Goal: Task Accomplishment & Management: Use online tool/utility

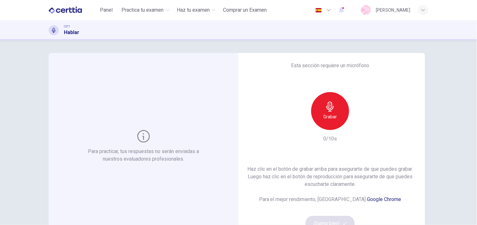
click at [329, 162] on div "Esta sección requiere un micrófono Grabar 0/10s Haz clic en el botón [PERSON_NA…" at bounding box center [330, 146] width 190 height 187
click at [332, 112] on div "Grabar" at bounding box center [330, 111] width 38 height 38
click at [356, 127] on icon "button" at bounding box center [359, 125] width 6 height 6
click at [325, 219] on button "¡Suena bien!" at bounding box center [329, 223] width 49 height 15
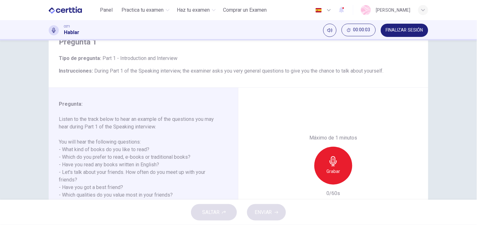
scroll to position [29, 0]
drag, startPoint x: 473, startPoint y: 76, endPoint x: 475, endPoint y: 87, distance: 10.6
click at [475, 87] on div "Pregunta 1 Tipo de pregunta : Part 1 - Introduction and Interview Instrucciones…" at bounding box center [238, 120] width 477 height 160
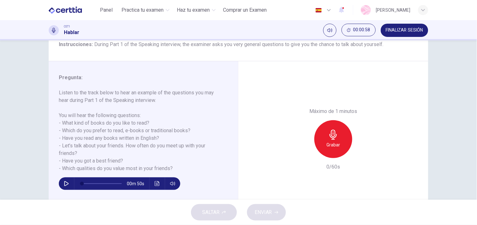
scroll to position [60, 0]
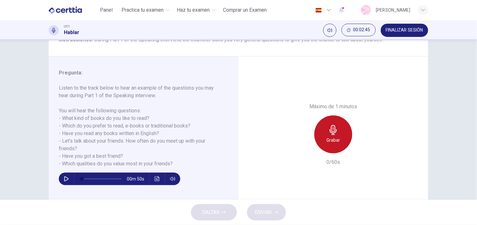
click at [331, 125] on icon "button" at bounding box center [332, 130] width 7 height 10
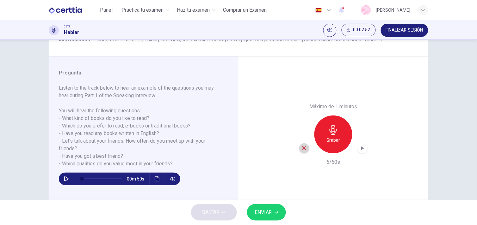
click at [304, 149] on icon "button" at bounding box center [304, 149] width 6 height 6
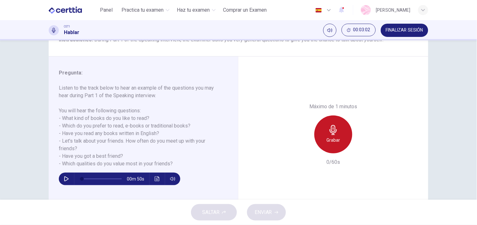
click at [335, 137] on h6 "Grabar" at bounding box center [333, 141] width 14 height 8
click at [335, 137] on h6 "Detener" at bounding box center [333, 141] width 16 height 8
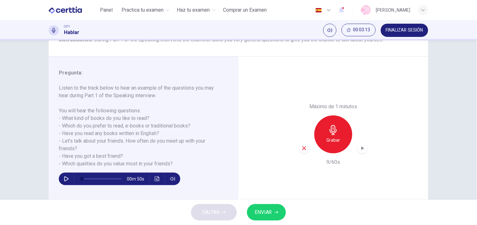
click at [301, 149] on icon "button" at bounding box center [304, 149] width 6 height 6
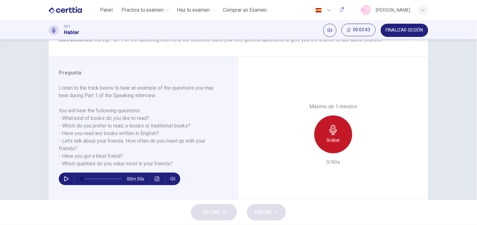
click at [326, 134] on div "Grabar" at bounding box center [333, 135] width 38 height 38
click at [326, 134] on div "Detener" at bounding box center [333, 135] width 38 height 38
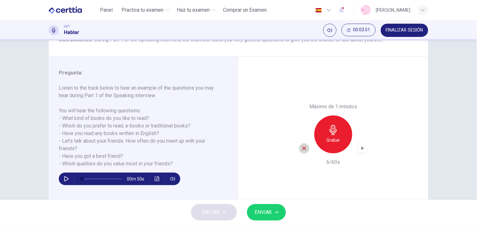
click at [303, 148] on icon "button" at bounding box center [304, 149] width 4 height 4
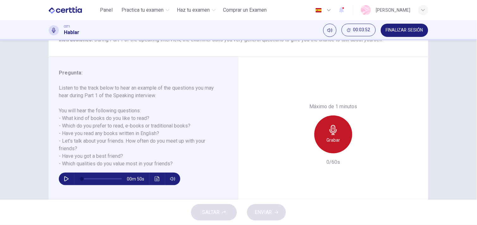
click at [336, 145] on div "Grabar" at bounding box center [333, 135] width 38 height 38
click at [336, 145] on div "Detener" at bounding box center [333, 135] width 38 height 38
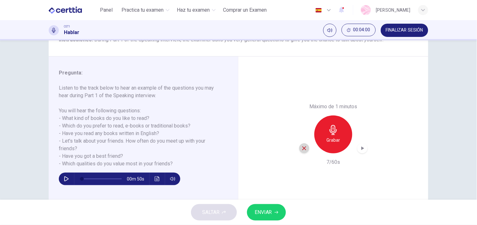
click at [302, 146] on icon "button" at bounding box center [304, 149] width 6 height 6
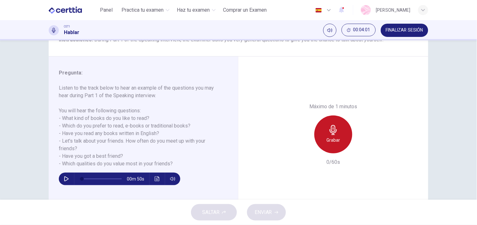
click at [327, 139] on h6 "Grabar" at bounding box center [333, 141] width 14 height 8
click at [327, 139] on h6 "Detener" at bounding box center [333, 141] width 16 height 8
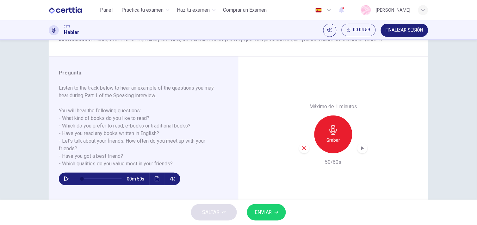
click at [302, 148] on icon "button" at bounding box center [304, 149] width 4 height 4
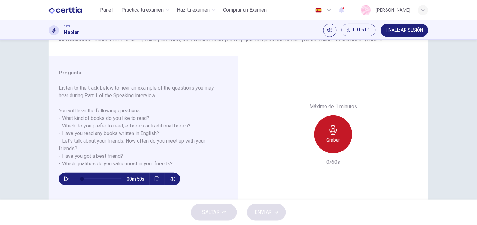
click at [330, 134] on icon "button" at bounding box center [333, 130] width 10 height 10
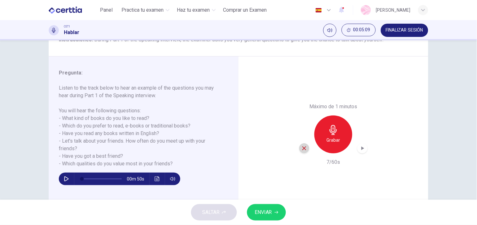
click at [302, 147] on icon "button" at bounding box center [304, 149] width 6 height 6
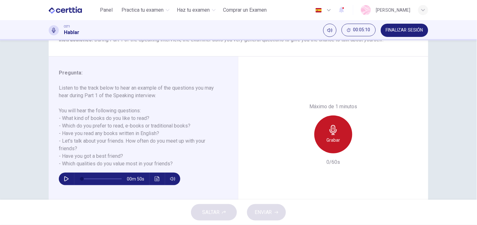
click at [343, 131] on div "Grabar" at bounding box center [333, 135] width 38 height 38
click at [330, 140] on h6 "Grabar" at bounding box center [333, 141] width 14 height 8
click at [330, 140] on h6 "Detener" at bounding box center [333, 141] width 16 height 8
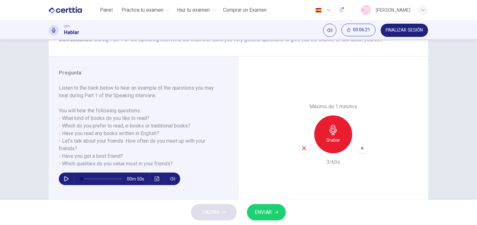
click at [303, 147] on icon "button" at bounding box center [304, 149] width 4 height 4
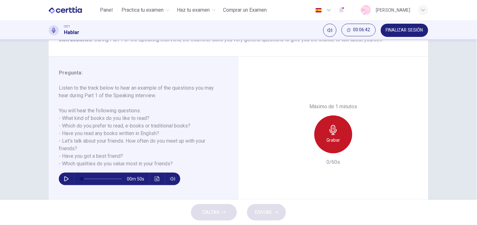
drag, startPoint x: 336, startPoint y: 139, endPoint x: 317, endPoint y: 137, distance: 19.4
click at [317, 137] on div "Grabar" at bounding box center [333, 135] width 38 height 38
click at [317, 137] on div "Detener" at bounding box center [333, 135] width 38 height 38
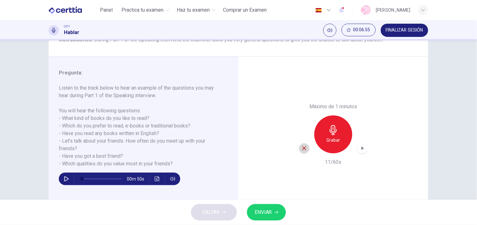
click at [301, 149] on icon "button" at bounding box center [304, 149] width 6 height 6
click at [328, 137] on h6 "Grabar" at bounding box center [333, 141] width 14 height 8
click at [307, 149] on div "Grabar" at bounding box center [333, 135] width 68 height 38
click at [305, 149] on icon "button" at bounding box center [304, 149] width 6 height 6
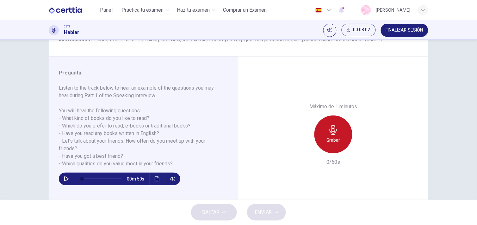
click at [336, 131] on icon "button" at bounding box center [333, 130] width 10 height 10
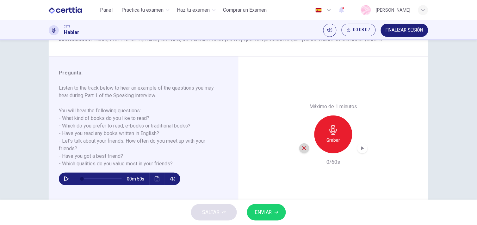
click at [306, 146] on div "button" at bounding box center [304, 148] width 10 height 10
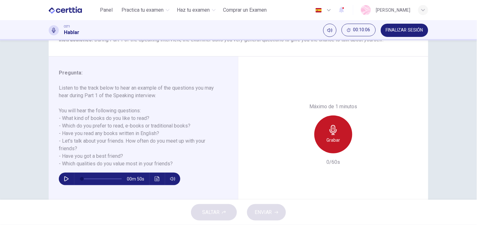
click at [321, 138] on div "Grabar" at bounding box center [333, 135] width 38 height 38
click at [321, 138] on div "Detener" at bounding box center [333, 135] width 38 height 38
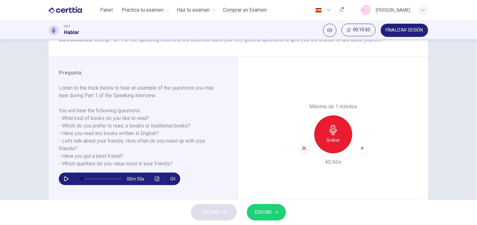
click at [302, 149] on icon "button" at bounding box center [304, 149] width 4 height 4
click at [324, 150] on div "Grabar" at bounding box center [333, 135] width 38 height 38
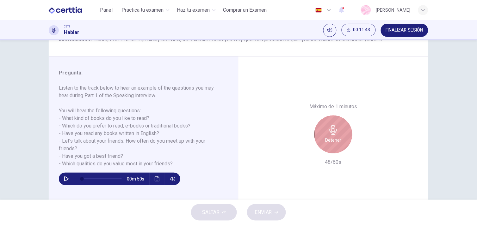
click at [327, 141] on h6 "Detener" at bounding box center [333, 141] width 16 height 8
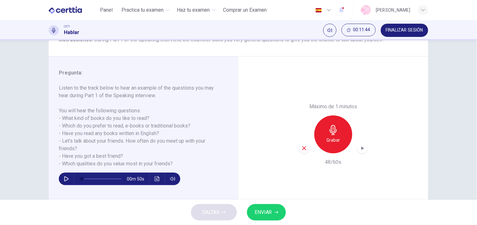
click at [305, 152] on div "button" at bounding box center [304, 148] width 10 height 10
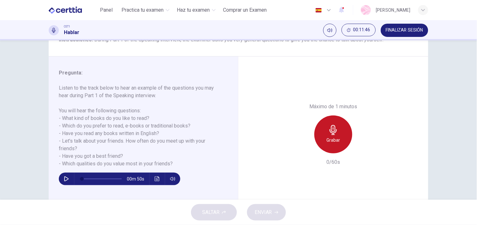
click at [326, 149] on div "Grabar" at bounding box center [333, 135] width 38 height 38
click at [326, 150] on div "Detener" at bounding box center [333, 135] width 38 height 38
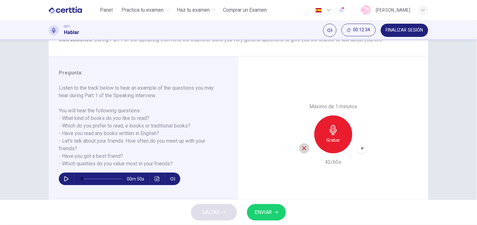
click at [301, 149] on icon "button" at bounding box center [304, 149] width 6 height 6
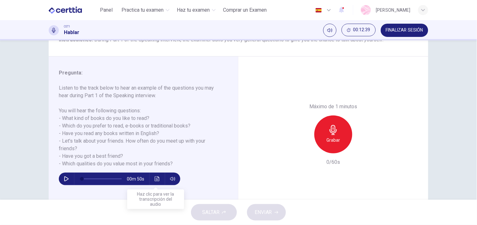
click at [155, 177] on icon "Haz clic para ver la transcripción del audio" at bounding box center [157, 179] width 5 height 5
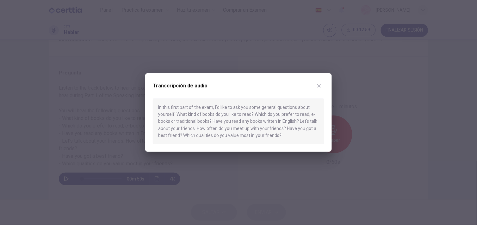
click at [318, 87] on icon "button" at bounding box center [318, 85] width 5 height 5
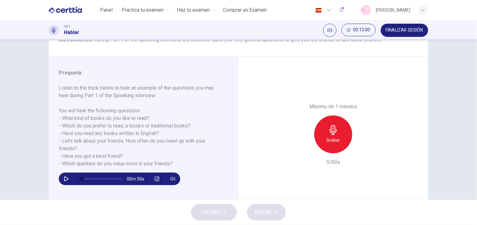
click at [64, 179] on icon "button" at bounding box center [66, 179] width 5 height 5
click at [152, 178] on button "Haz clic para ver la transcripción del audio" at bounding box center [157, 179] width 10 height 13
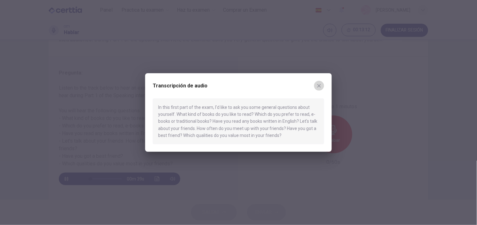
click at [318, 85] on icon "button" at bounding box center [318, 85] width 3 height 3
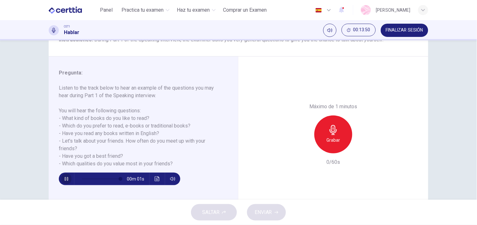
click at [64, 179] on icon "button" at bounding box center [66, 179] width 5 height 5
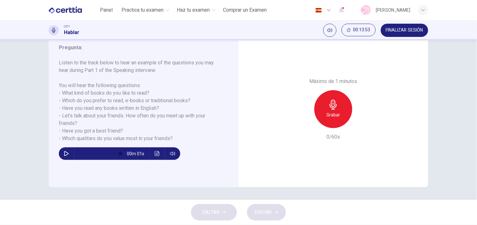
click at [325, 105] on div "Grabar" at bounding box center [333, 109] width 38 height 38
click at [332, 109] on icon "button" at bounding box center [333, 105] width 10 height 10
click at [219, 209] on div "SALTAR ENVIAR" at bounding box center [238, 212] width 477 height 25
click at [305, 125] on icon "button" at bounding box center [304, 123] width 6 height 6
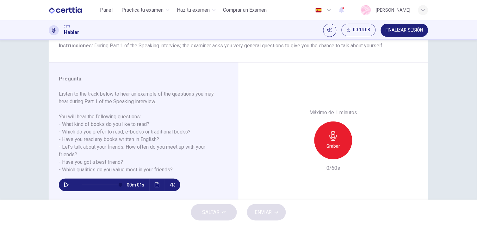
scroll to position [0, 0]
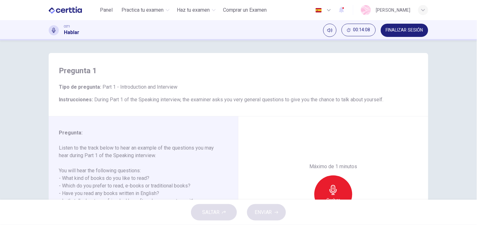
click at [469, 49] on div "Pregunta 1 Tipo de pregunta : Part 1 - Introduction and Interview Instrucciones…" at bounding box center [238, 120] width 477 height 160
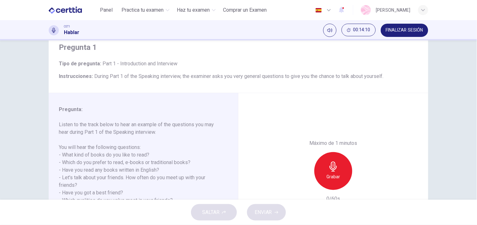
scroll to position [23, 0]
click at [317, 150] on div "Máximo de 1 minutos Grabar 0/60s" at bounding box center [333, 171] width 68 height 63
click at [323, 159] on div "Grabar" at bounding box center [333, 172] width 38 height 38
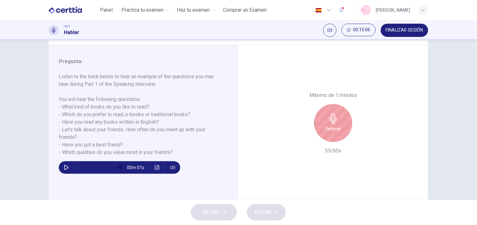
scroll to position [76, 0]
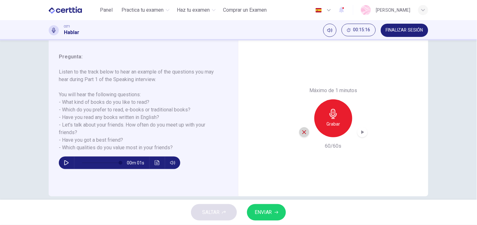
click at [305, 130] on icon "button" at bounding box center [304, 133] width 6 height 6
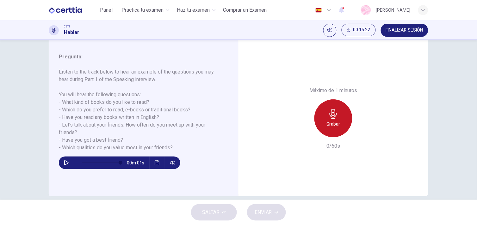
click at [327, 119] on div "Grabar" at bounding box center [333, 119] width 38 height 38
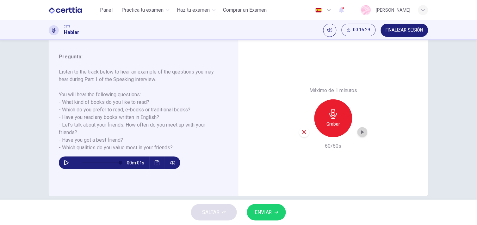
click at [361, 132] on icon "button" at bounding box center [362, 133] width 3 height 4
click at [261, 212] on span "ENVIAR" at bounding box center [262, 212] width 17 height 9
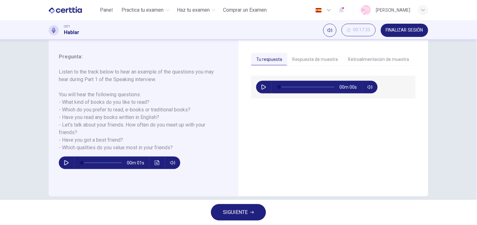
type input "*"
click at [318, 59] on button "Respuesta de muestra" at bounding box center [315, 59] width 56 height 13
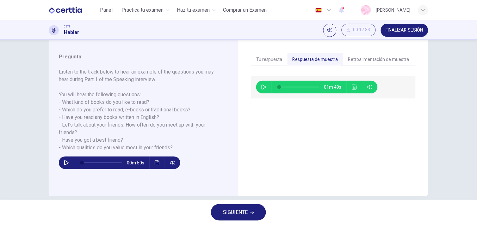
click at [262, 89] on icon "button" at bounding box center [263, 87] width 4 height 5
click at [354, 86] on icon "Haz clic para ver la transcripción del audio" at bounding box center [354, 87] width 5 height 5
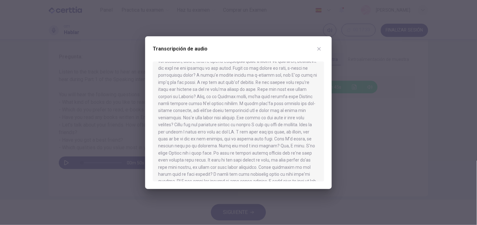
scroll to position [0, 0]
click at [318, 49] on icon "button" at bounding box center [318, 48] width 5 height 5
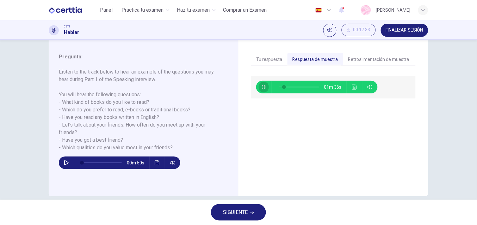
click at [261, 88] on icon "button" at bounding box center [263, 87] width 5 height 5
click at [350, 90] on button "Haz clic para ver la transcripción del audio" at bounding box center [354, 87] width 10 height 13
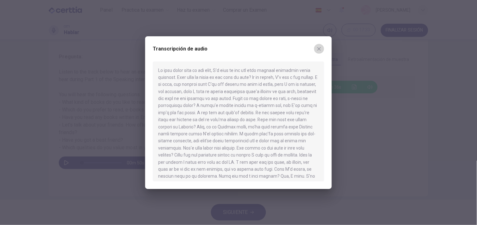
click at [316, 45] on button "button" at bounding box center [319, 49] width 10 height 10
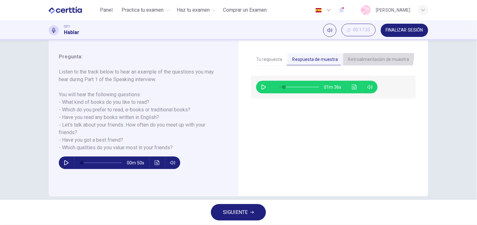
click at [371, 55] on button "Retroalimentación de muestra" at bounding box center [378, 59] width 71 height 13
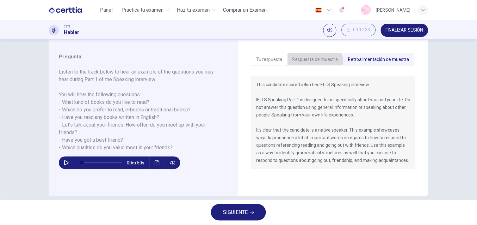
click at [311, 62] on button "Respuesta de muestra" at bounding box center [315, 59] width 56 height 13
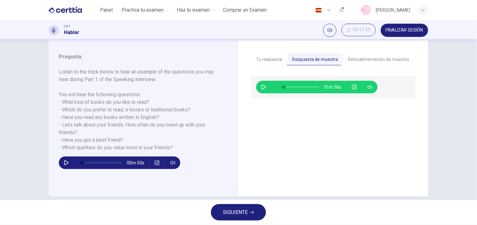
click at [356, 87] on button "Haz clic para ver la transcripción del audio" at bounding box center [354, 87] width 10 height 13
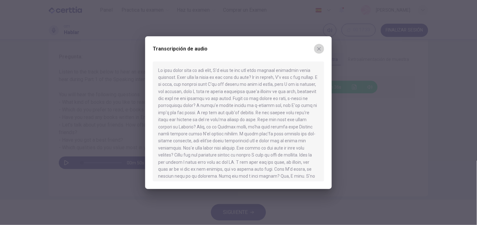
click at [317, 49] on icon "button" at bounding box center [318, 48] width 5 height 5
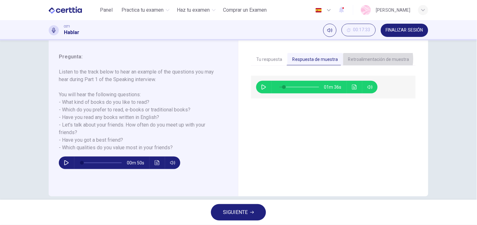
click at [365, 59] on button "Retroalimentación de muestra" at bounding box center [378, 59] width 71 height 13
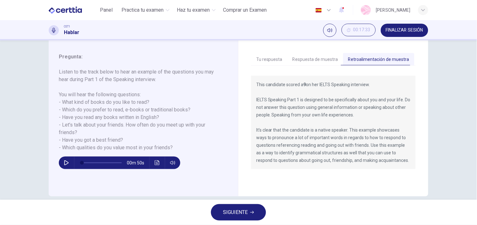
click at [323, 63] on button "Respuesta de muestra" at bounding box center [315, 59] width 56 height 13
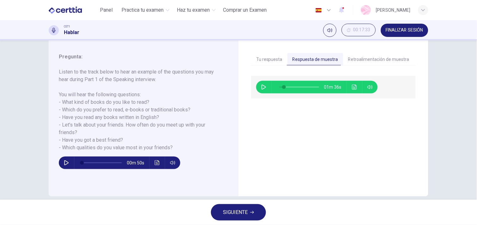
click at [270, 60] on button "Tu respuesta" at bounding box center [269, 59] width 36 height 13
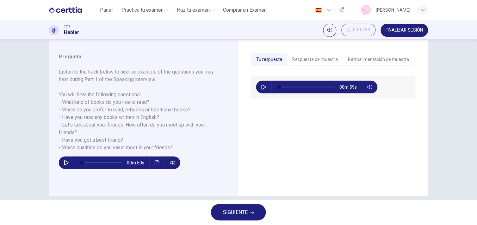
scroll to position [14, 0]
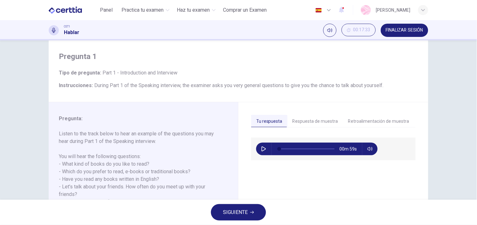
click at [343, 65] on div "Pregunta 1 Tipo de pregunta : Part 1 - Introduction and Interview Instrucciones…" at bounding box center [238, 71] width 379 height 64
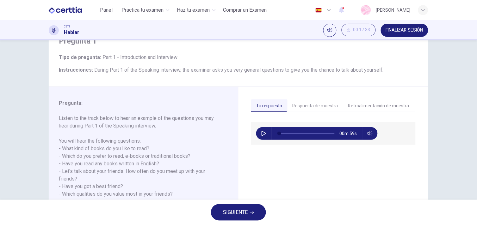
scroll to position [32, 0]
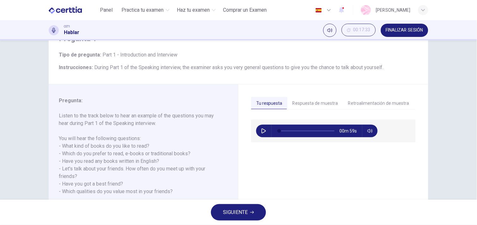
click at [305, 100] on button "Respuesta de muestra" at bounding box center [315, 103] width 56 height 13
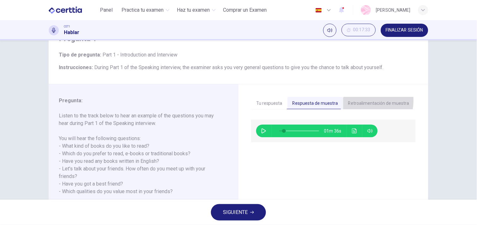
click at [355, 100] on button "Retroalimentación de muestra" at bounding box center [378, 103] width 71 height 13
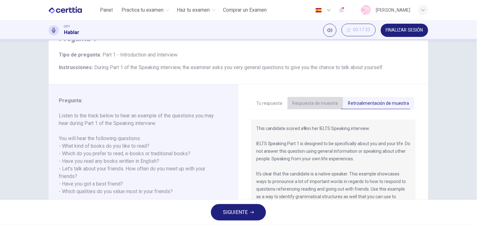
click at [312, 102] on button "Respuesta de muestra" at bounding box center [315, 103] width 56 height 13
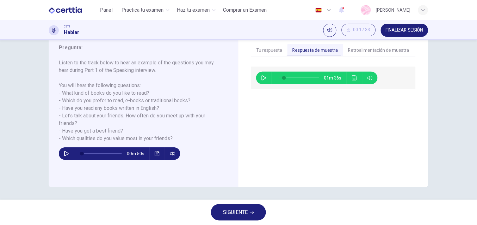
scroll to position [0, 0]
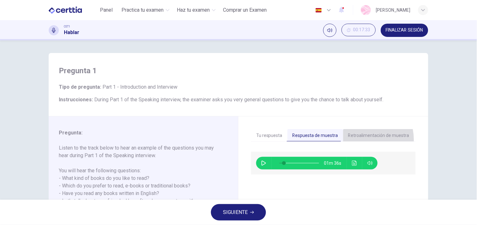
click at [351, 140] on button "Retroalimentación de muestra" at bounding box center [378, 135] width 71 height 13
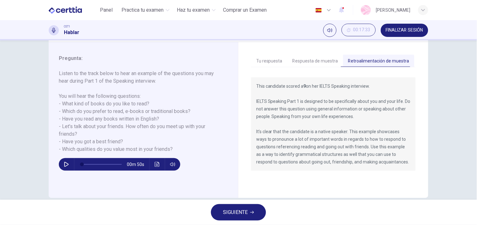
scroll to position [85, 0]
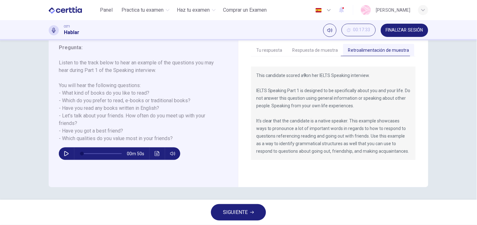
click at [310, 46] on button "Respuesta de muestra" at bounding box center [315, 50] width 56 height 13
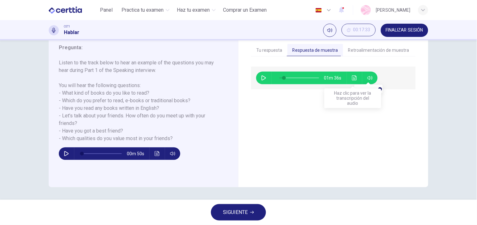
click at [349, 77] on button "Haz clic para ver la transcripción del audio" at bounding box center [354, 78] width 10 height 13
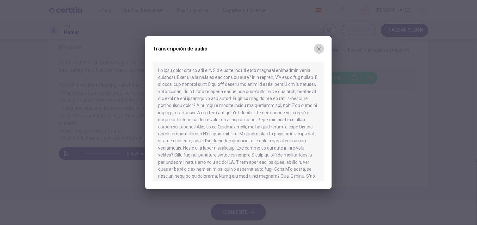
click at [318, 45] on button "button" at bounding box center [319, 49] width 10 height 10
type input "**"
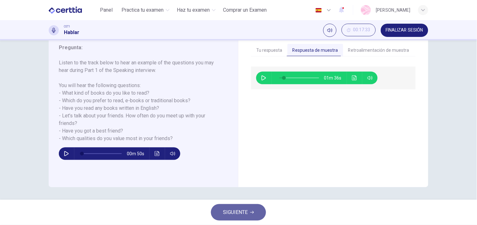
click at [240, 212] on span "SIGUIENTE" at bounding box center [235, 212] width 25 height 9
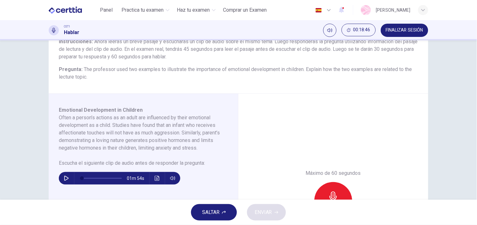
scroll to position [59, 0]
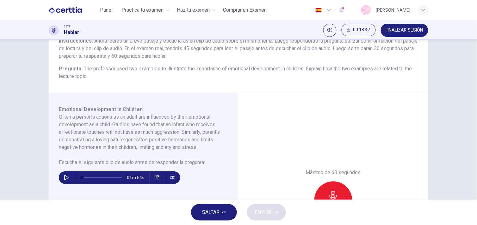
click at [471, 80] on div "Pregunta 2 Tipo de pregunta : Integrated 3 Instrucciones : Ahora leerás un brev…" at bounding box center [238, 120] width 477 height 160
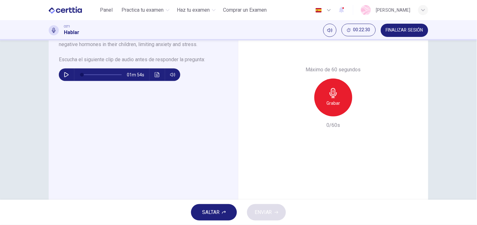
scroll to position [159, 0]
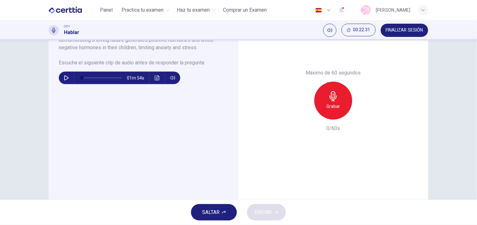
click at [330, 96] on icon "button" at bounding box center [332, 96] width 7 height 10
click at [330, 95] on icon "button" at bounding box center [333, 96] width 10 height 10
click at [302, 112] on icon "button" at bounding box center [304, 115] width 6 height 6
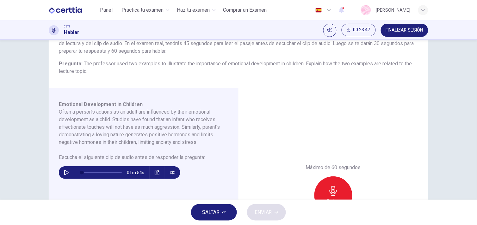
scroll to position [68, 0]
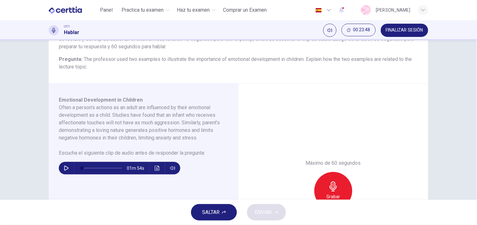
click at [336, 178] on div "Grabar" at bounding box center [333, 191] width 38 height 38
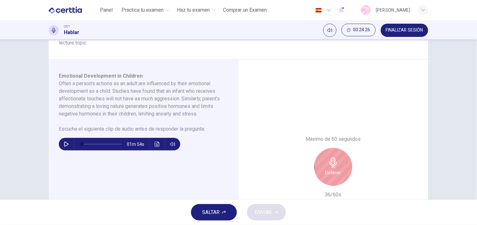
scroll to position [100, 0]
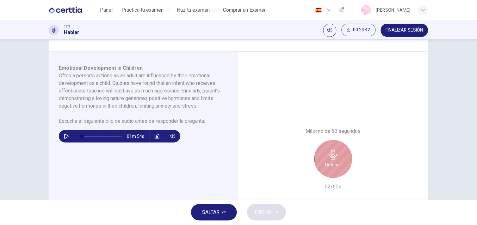
click at [330, 153] on icon "button" at bounding box center [333, 155] width 10 height 10
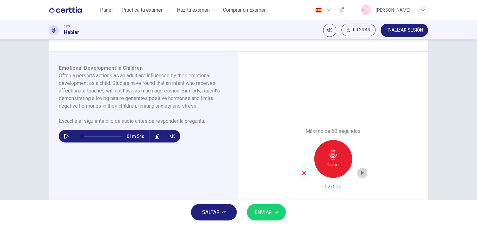
click at [357, 171] on div "button" at bounding box center [362, 173] width 10 height 10
click at [269, 207] on button "ENVIAR" at bounding box center [266, 212] width 39 height 16
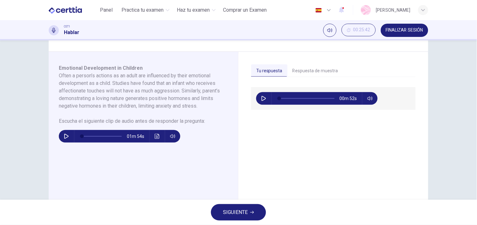
click at [310, 71] on button "Respuesta de muestra" at bounding box center [315, 70] width 56 height 13
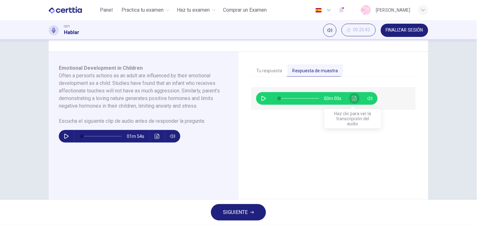
click at [354, 99] on icon "Haz clic para ver la transcripción del audio" at bounding box center [354, 98] width 5 height 5
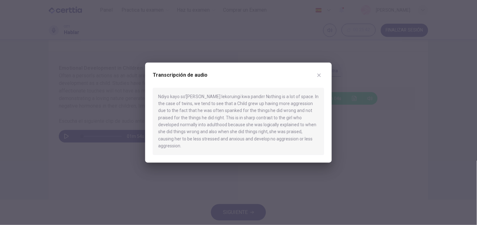
click at [354, 99] on div at bounding box center [238, 112] width 477 height 225
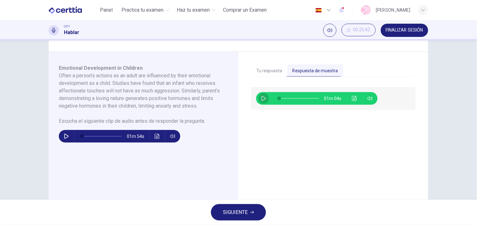
click at [261, 99] on icon "button" at bounding box center [263, 98] width 5 height 5
click at [264, 97] on icon "button" at bounding box center [263, 98] width 5 height 5
click at [349, 100] on button "Haz clic para ver la transcripción del audio" at bounding box center [354, 98] width 10 height 13
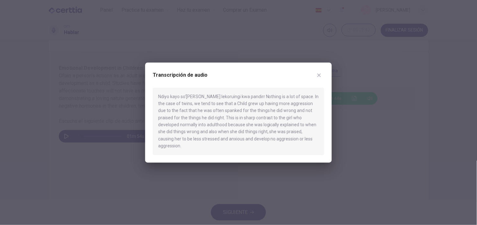
click at [321, 78] on icon "button" at bounding box center [318, 75] width 5 height 5
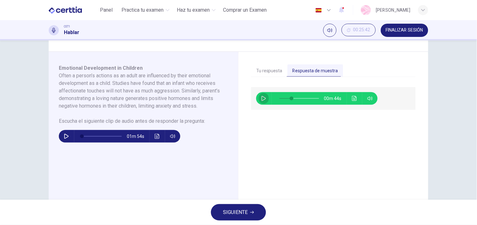
click at [258, 99] on button "button" at bounding box center [263, 98] width 10 height 13
drag, startPoint x: 287, startPoint y: 99, endPoint x: 276, endPoint y: 99, distance: 11.1
click at [277, 99] on span at bounding box center [279, 99] width 4 height 4
click at [352, 97] on icon "Haz clic para ver la transcripción del audio" at bounding box center [354, 98] width 5 height 5
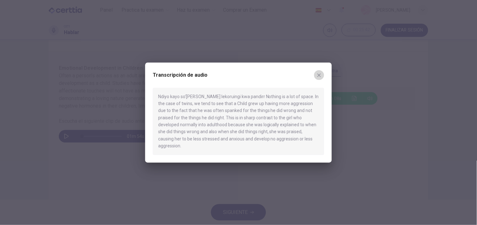
click at [321, 78] on button "button" at bounding box center [319, 75] width 10 height 10
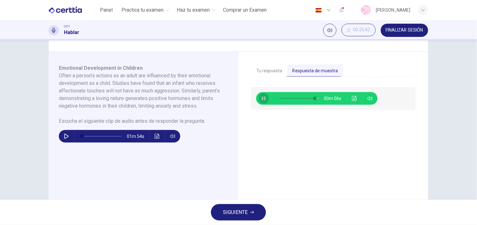
click at [263, 98] on icon "button" at bounding box center [263, 98] width 5 height 5
type input "**"
click at [264, 70] on button "Tu respuesta" at bounding box center [269, 70] width 36 height 13
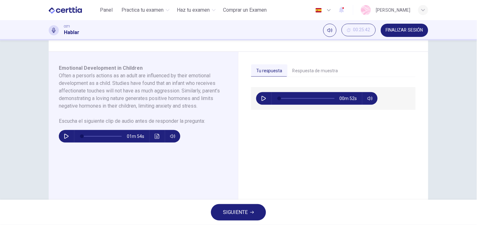
click at [256, 98] on div "00m 52s" at bounding box center [316, 98] width 121 height 13
click at [261, 97] on icon "button" at bounding box center [263, 98] width 5 height 5
type input "*"
click at [331, 71] on button "Respuesta de muestra" at bounding box center [315, 70] width 56 height 13
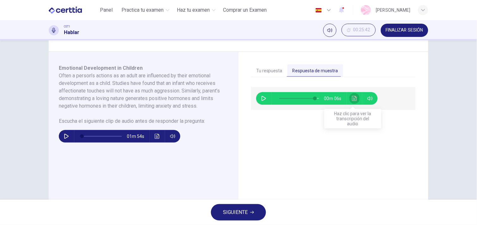
click at [355, 100] on button "Haz clic para ver la transcripción del audio" at bounding box center [354, 98] width 10 height 13
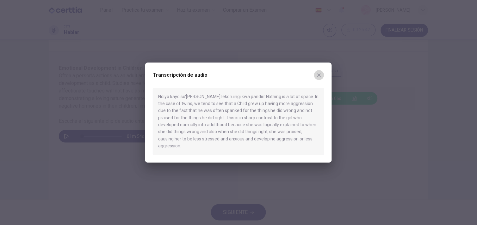
click at [318, 75] on button "button" at bounding box center [319, 75] width 10 height 10
type input "**"
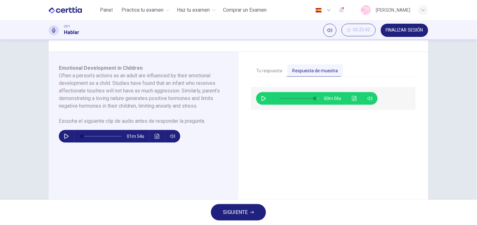
click at [241, 213] on span "SIGUIENTE" at bounding box center [235, 212] width 25 height 9
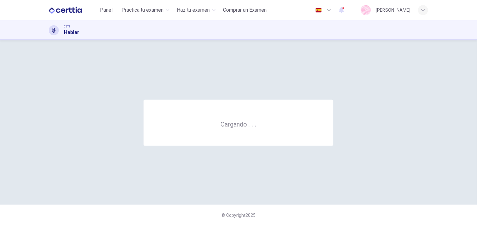
scroll to position [0, 0]
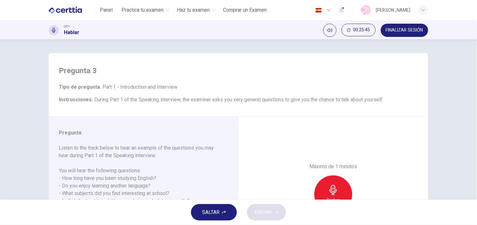
drag, startPoint x: 472, startPoint y: 78, endPoint x: 471, endPoint y: 108, distance: 30.4
click at [471, 108] on div "Pregunta 3 Tipo de pregunta : Part 1 - Introduction and Interview Instrucciones…" at bounding box center [238, 120] width 477 height 160
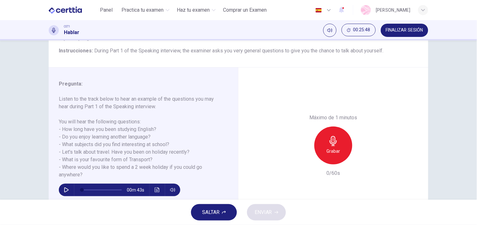
scroll to position [49, 0]
click at [336, 147] on h6 "Grabar" at bounding box center [333, 151] width 14 height 8
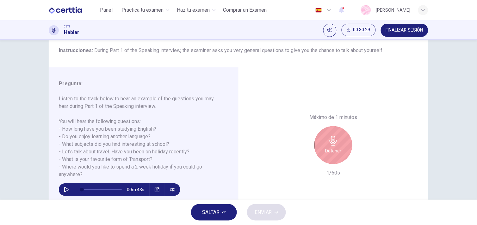
click at [336, 147] on h6 "Detener" at bounding box center [333, 151] width 16 height 8
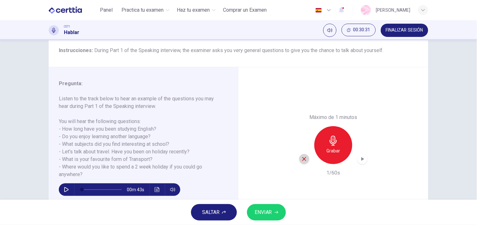
click at [301, 159] on icon "button" at bounding box center [304, 159] width 6 height 6
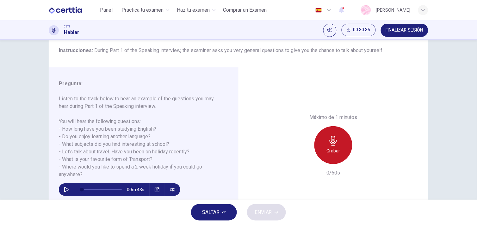
click at [324, 149] on div "Grabar" at bounding box center [333, 145] width 38 height 38
click at [341, 144] on div "Detener" at bounding box center [333, 145] width 38 height 38
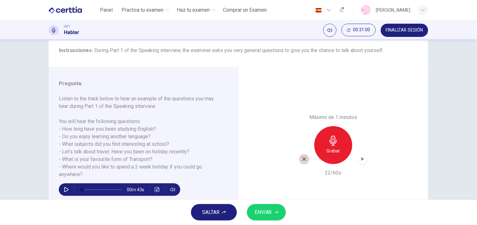
click at [304, 156] on icon "button" at bounding box center [304, 159] width 6 height 6
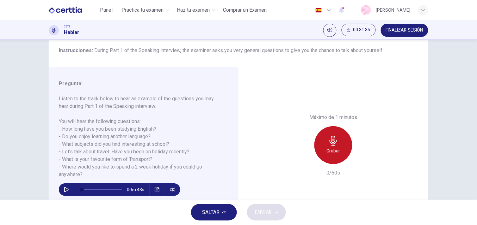
click at [337, 143] on div "Grabar" at bounding box center [333, 145] width 38 height 38
click at [337, 143] on div "Detener" at bounding box center [333, 145] width 38 height 38
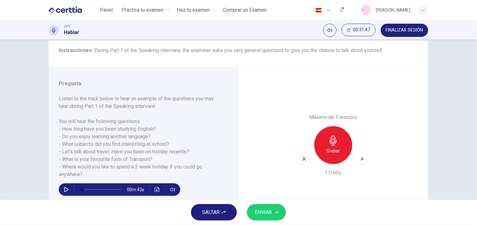
click at [301, 159] on icon "button" at bounding box center [304, 159] width 6 height 6
click at [331, 149] on h6 "Grabar" at bounding box center [333, 151] width 14 height 8
click at [361, 157] on icon "button" at bounding box center [362, 159] width 6 height 6
click at [359, 156] on icon "button" at bounding box center [362, 159] width 6 height 6
click at [267, 214] on span "ENVIAR" at bounding box center [262, 212] width 17 height 9
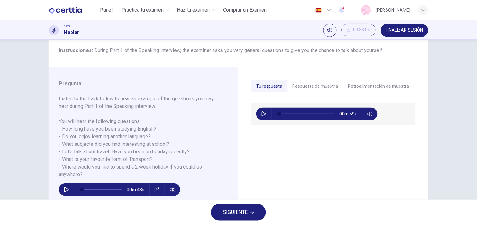
click at [325, 87] on button "Respuesta de muestra" at bounding box center [315, 86] width 56 height 13
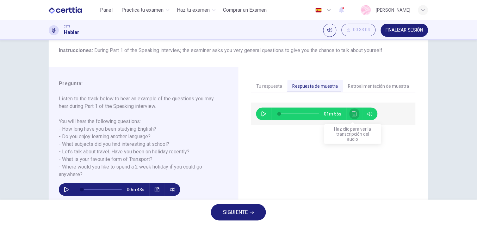
click at [352, 114] on icon "Haz clic para ver la transcripción del audio" at bounding box center [354, 114] width 5 height 5
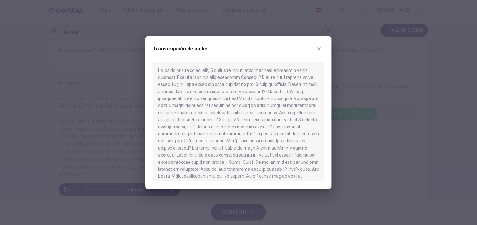
drag, startPoint x: 326, startPoint y: 113, endPoint x: 331, endPoint y: 160, distance: 47.6
click at [331, 160] on div "Transcripción de audio" at bounding box center [238, 112] width 186 height 153
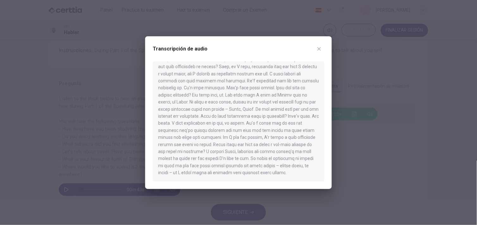
click at [317, 49] on icon "button" at bounding box center [318, 48] width 5 height 5
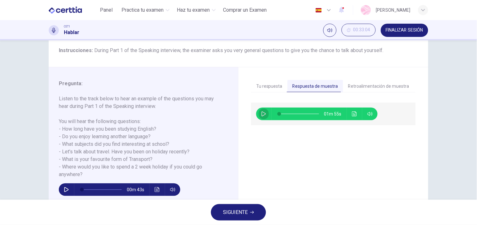
click at [261, 115] on icon "button" at bounding box center [263, 114] width 5 height 5
click at [349, 112] on button "Haz clic para ver la transcripción del audio" at bounding box center [354, 114] width 10 height 13
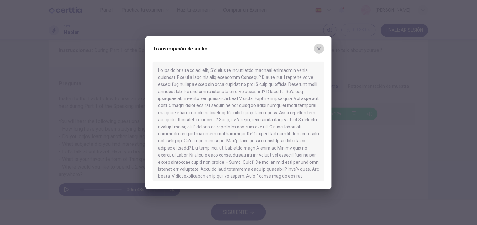
click at [319, 49] on icon "button" at bounding box center [318, 48] width 5 height 5
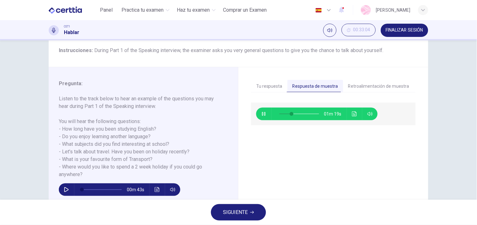
click at [252, 172] on div "01m 19s" at bounding box center [333, 159] width 164 height 113
click at [357, 114] on button "Haz clic para ver la transcripción del audio" at bounding box center [354, 114] width 10 height 13
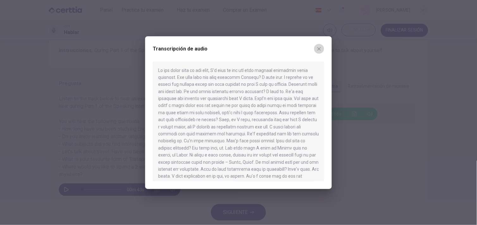
click at [323, 46] on button "button" at bounding box center [319, 49] width 10 height 10
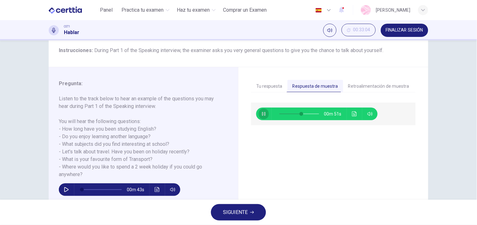
click at [258, 113] on button "button" at bounding box center [263, 114] width 10 height 13
type input "**"
click at [355, 86] on button "Retroalimentación de muestra" at bounding box center [378, 86] width 71 height 13
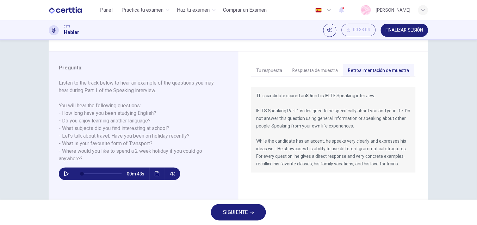
scroll to position [67, 0]
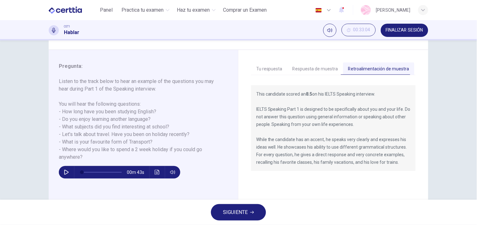
drag, startPoint x: 240, startPoint y: 209, endPoint x: 242, endPoint y: 174, distance: 34.9
click at [242, 174] on div "Panel Practica tu examen Haz tu examen Comprar un Examen Español ** ​ [PERSON_N…" at bounding box center [238, 112] width 477 height 225
click at [242, 174] on div "Tu respuesta Respuesta de muestra Retroalimentación de muestra 00m 59s 00m 51s …" at bounding box center [333, 128] width 190 height 156
click at [246, 211] on span "SIGUIENTE" at bounding box center [235, 212] width 25 height 9
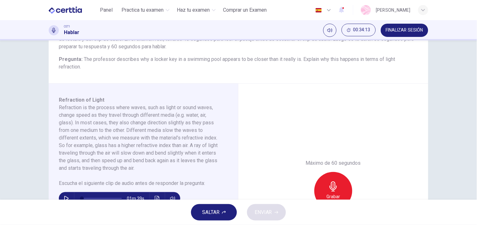
scroll to position [71, 0]
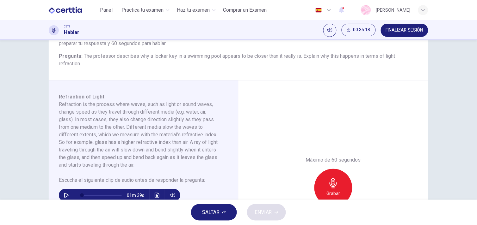
click at [330, 159] on h6 "Máximo de 60 segundos" at bounding box center [333, 160] width 55 height 8
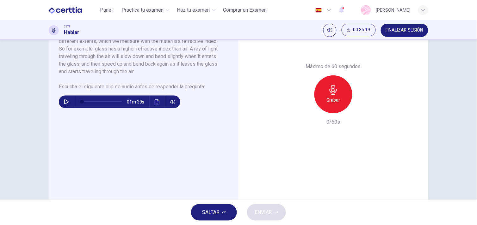
scroll to position [167, 0]
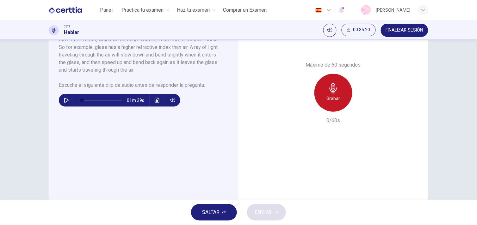
click at [321, 101] on div "Grabar" at bounding box center [333, 93] width 38 height 38
click at [342, 90] on div "Detener" at bounding box center [333, 93] width 38 height 38
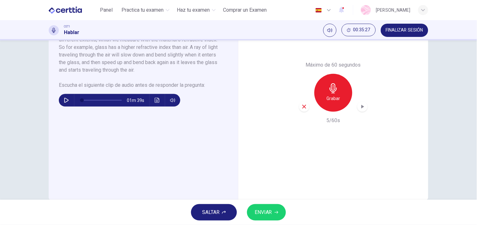
click at [269, 211] on span "ENVIAR" at bounding box center [262, 212] width 17 height 9
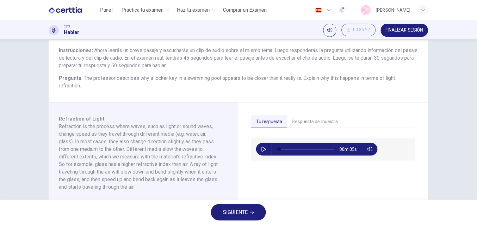
scroll to position [51, 0]
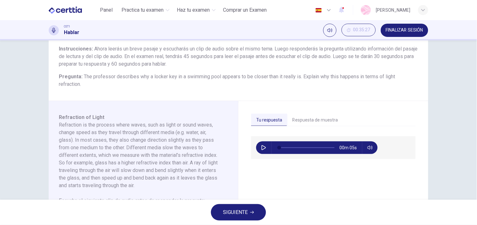
click at [302, 123] on button "Respuesta de muestra" at bounding box center [315, 120] width 56 height 13
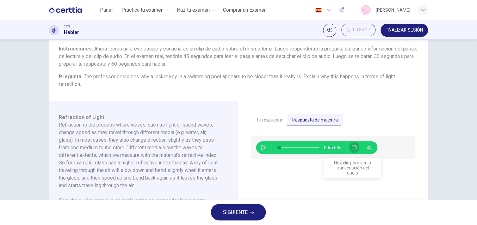
click at [354, 147] on icon "Haz clic para ver la transcripción del audio" at bounding box center [354, 147] width 5 height 5
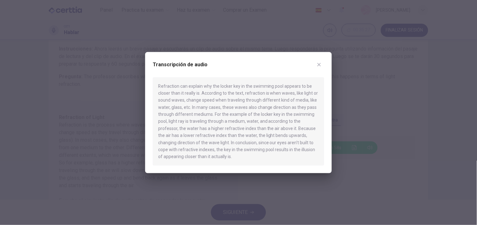
click at [319, 59] on div "Transcripción de audio" at bounding box center [238, 68] width 171 height 18
click at [319, 64] on icon "button" at bounding box center [318, 64] width 3 height 3
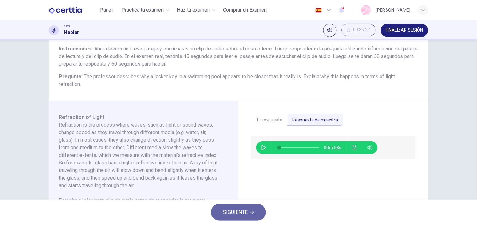
click at [231, 219] on button "SIGUIENTE" at bounding box center [238, 212] width 55 height 16
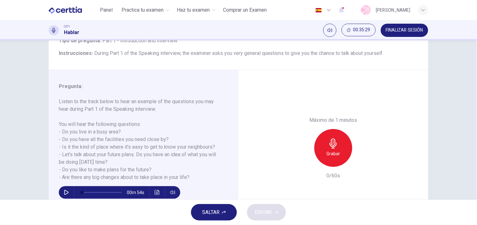
scroll to position [48, 0]
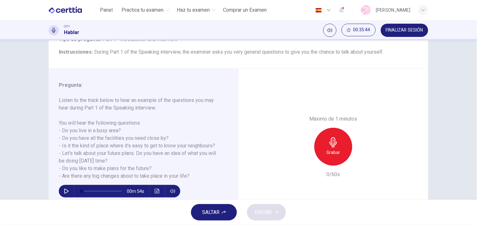
click at [328, 143] on icon "button" at bounding box center [333, 142] width 10 height 10
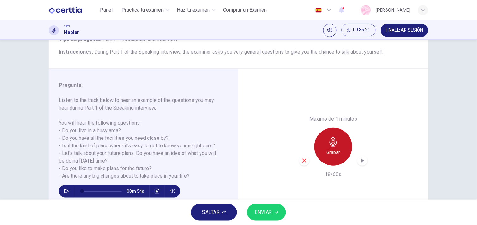
click at [332, 134] on div "Grabar" at bounding box center [333, 147] width 38 height 38
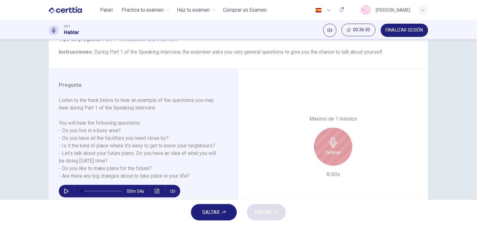
click at [326, 149] on h6 "Detener" at bounding box center [333, 153] width 16 height 8
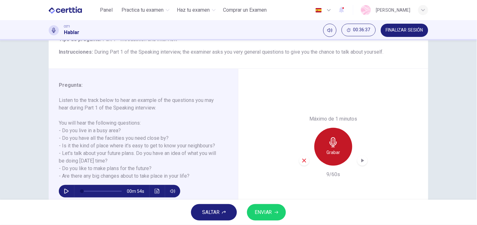
click at [326, 149] on h6 "Grabar" at bounding box center [333, 153] width 14 height 8
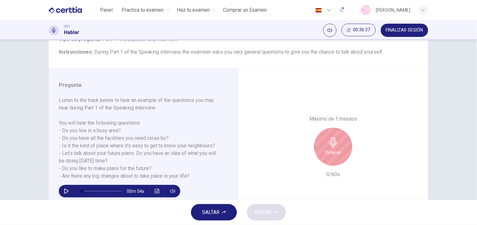
click at [326, 149] on h6 "Detener" at bounding box center [333, 153] width 16 height 8
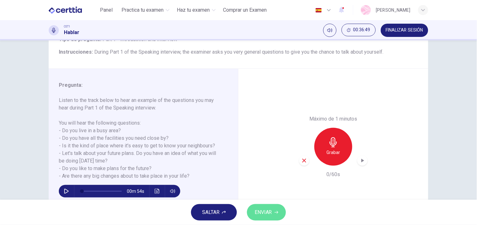
click at [282, 207] on button "ENVIAR" at bounding box center [266, 212] width 39 height 16
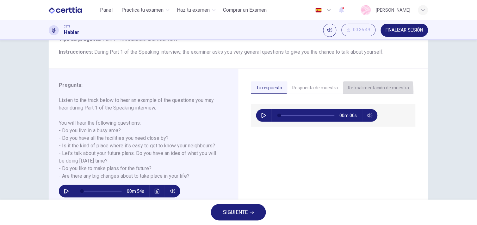
click at [351, 92] on button "Retroalimentación de muestra" at bounding box center [378, 88] width 71 height 13
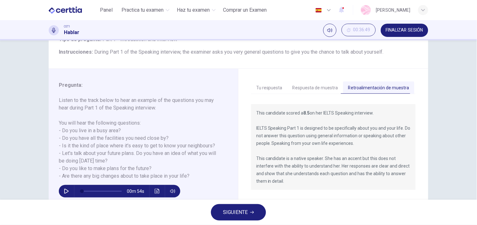
click at [314, 91] on button "Respuesta de muestra" at bounding box center [315, 88] width 56 height 13
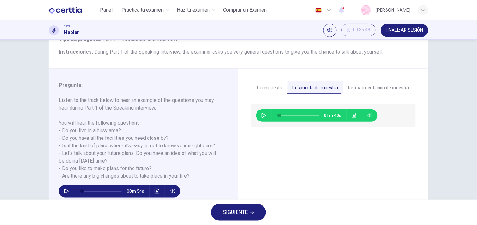
click at [352, 115] on icon "Haz clic para ver la transcripción del audio" at bounding box center [354, 115] width 5 height 5
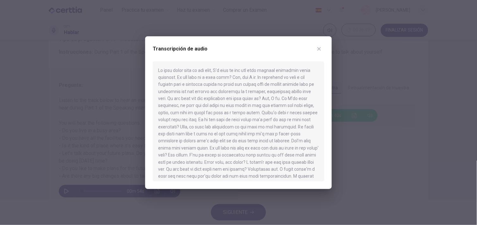
click at [325, 86] on div "Transcripción de audio" at bounding box center [238, 112] width 186 height 153
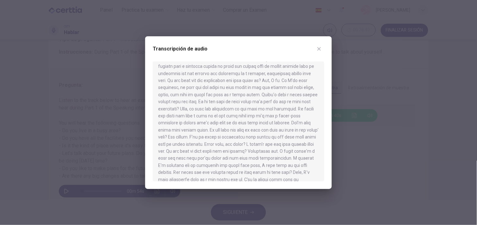
scroll to position [39, 0]
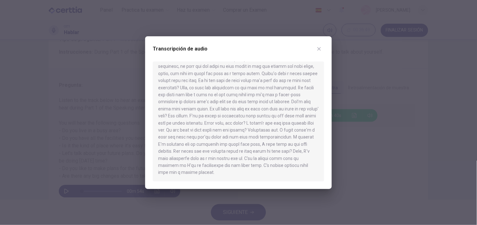
drag, startPoint x: 324, startPoint y: 135, endPoint x: 323, endPoint y: 60, distance: 74.9
click at [323, 60] on div "Transcripción de audio" at bounding box center [238, 112] width 186 height 153
click at [321, 49] on button "button" at bounding box center [319, 49] width 10 height 10
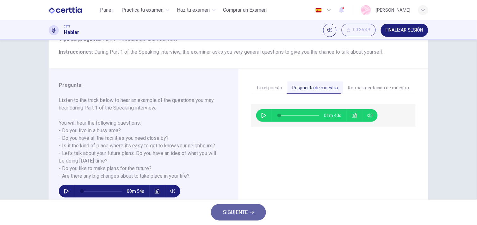
click at [255, 213] on button "SIGUIENTE" at bounding box center [238, 212] width 55 height 16
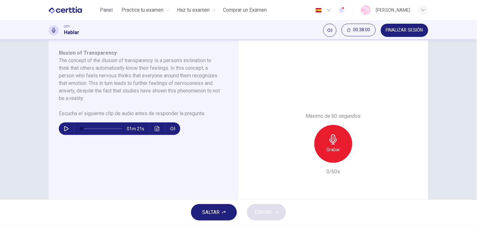
scroll to position [122, 0]
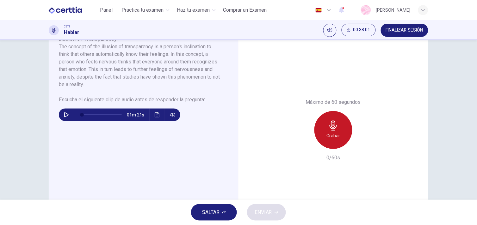
click at [337, 130] on div "Grabar" at bounding box center [333, 130] width 38 height 38
click at [337, 130] on div "Detener" at bounding box center [333, 130] width 38 height 38
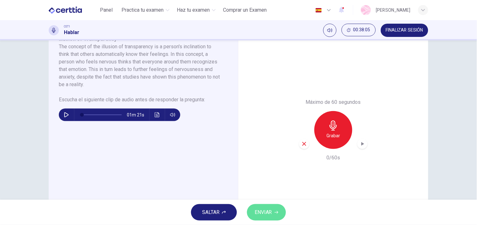
click at [273, 219] on button "ENVIAR" at bounding box center [266, 212] width 39 height 16
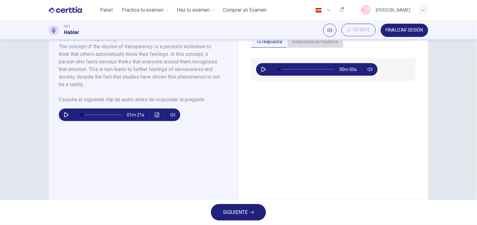
click at [310, 46] on button "Respuesta de muestra" at bounding box center [315, 41] width 56 height 13
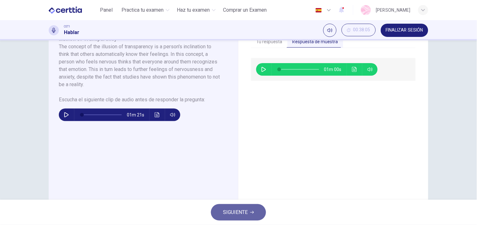
drag, startPoint x: 258, startPoint y: 215, endPoint x: 329, endPoint y: 153, distance: 94.3
click at [329, 154] on div "Panel Practica tu examen Haz tu examen Comprar un Examen Español ** ​ [PERSON_N…" at bounding box center [238, 112] width 477 height 225
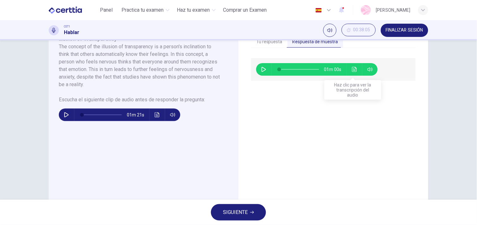
click at [352, 71] on icon "Haz clic para ver la transcripción del audio" at bounding box center [354, 69] width 5 height 5
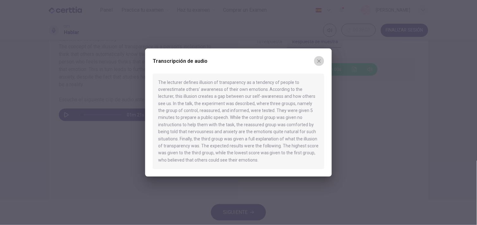
click at [317, 59] on icon "button" at bounding box center [318, 60] width 5 height 5
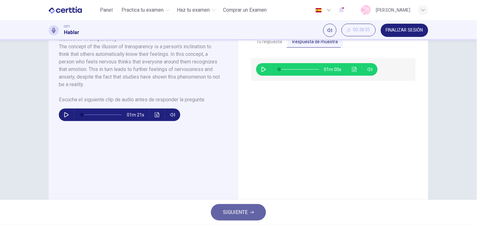
click at [232, 209] on span "SIGUIENTE" at bounding box center [235, 212] width 25 height 9
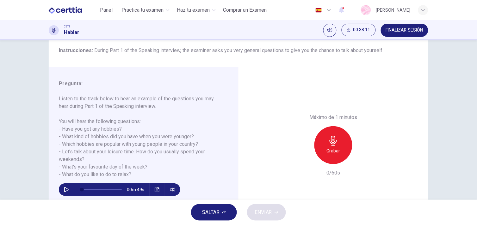
scroll to position [50, 0]
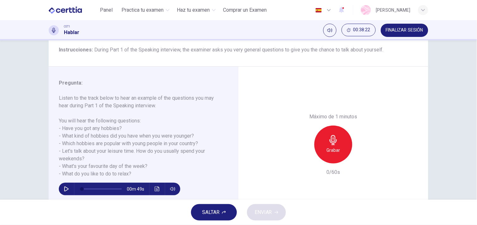
click at [326, 153] on h6 "Grabar" at bounding box center [333, 151] width 14 height 8
click at [326, 153] on h6 "Detener" at bounding box center [333, 151] width 16 height 8
click at [266, 216] on span "ENVIAR" at bounding box center [262, 212] width 17 height 9
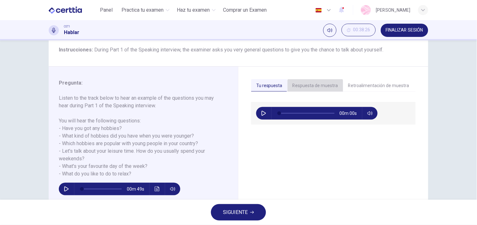
click at [318, 83] on button "Respuesta de muestra" at bounding box center [315, 85] width 56 height 13
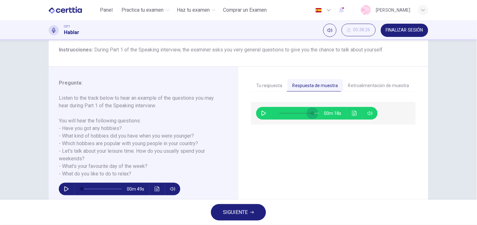
type input "**"
drag, startPoint x: 279, startPoint y: 111, endPoint x: 314, endPoint y: 110, distance: 35.1
click at [314, 112] on span at bounding box center [312, 114] width 4 height 4
click at [314, 112] on span at bounding box center [316, 114] width 4 height 4
click at [352, 114] on icon "Haz clic para ver la transcripción del audio" at bounding box center [354, 113] width 5 height 5
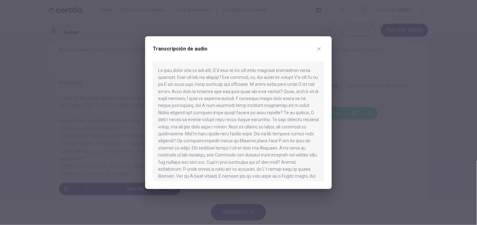
click at [317, 49] on icon "button" at bounding box center [318, 48] width 5 height 5
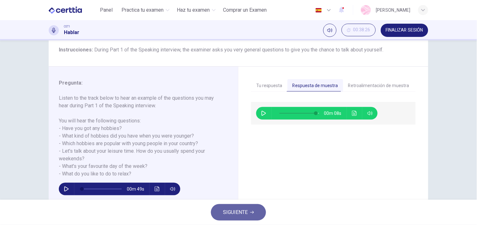
click at [239, 207] on button "SIGUIENTE" at bounding box center [238, 212] width 55 height 16
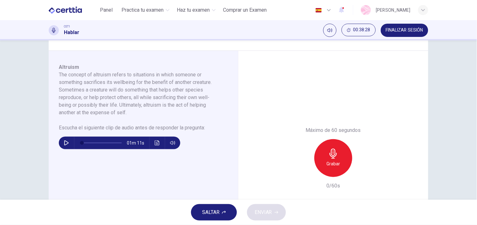
scroll to position [84, 0]
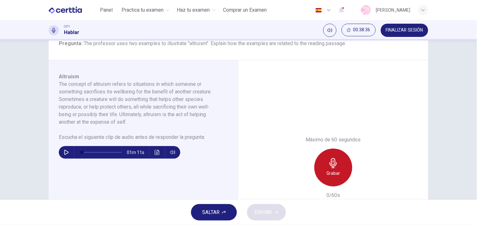
click at [334, 175] on h6 "Grabar" at bounding box center [333, 174] width 14 height 8
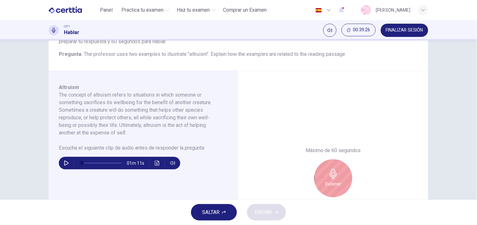
scroll to position [73, 0]
click at [311, 182] on div "Detener" at bounding box center [333, 179] width 68 height 38
click at [317, 177] on div "Detener" at bounding box center [333, 179] width 38 height 38
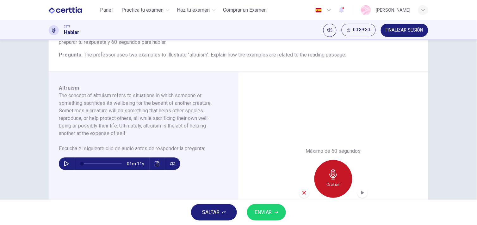
click at [317, 177] on div "Grabar" at bounding box center [333, 179] width 38 height 38
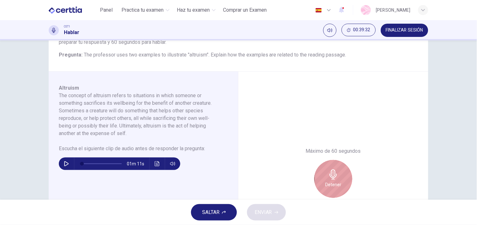
click at [331, 177] on icon "button" at bounding box center [333, 175] width 10 height 10
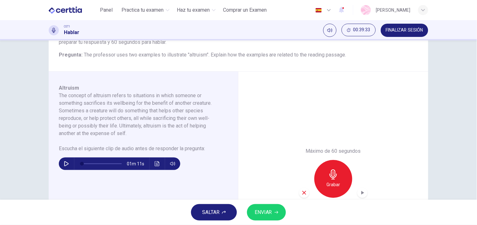
click at [273, 207] on button "ENVIAR" at bounding box center [266, 212] width 39 height 16
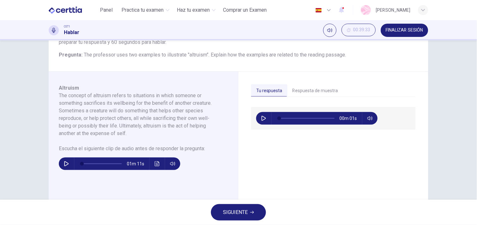
click at [305, 89] on button "Respuesta de muestra" at bounding box center [315, 90] width 56 height 13
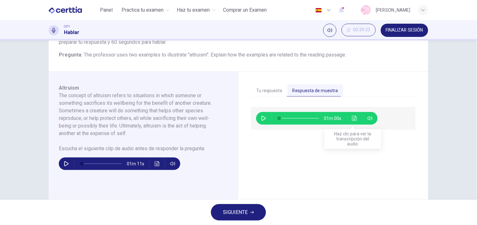
click at [353, 116] on icon "Haz clic para ver la transcripción del audio" at bounding box center [354, 118] width 5 height 5
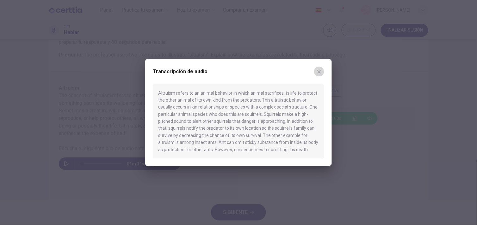
click at [319, 71] on icon "button" at bounding box center [318, 71] width 3 height 3
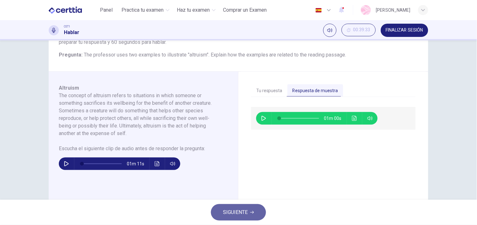
click at [250, 207] on button "SIGUIENTE" at bounding box center [238, 212] width 55 height 16
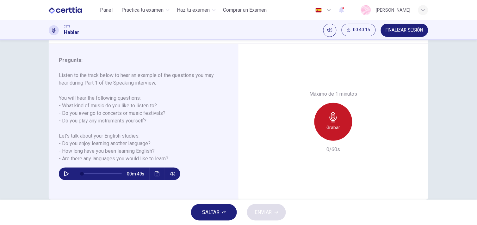
click at [327, 110] on div "Grabar" at bounding box center [333, 122] width 38 height 38
click at [271, 210] on div "SALTAR ENVIAR" at bounding box center [238, 212] width 477 height 25
click at [343, 111] on div "Detener" at bounding box center [333, 122] width 38 height 38
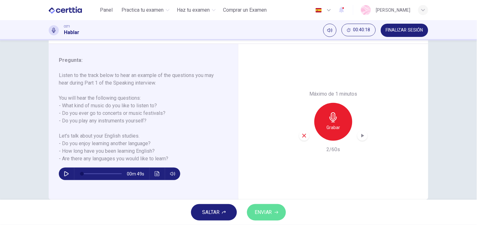
click at [271, 208] on button "ENVIAR" at bounding box center [266, 212] width 39 height 16
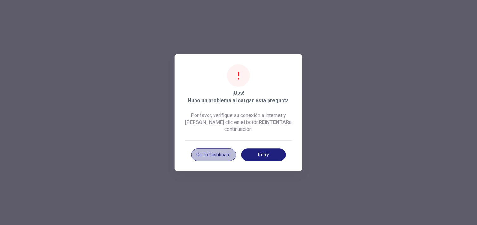
click at [217, 150] on button "Go to Dashboard" at bounding box center [213, 155] width 45 height 13
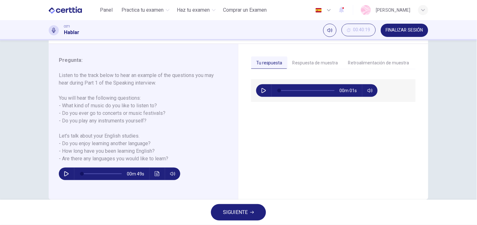
click at [315, 63] on button "Respuesta de muestra" at bounding box center [315, 63] width 56 height 13
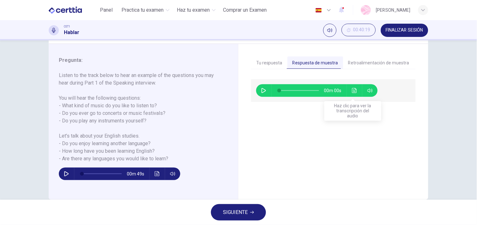
click at [352, 90] on icon "Haz clic para ver la transcripción del audio" at bounding box center [354, 90] width 5 height 5
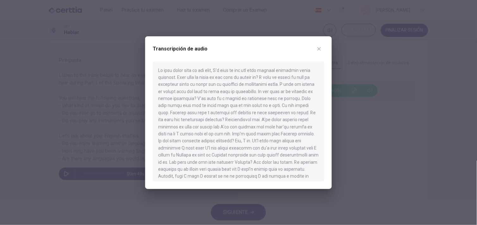
scroll to position [32, 0]
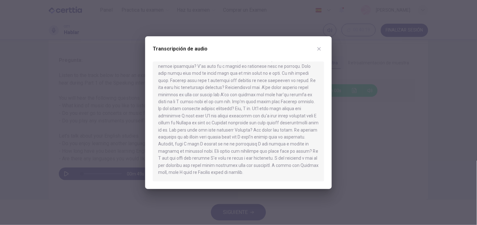
drag, startPoint x: 334, startPoint y: 119, endPoint x: 335, endPoint y: 110, distance: 8.9
click at [335, 110] on div at bounding box center [238, 112] width 477 height 225
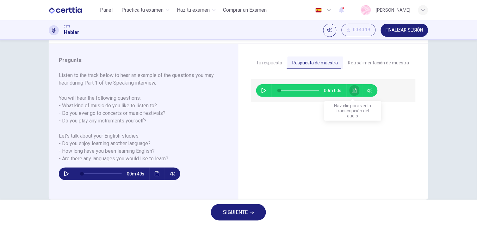
click at [349, 92] on button "Haz clic para ver la transcripción del audio" at bounding box center [354, 90] width 10 height 13
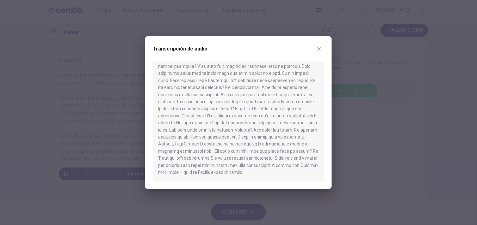
click at [320, 49] on icon "button" at bounding box center [318, 48] width 5 height 5
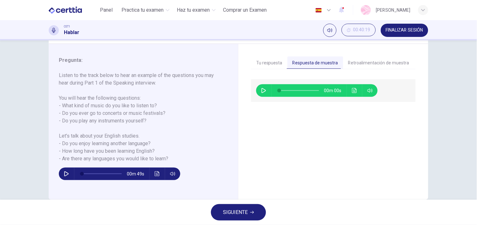
click at [261, 90] on icon "button" at bounding box center [263, 90] width 4 height 5
click at [261, 90] on icon "button" at bounding box center [263, 90] width 5 height 5
click at [280, 90] on span at bounding box center [282, 91] width 4 height 4
type input "**"
click at [288, 90] on span at bounding box center [299, 90] width 40 height 9
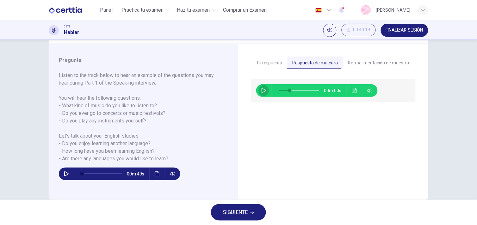
click at [258, 90] on button "button" at bounding box center [263, 90] width 10 height 13
click at [257, 63] on button "Tu respuesta" at bounding box center [269, 63] width 36 height 13
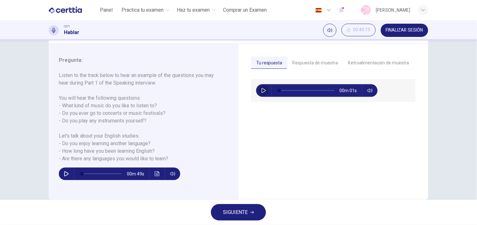
click at [261, 92] on icon "button" at bounding box center [263, 90] width 4 height 5
type input "*"
click at [298, 62] on button "Respuesta de muestra" at bounding box center [315, 63] width 56 height 13
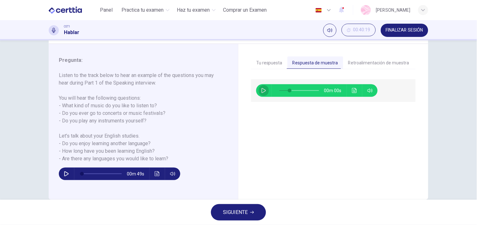
click at [263, 90] on icon "button" at bounding box center [263, 90] width 4 height 5
click at [355, 93] on button "Haz clic para ver la transcripción del audio" at bounding box center [354, 90] width 10 height 13
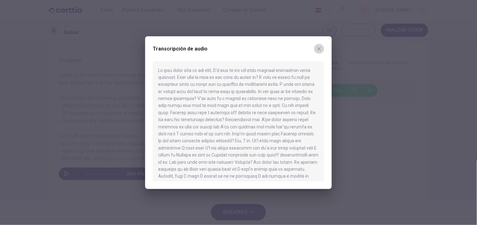
click at [316, 51] on button "button" at bounding box center [319, 49] width 10 height 10
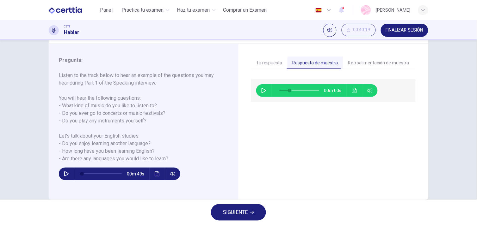
click at [377, 66] on button "Retroalimentación de muestra" at bounding box center [378, 63] width 71 height 13
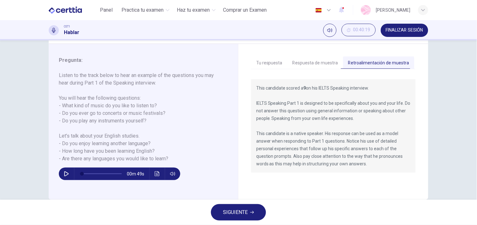
click at [322, 64] on button "Respuesta de muestra" at bounding box center [315, 63] width 56 height 13
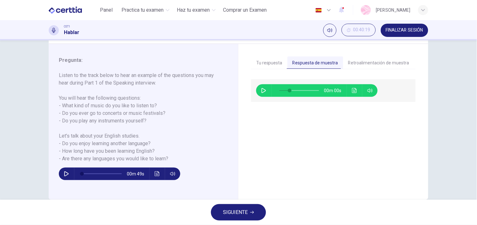
click at [64, 174] on icon "button" at bounding box center [66, 174] width 5 height 5
click at [258, 92] on button "button" at bounding box center [263, 90] width 10 height 13
click at [65, 173] on icon "button" at bounding box center [65, 174] width 3 height 4
type input "*"
click at [352, 90] on icon "Haz clic para ver la transcripción del audio" at bounding box center [354, 90] width 5 height 5
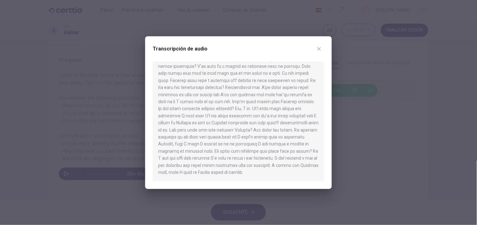
click at [345, 52] on div at bounding box center [238, 112] width 477 height 225
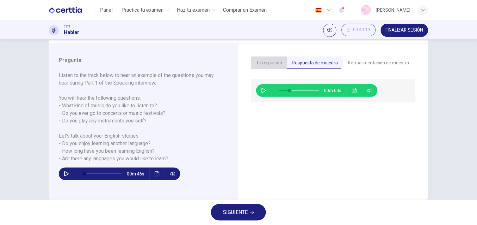
click at [263, 61] on button "Tu respuesta" at bounding box center [269, 63] width 36 height 13
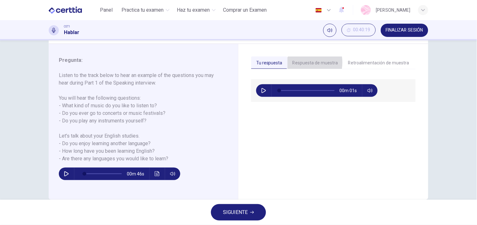
click at [298, 63] on button "Respuesta de muestra" at bounding box center [315, 63] width 56 height 13
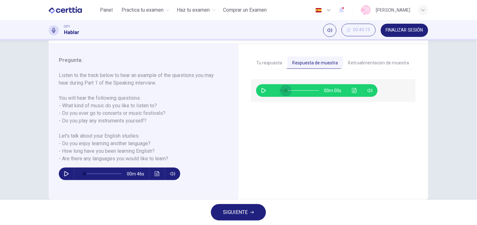
type input "*"
drag, startPoint x: 284, startPoint y: 90, endPoint x: 270, endPoint y: 92, distance: 14.0
click at [277, 92] on span at bounding box center [279, 91] width 4 height 4
click at [271, 91] on hr at bounding box center [271, 90] width 0 height 13
click at [263, 90] on icon "button" at bounding box center [263, 90] width 4 height 5
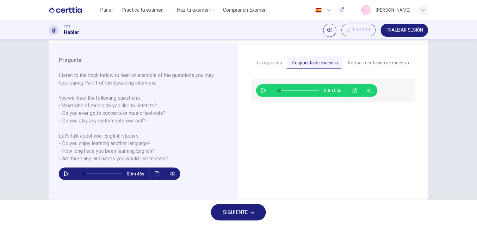
click at [259, 217] on button "SIGUIENTE" at bounding box center [238, 212] width 55 height 16
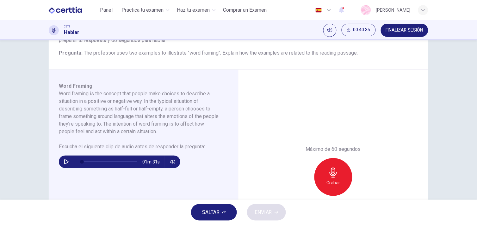
scroll to position [76, 0]
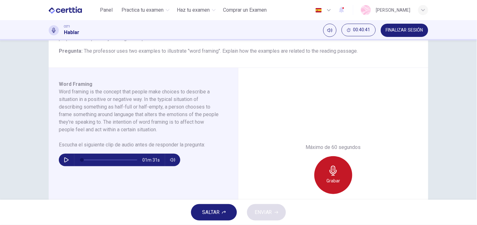
click at [329, 173] on icon "button" at bounding box center [332, 171] width 7 height 10
click at [275, 157] on div "Máximo de 60 segundos Detener 3/60s" at bounding box center [333, 175] width 190 height 215
click at [340, 178] on div "Detener" at bounding box center [333, 175] width 38 height 38
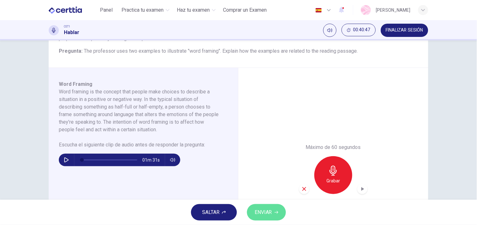
click at [274, 215] on button "ENVIAR" at bounding box center [266, 212] width 39 height 16
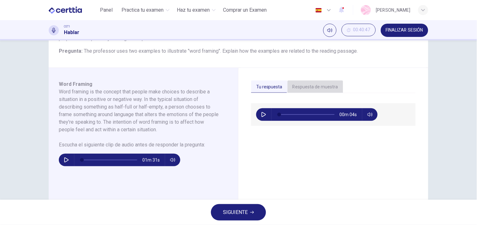
click at [314, 86] on button "Respuesta de muestra" at bounding box center [315, 87] width 56 height 13
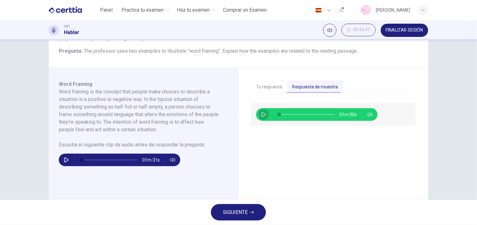
click at [263, 113] on icon "button" at bounding box center [263, 114] width 5 height 5
click at [325, 115] on span at bounding box center [306, 114] width 55 height 9
drag, startPoint x: 328, startPoint y: 115, endPoint x: 349, endPoint y: 118, distance: 21.7
click at [349, 118] on div "00m 00s" at bounding box center [316, 114] width 121 height 13
click at [333, 115] on span at bounding box center [334, 115] width 4 height 4
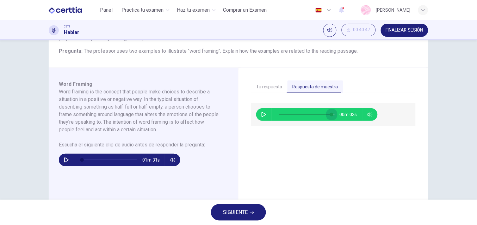
drag, startPoint x: 333, startPoint y: 115, endPoint x: 327, endPoint y: 115, distance: 5.7
click at [330, 115] on span at bounding box center [332, 115] width 4 height 4
click at [312, 111] on span at bounding box center [306, 114] width 55 height 9
click at [321, 112] on span at bounding box center [306, 114] width 55 height 9
click at [329, 113] on span at bounding box center [306, 114] width 55 height 9
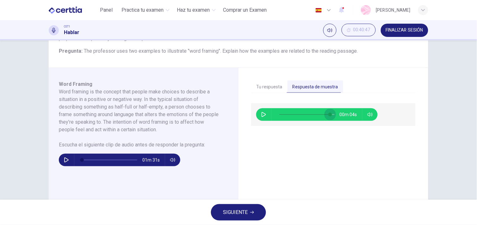
type input "*"
drag, startPoint x: 329, startPoint y: 113, endPoint x: 251, endPoint y: 121, distance: 77.9
click at [251, 121] on div "01m 00s" at bounding box center [333, 114] width 164 height 23
click at [282, 147] on div "01m 00s" at bounding box center [333, 189] width 164 height 172
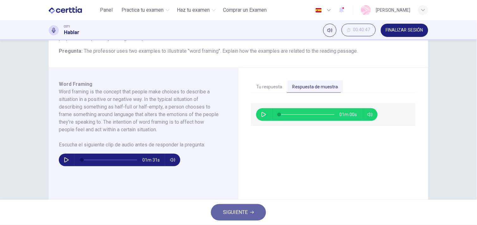
click at [243, 213] on span "SIGUIENTE" at bounding box center [235, 212] width 25 height 9
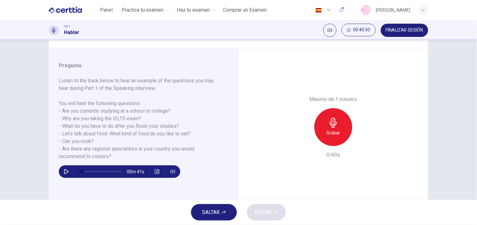
scroll to position [68, 0]
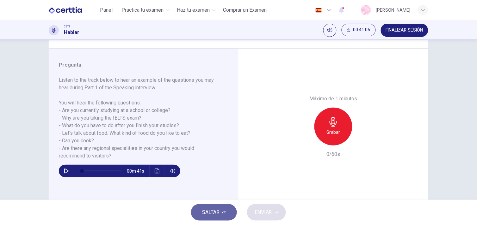
click at [222, 207] on button "SALTAR" at bounding box center [214, 212] width 46 height 16
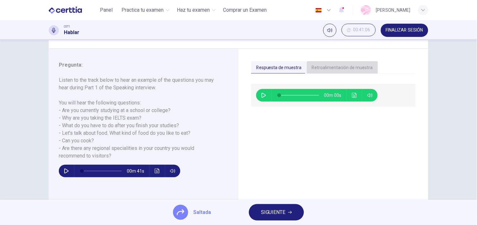
click at [340, 66] on button "Retroalimentación de muestra" at bounding box center [342, 67] width 71 height 13
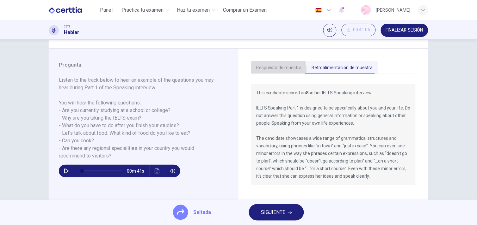
click at [276, 70] on button "Respuesta de muestra" at bounding box center [279, 67] width 56 height 13
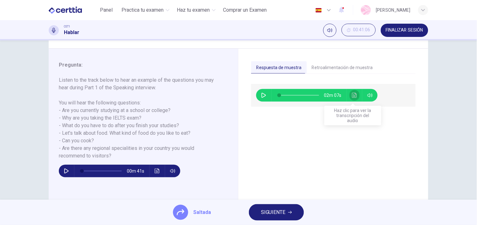
click at [350, 92] on button "Haz clic para ver la transcripción del audio" at bounding box center [354, 95] width 10 height 13
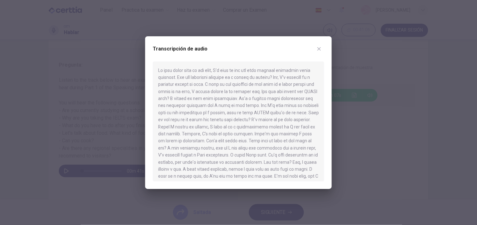
scroll to position [1, 0]
click at [325, 126] on div "Transcripción de audio" at bounding box center [238, 112] width 186 height 153
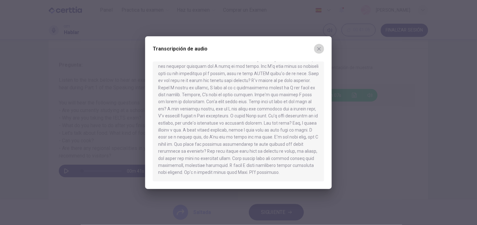
click at [318, 48] on icon "button" at bounding box center [318, 48] width 5 height 5
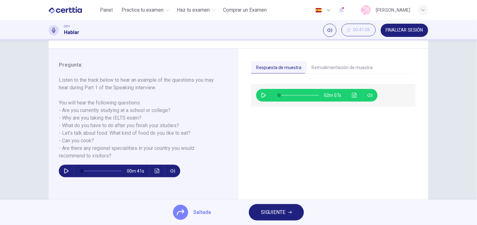
click at [261, 217] on span "SIGUIENTE" at bounding box center [273, 212] width 25 height 9
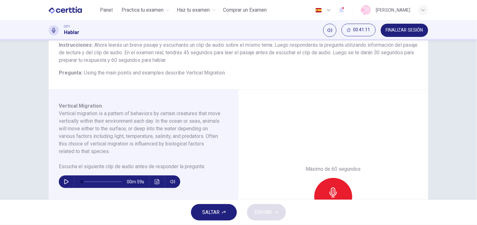
scroll to position [55, 0]
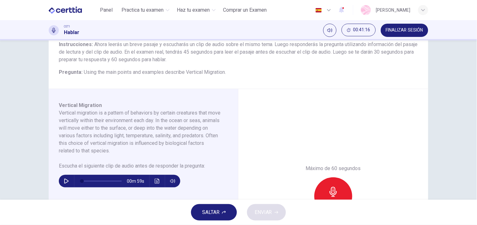
click at [216, 214] on span "SALTAR" at bounding box center [210, 212] width 17 height 9
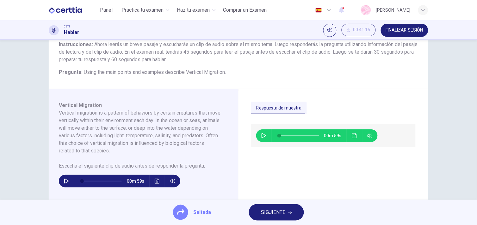
click at [351, 138] on button "Haz clic para ver la transcripción del audio" at bounding box center [354, 136] width 10 height 13
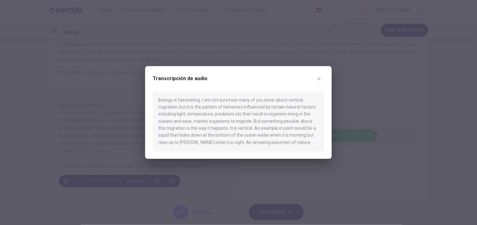
click at [318, 78] on icon "button" at bounding box center [318, 78] width 3 height 3
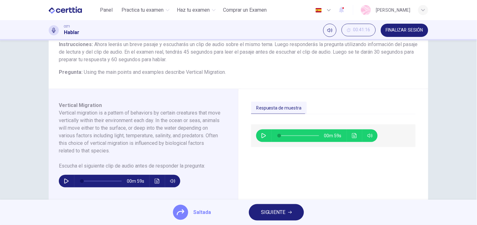
click at [278, 213] on span "SIGUIENTE" at bounding box center [273, 212] width 25 height 9
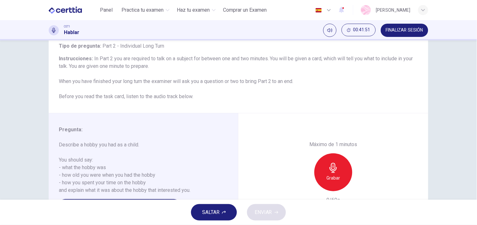
scroll to position [85, 0]
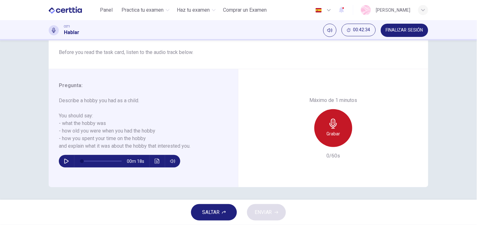
click at [326, 124] on div "Grabar" at bounding box center [333, 128] width 38 height 38
click at [326, 124] on div "Detener" at bounding box center [333, 128] width 38 height 38
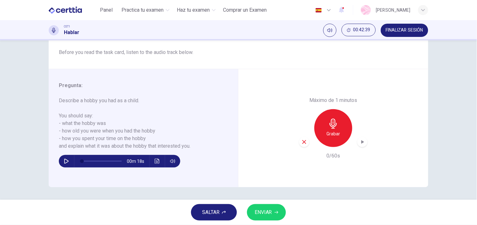
click at [302, 138] on div "button" at bounding box center [304, 142] width 10 height 10
click at [342, 125] on div "Grabar" at bounding box center [333, 128] width 38 height 38
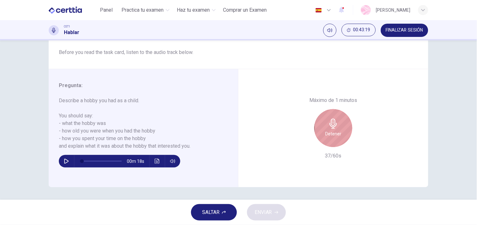
click at [325, 140] on div "Detener" at bounding box center [333, 128] width 38 height 38
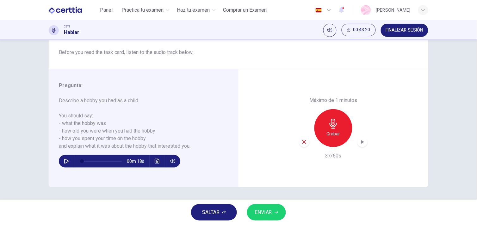
click at [301, 139] on icon "button" at bounding box center [304, 142] width 6 height 6
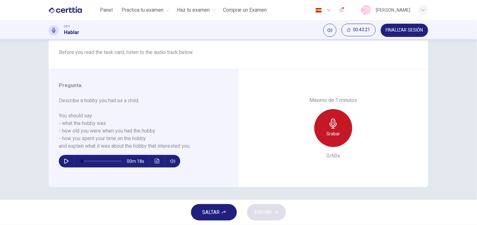
click at [341, 124] on div "Grabar" at bounding box center [333, 128] width 38 height 38
click at [341, 124] on div "Detener" at bounding box center [333, 128] width 38 height 38
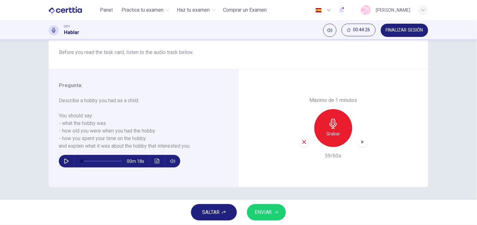
click at [302, 143] on icon "button" at bounding box center [304, 142] width 4 height 4
click at [318, 132] on div "Grabar" at bounding box center [333, 128] width 38 height 38
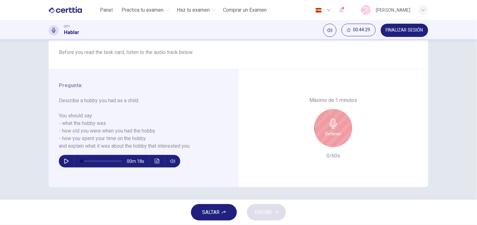
click at [318, 132] on div "Detener" at bounding box center [333, 128] width 38 height 38
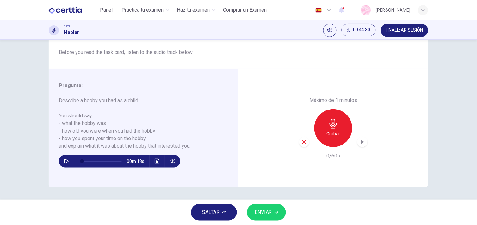
click at [260, 222] on div "SALTAR ENVIAR" at bounding box center [238, 212] width 477 height 25
click at [266, 212] on span "ENVIAR" at bounding box center [262, 212] width 17 height 9
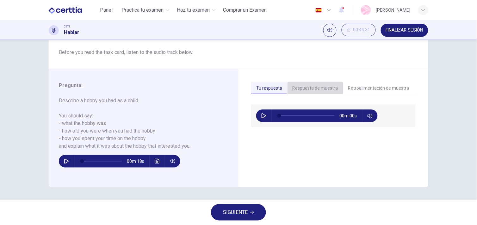
click at [326, 82] on button "Respuesta de muestra" at bounding box center [315, 88] width 56 height 13
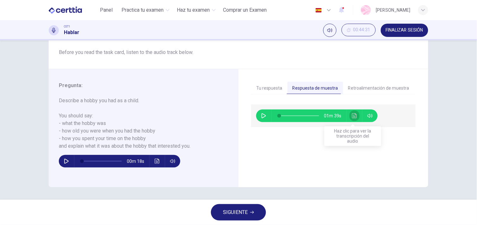
click at [352, 114] on icon "Haz clic para ver la transcripción del audio" at bounding box center [354, 115] width 5 height 5
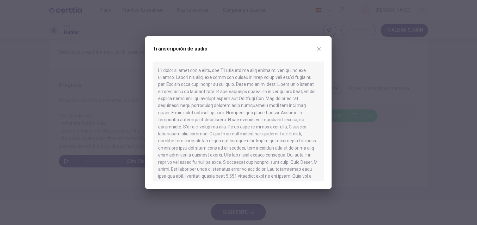
scroll to position [32, 0]
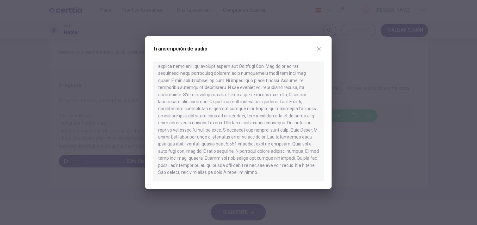
click at [317, 47] on icon "button" at bounding box center [318, 48] width 5 height 5
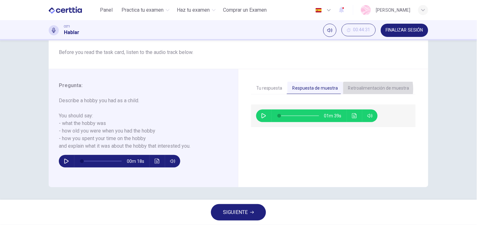
click at [361, 89] on button "Retroalimentación de muestra" at bounding box center [378, 88] width 71 height 13
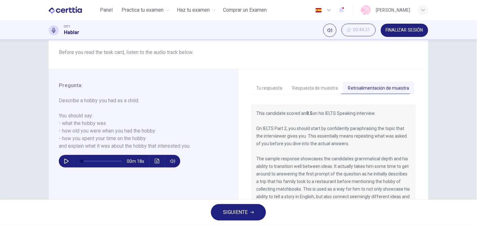
click at [255, 211] on button "SIGUIENTE" at bounding box center [238, 212] width 55 height 16
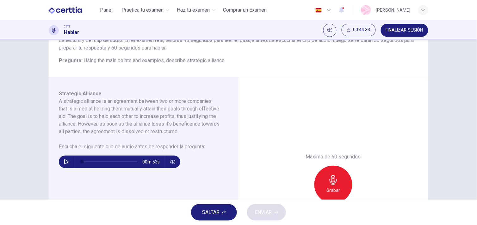
scroll to position [65, 0]
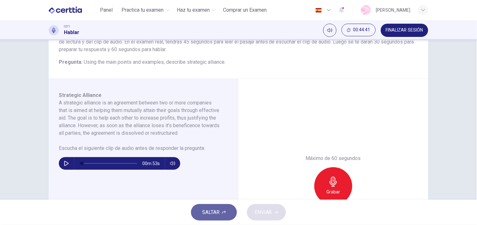
click at [224, 214] on icon "button" at bounding box center [224, 213] width 4 height 4
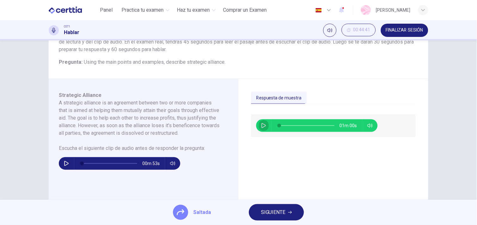
click at [265, 124] on button "button" at bounding box center [263, 125] width 10 height 13
click at [261, 128] on icon "button" at bounding box center [263, 125] width 5 height 5
type input "**"
click at [282, 209] on span "SIGUIENTE" at bounding box center [273, 212] width 25 height 9
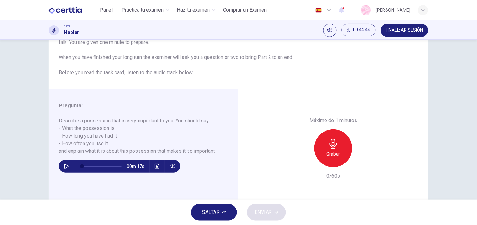
scroll to position [66, 0]
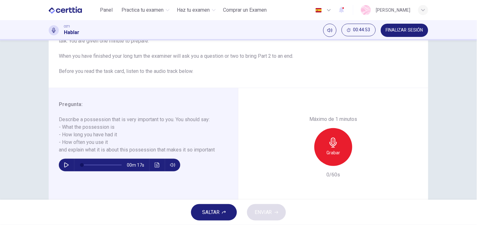
click at [329, 151] on h6 "Grabar" at bounding box center [333, 153] width 14 height 8
click at [219, 215] on span "SALTAR" at bounding box center [210, 212] width 17 height 9
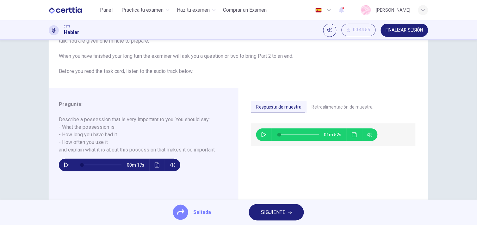
click at [352, 130] on button "Haz clic para ver la transcripción del audio" at bounding box center [354, 135] width 10 height 13
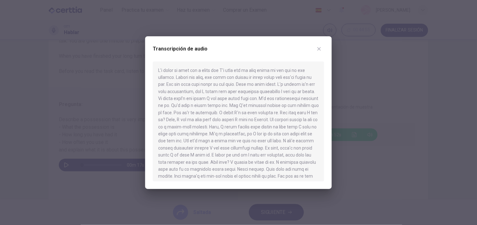
scroll to position [25, 0]
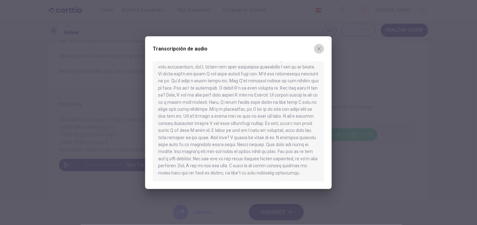
click at [317, 49] on icon "button" at bounding box center [318, 48] width 5 height 5
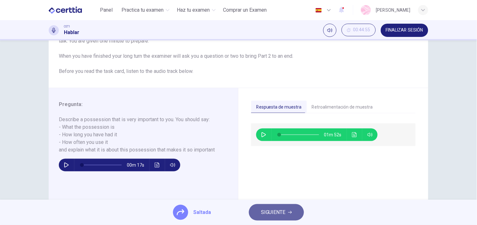
click at [283, 209] on span "SIGUIENTE" at bounding box center [273, 212] width 25 height 9
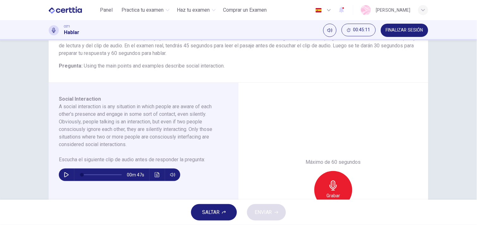
scroll to position [60, 0]
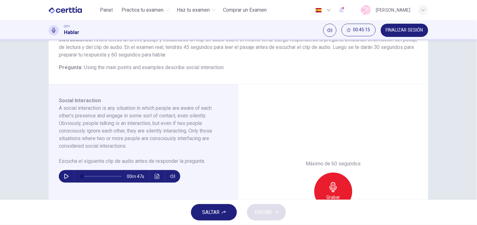
click at [215, 217] on button "SALTAR" at bounding box center [214, 212] width 46 height 16
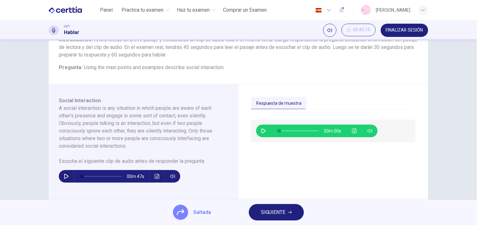
click at [355, 131] on button "Haz clic para ver la transcripción del audio" at bounding box center [354, 131] width 10 height 13
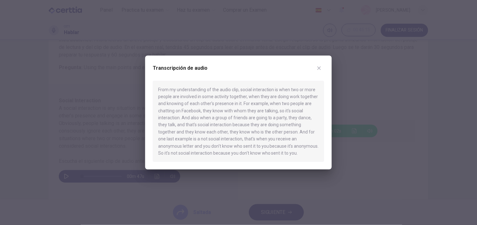
click at [320, 73] on div "Transcripción de audio" at bounding box center [238, 72] width 171 height 18
click at [320, 66] on icon "button" at bounding box center [318, 68] width 5 height 5
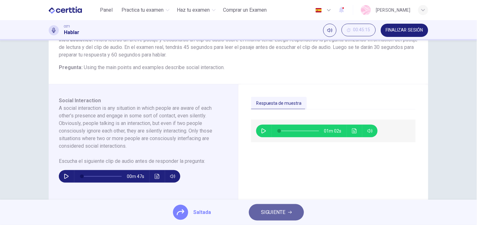
click at [261, 209] on span "SIGUIENTE" at bounding box center [273, 212] width 25 height 9
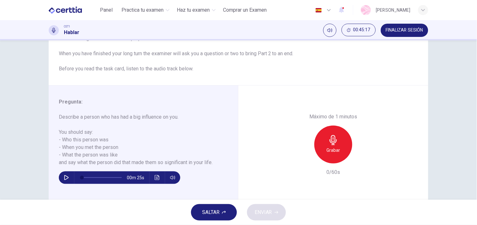
scroll to position [70, 0]
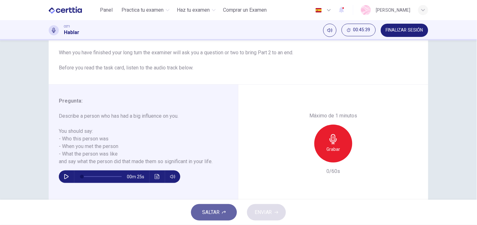
click at [228, 217] on button "SALTAR" at bounding box center [214, 212] width 46 height 16
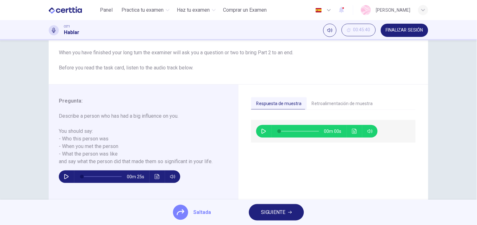
click at [352, 129] on icon "Haz clic para ver la transcripción del audio" at bounding box center [354, 131] width 5 height 5
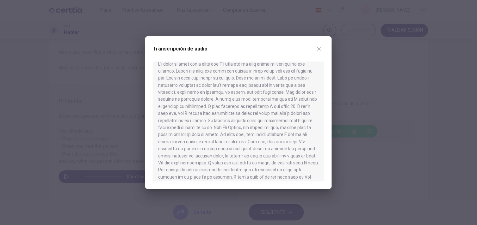
scroll to position [32, 0]
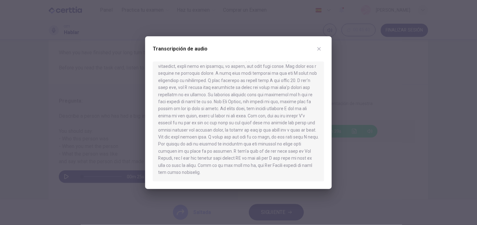
click at [391, 78] on div at bounding box center [238, 112] width 477 height 225
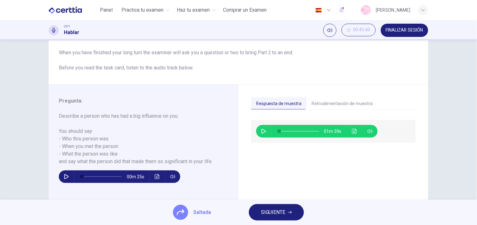
click at [277, 207] on button "SIGUIENTE" at bounding box center [276, 212] width 55 height 16
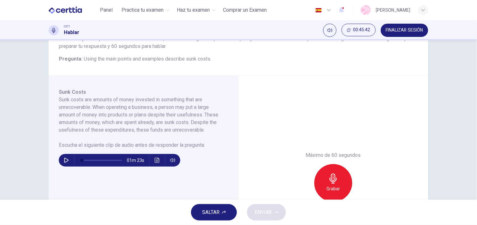
scroll to position [70, 0]
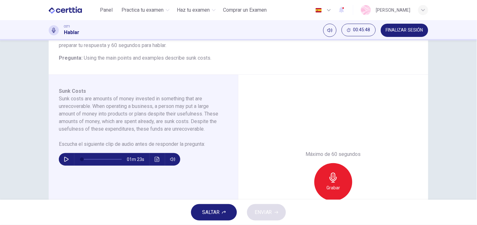
click at [199, 216] on button "SALTAR" at bounding box center [214, 212] width 46 height 16
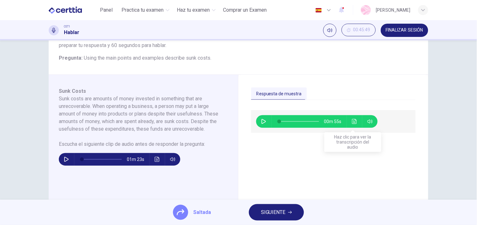
click at [350, 118] on button "Haz clic para ver la transcripción del audio" at bounding box center [354, 121] width 10 height 13
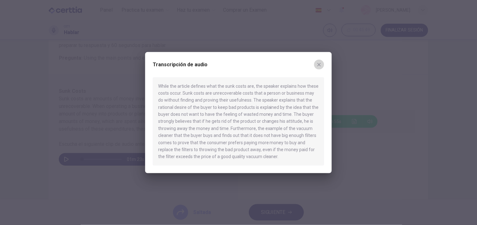
click at [319, 65] on icon "button" at bounding box center [318, 64] width 3 height 3
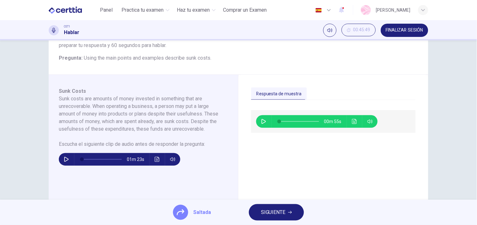
click at [267, 212] on span "SIGUIENTE" at bounding box center [273, 212] width 25 height 9
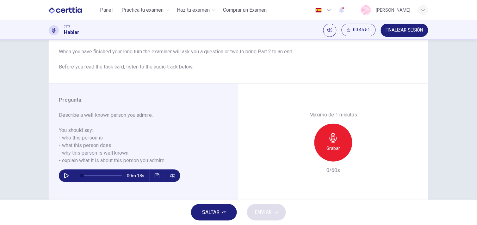
scroll to position [71, 0]
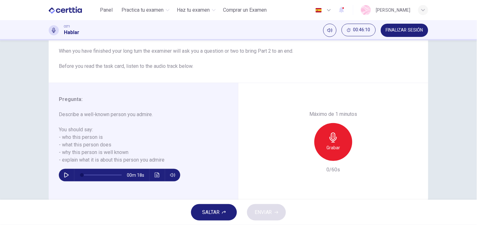
click at [228, 209] on button "SALTAR" at bounding box center [214, 212] width 46 height 16
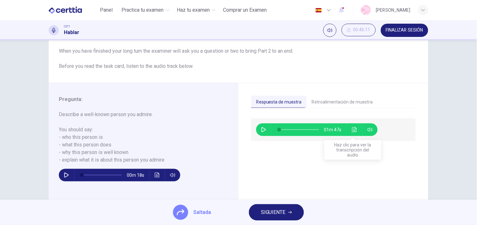
click at [357, 133] on div "01m 47s" at bounding box center [316, 130] width 121 height 13
click at [353, 129] on icon "Haz clic para ver la transcripción del audio" at bounding box center [354, 129] width 5 height 5
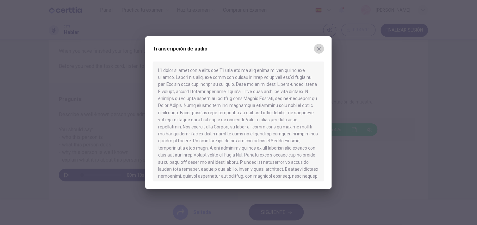
click at [318, 48] on icon "button" at bounding box center [318, 48] width 3 height 3
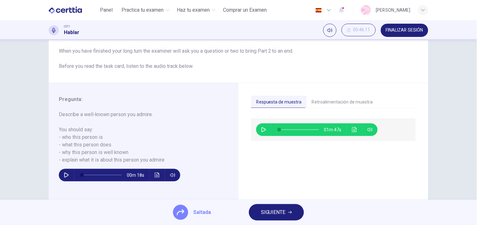
click at [299, 203] on div "Saltada SIGUIENTE" at bounding box center [238, 212] width 477 height 25
click at [280, 210] on span "SIGUIENTE" at bounding box center [273, 212] width 25 height 9
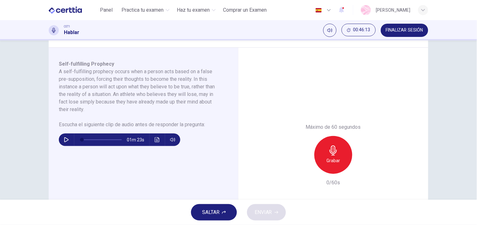
scroll to position [91, 0]
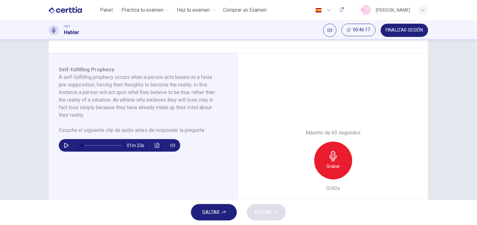
click at [214, 210] on span "SALTAR" at bounding box center [210, 212] width 17 height 9
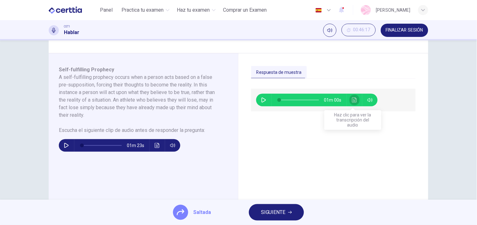
click at [353, 101] on icon "Haz clic para ver la transcripción del audio" at bounding box center [354, 100] width 5 height 5
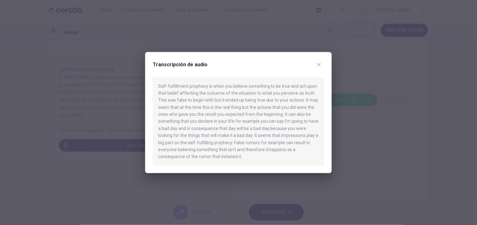
click at [317, 60] on button "button" at bounding box center [319, 64] width 10 height 10
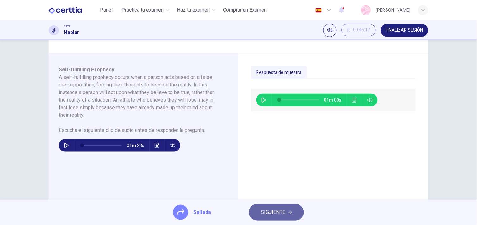
click at [298, 211] on button "SIGUIENTE" at bounding box center [276, 212] width 55 height 16
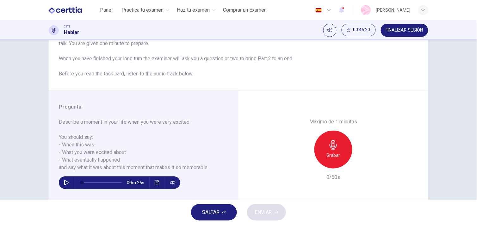
scroll to position [64, 0]
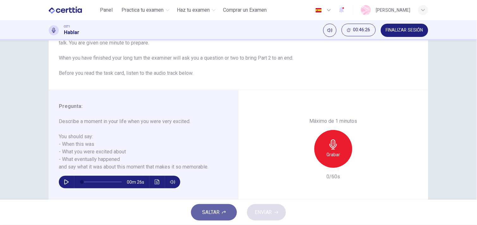
click at [225, 208] on button "SALTAR" at bounding box center [214, 212] width 46 height 16
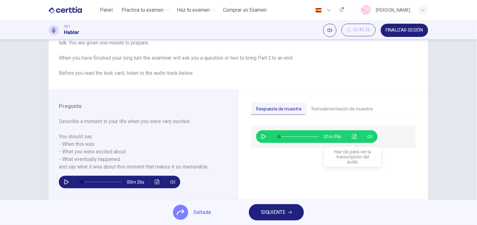
click at [352, 138] on icon "Haz clic para ver la transcripción del audio" at bounding box center [354, 136] width 5 height 5
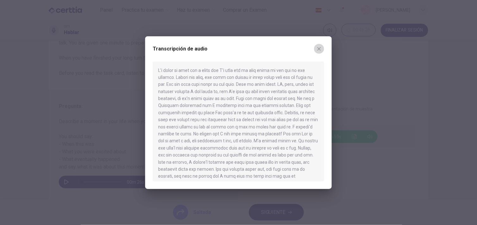
click at [319, 49] on icon "button" at bounding box center [318, 48] width 3 height 3
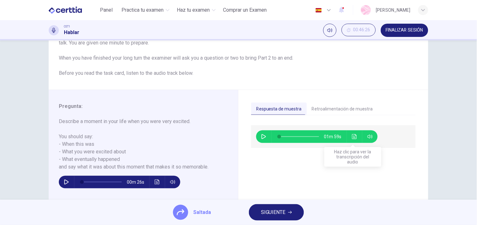
click at [269, 207] on button "SIGUIENTE" at bounding box center [276, 212] width 55 height 16
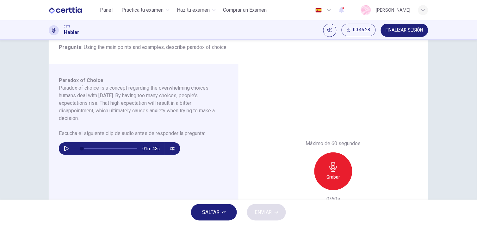
scroll to position [78, 0]
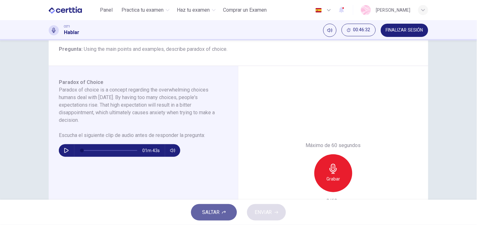
click at [228, 215] on button "SALTAR" at bounding box center [214, 212] width 46 height 16
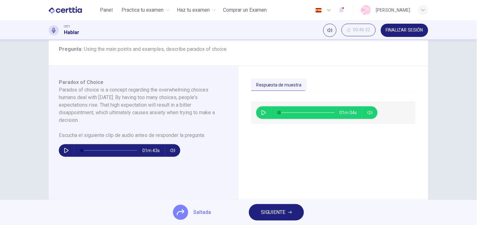
click at [276, 218] on button "SIGUIENTE" at bounding box center [276, 212] width 55 height 16
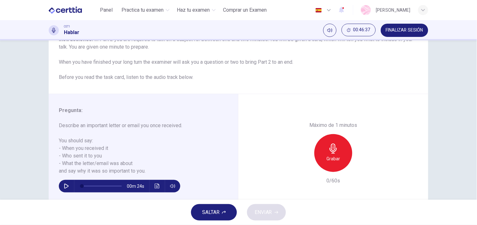
scroll to position [61, 0]
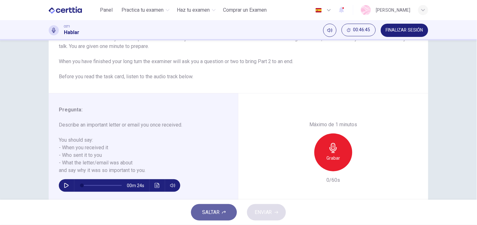
click at [233, 210] on button "SALTAR" at bounding box center [214, 212] width 46 height 16
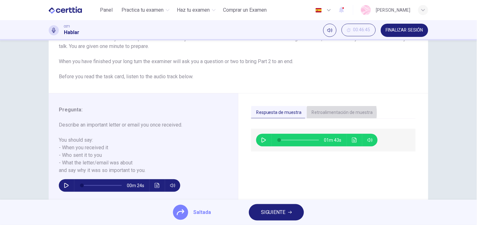
click at [329, 113] on button "Retroalimentación de muestra" at bounding box center [342, 112] width 71 height 13
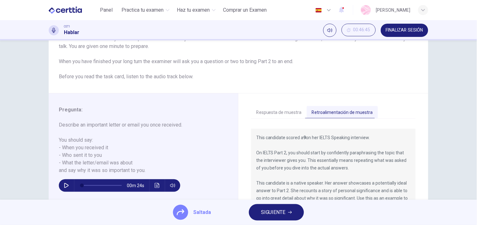
click at [286, 115] on button "Respuesta de muestra" at bounding box center [279, 112] width 56 height 13
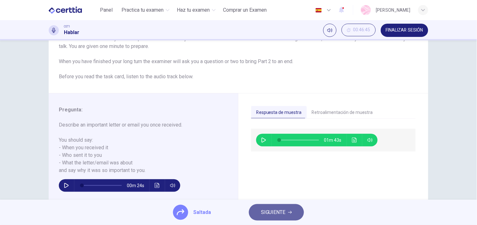
click at [266, 212] on span "SIGUIENTE" at bounding box center [273, 212] width 25 height 9
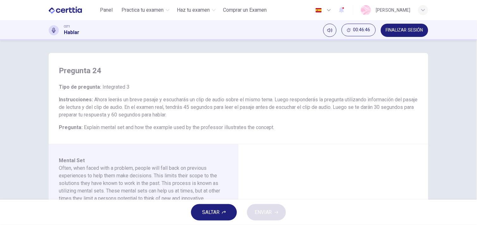
scroll to position [51, 0]
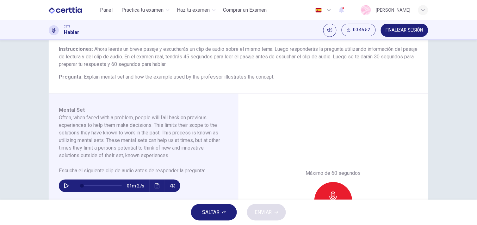
click at [214, 202] on div "SALTAR ENVIAR" at bounding box center [238, 212] width 477 height 25
click at [197, 212] on button "SALTAR" at bounding box center [214, 212] width 46 height 16
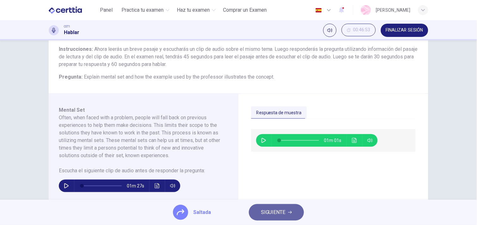
click at [261, 214] on span "SIGUIENTE" at bounding box center [273, 212] width 25 height 9
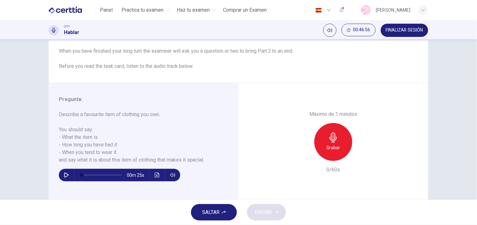
scroll to position [73, 0]
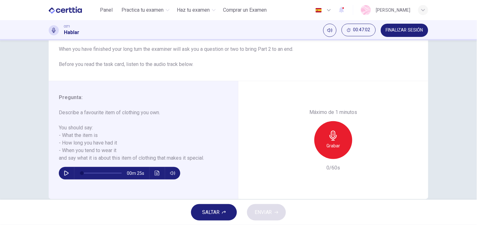
click at [221, 209] on button "SALTAR" at bounding box center [214, 212] width 46 height 16
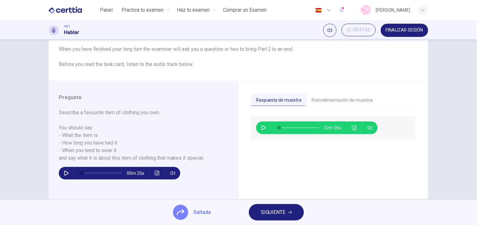
click at [269, 218] on button "SIGUIENTE" at bounding box center [276, 212] width 55 height 16
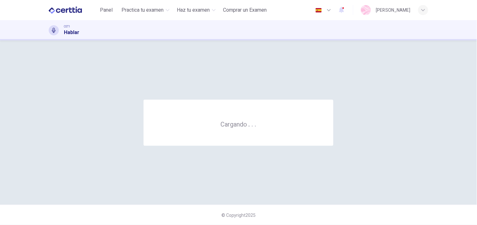
scroll to position [0, 0]
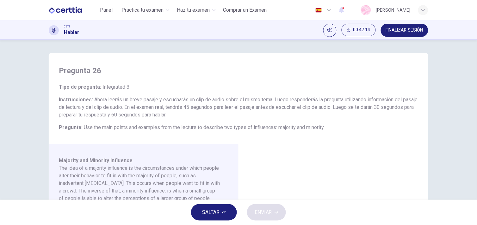
drag, startPoint x: 473, startPoint y: 76, endPoint x: 476, endPoint y: 111, distance: 35.6
click at [476, 111] on html "Este sitio utiliza cookies, como se explica en nuestra Política de Privacidad .…" at bounding box center [238, 112] width 477 height 225
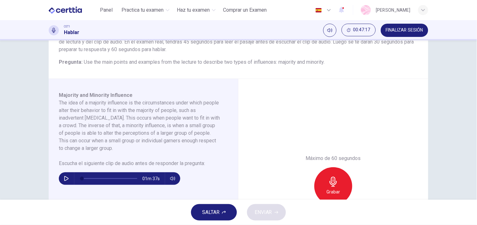
scroll to position [67, 0]
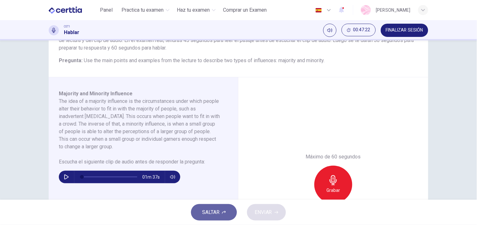
click at [207, 210] on span "SALTAR" at bounding box center [210, 212] width 17 height 9
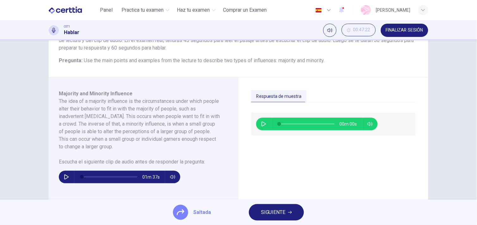
click at [266, 209] on span "SIGUIENTE" at bounding box center [273, 212] width 25 height 9
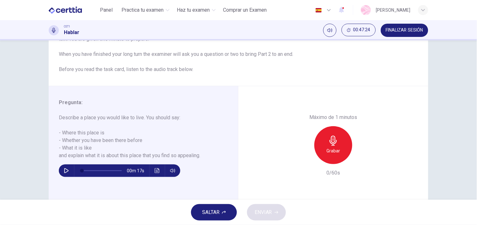
scroll to position [76, 0]
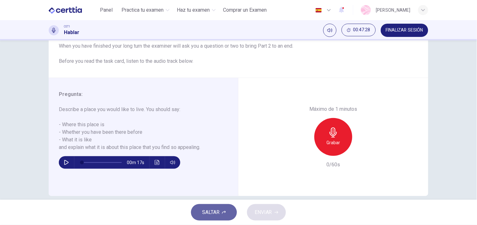
click at [211, 207] on button "SALTAR" at bounding box center [214, 212] width 46 height 16
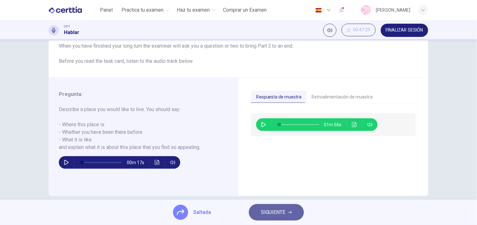
click at [284, 212] on span "SIGUIENTE" at bounding box center [273, 212] width 25 height 9
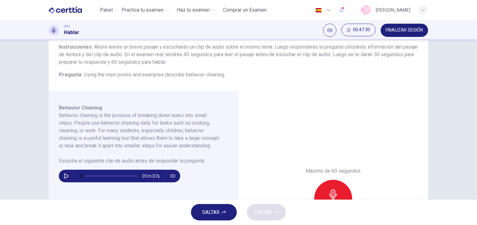
scroll to position [58, 0]
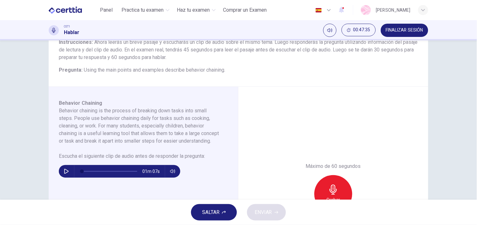
click at [212, 207] on button "SALTAR" at bounding box center [214, 212] width 46 height 16
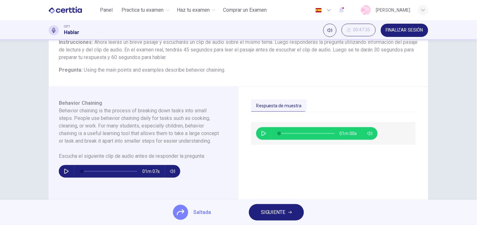
click at [286, 213] on button "SIGUIENTE" at bounding box center [276, 212] width 55 height 16
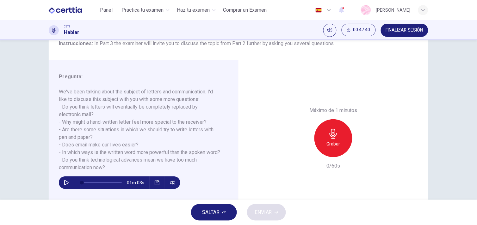
scroll to position [57, 0]
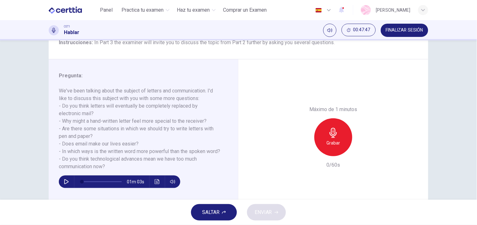
click at [225, 212] on icon "button" at bounding box center [224, 213] width 4 height 4
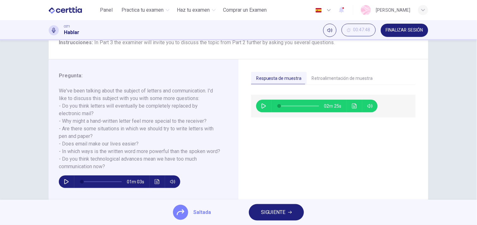
click at [358, 78] on button "Retroalimentación de muestra" at bounding box center [342, 78] width 71 height 13
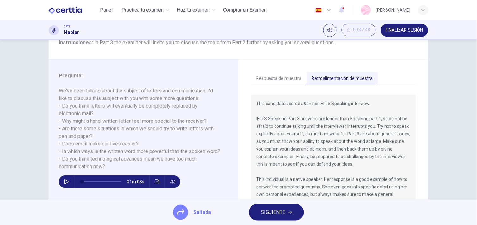
click at [288, 81] on button "Respuesta de muestra" at bounding box center [279, 78] width 56 height 13
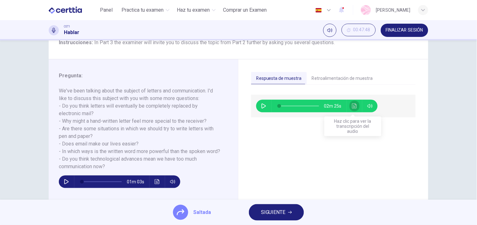
click at [349, 104] on button "Haz clic para ver la transcripción del audio" at bounding box center [354, 106] width 10 height 13
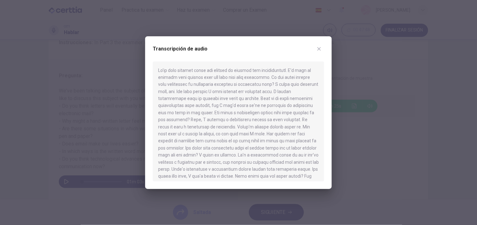
scroll to position [89, 0]
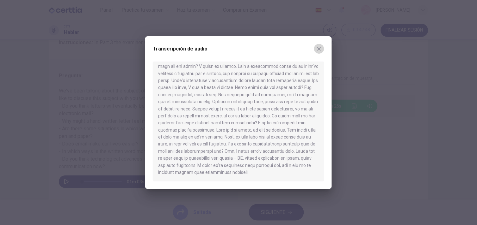
click at [318, 52] on button "button" at bounding box center [319, 49] width 10 height 10
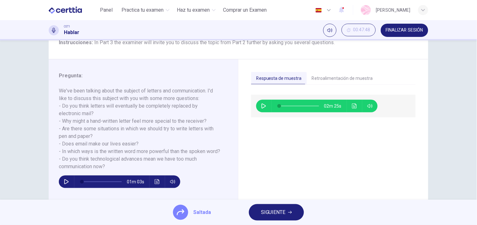
click at [331, 76] on button "Retroalimentación de muestra" at bounding box center [342, 78] width 71 height 13
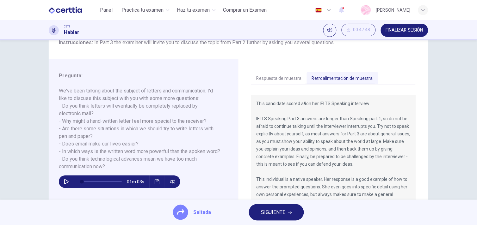
click at [244, 78] on div "Respuesta de muestra Retroalimentación de muestra 02m 25s This candidate scored…" at bounding box center [333, 138] width 190 height 158
click at [273, 219] on button "SIGUIENTE" at bounding box center [276, 212] width 55 height 16
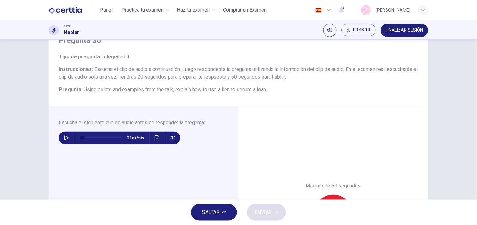
scroll to position [28, 0]
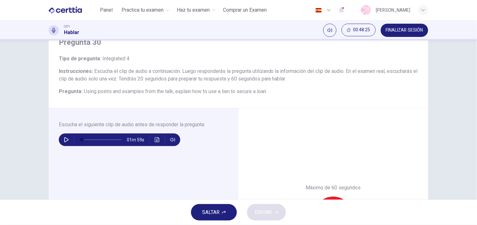
click at [61, 140] on button "button" at bounding box center [66, 140] width 10 height 13
click at [155, 137] on icon "Haz clic para ver la transcripción del audio" at bounding box center [157, 139] width 5 height 5
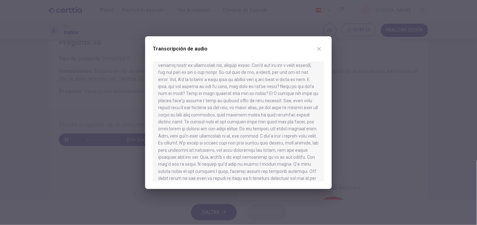
scroll to position [0, 0]
click at [320, 44] on button "button" at bounding box center [319, 49] width 10 height 10
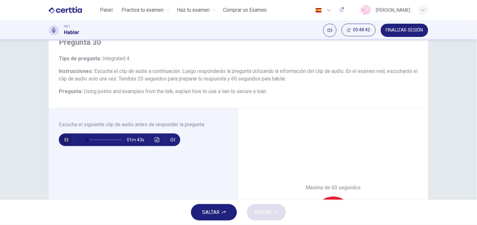
click at [66, 143] on button "button" at bounding box center [66, 140] width 10 height 13
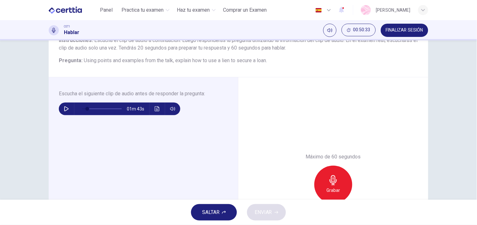
scroll to position [57, 0]
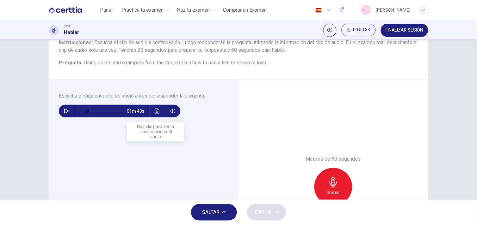
click at [152, 111] on button "Haz clic para ver la transcripción del audio" at bounding box center [157, 111] width 10 height 13
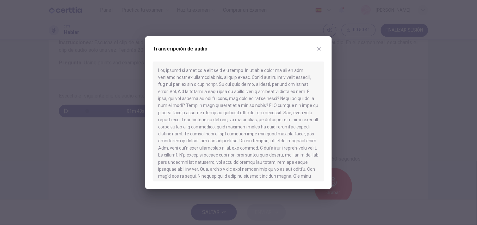
scroll to position [46, 0]
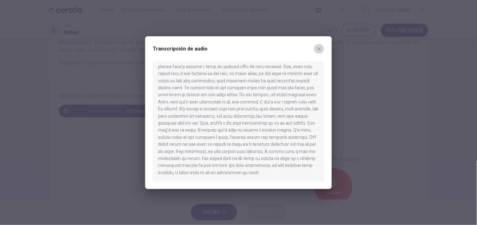
click at [317, 50] on icon "button" at bounding box center [318, 48] width 5 height 5
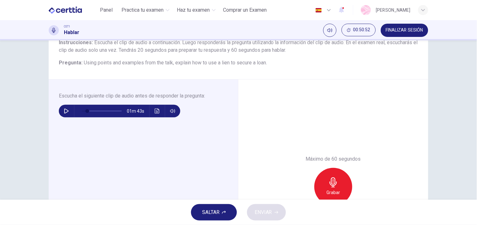
click at [227, 212] on button "SALTAR" at bounding box center [214, 212] width 46 height 16
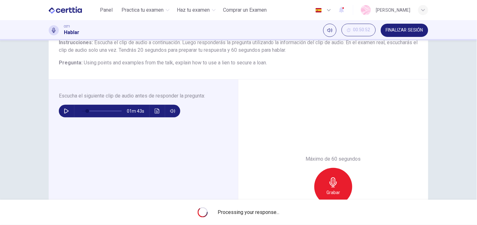
type input "**"
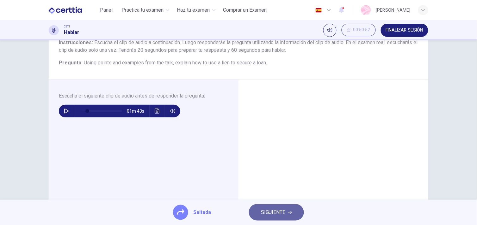
click at [259, 209] on button "SIGUIENTE" at bounding box center [276, 212] width 55 height 16
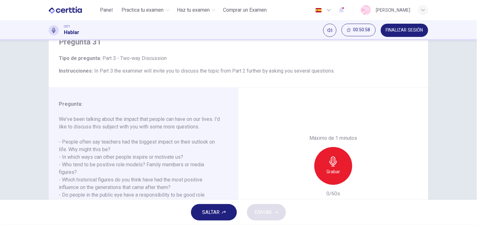
scroll to position [29, 0]
drag, startPoint x: 472, startPoint y: 76, endPoint x: 473, endPoint y: 82, distance: 6.4
drag, startPoint x: 462, startPoint y: 108, endPoint x: 465, endPoint y: 124, distance: 16.9
click at [465, 124] on div "Pregunta 31 Tipo de pregunta : Part 3 - Two-way Discussion Instrucciones : In P…" at bounding box center [238, 120] width 477 height 160
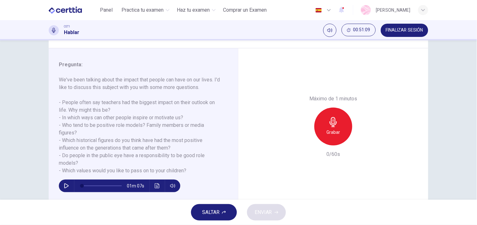
click at [222, 203] on div "SALTAR ENVIAR" at bounding box center [238, 212] width 477 height 25
click at [212, 206] on button "SALTAR" at bounding box center [214, 212] width 46 height 16
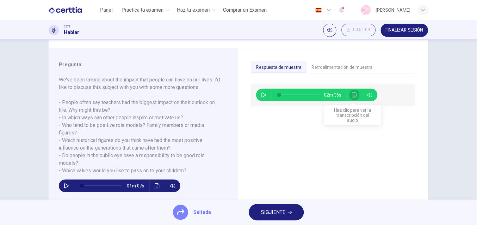
click at [353, 93] on icon "Haz clic para ver la transcripción del audio" at bounding box center [354, 95] width 5 height 5
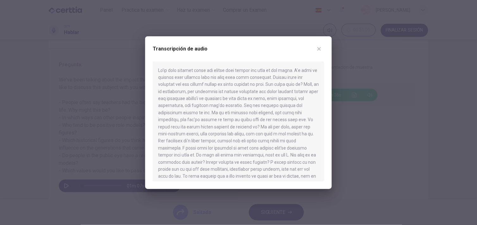
scroll to position [110, 0]
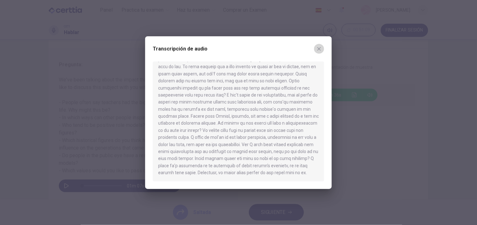
click at [320, 47] on icon "button" at bounding box center [318, 48] width 5 height 5
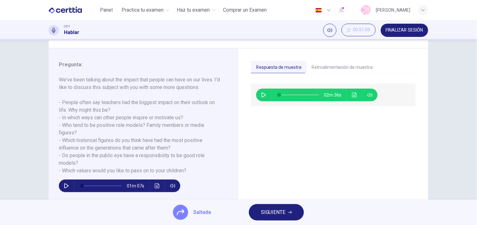
click at [266, 222] on div "Saltada SIGUIENTE" at bounding box center [238, 212] width 477 height 25
click at [264, 217] on button "SIGUIENTE" at bounding box center [276, 212] width 55 height 16
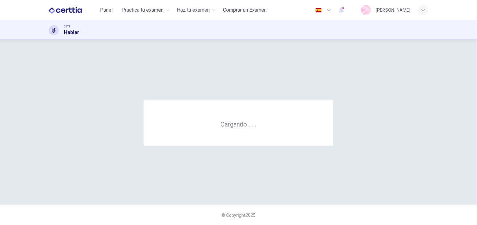
scroll to position [0, 0]
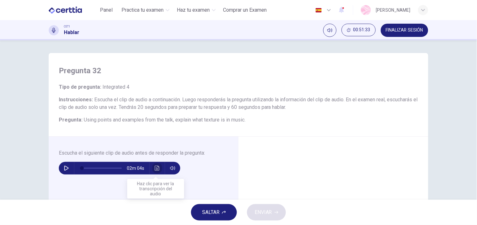
click at [155, 166] on icon "Haz clic para ver la transcripción del audio" at bounding box center [157, 168] width 5 height 5
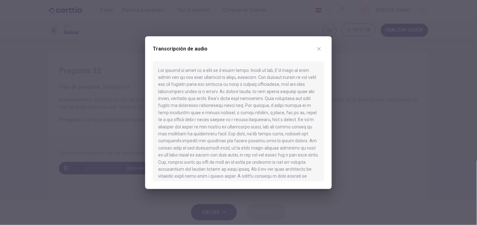
scroll to position [60, 0]
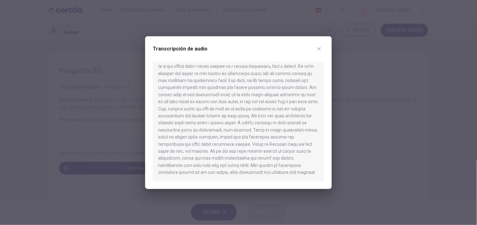
click at [320, 48] on icon "button" at bounding box center [318, 48] width 3 height 3
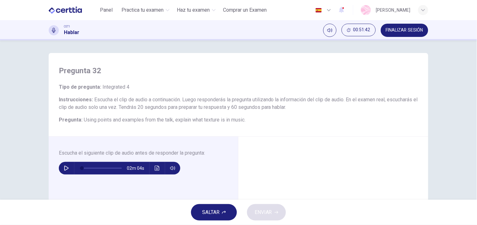
click at [220, 214] on button "SALTAR" at bounding box center [214, 212] width 46 height 16
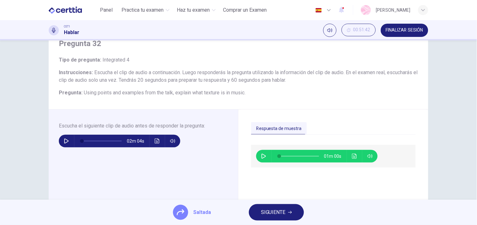
scroll to position [34, 0]
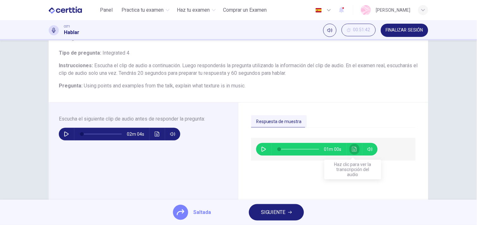
click at [349, 149] on button "Haz clic para ver la transcripción del audio" at bounding box center [354, 149] width 10 height 13
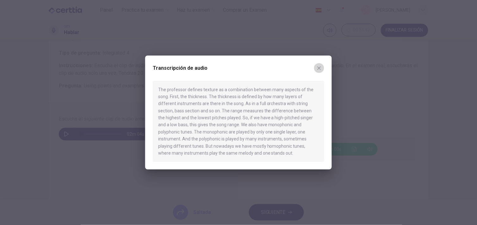
click at [320, 66] on icon "button" at bounding box center [318, 68] width 5 height 5
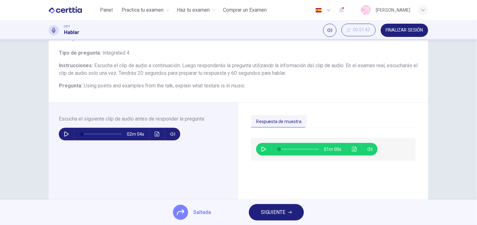
click at [269, 204] on button "SIGUIENTE" at bounding box center [276, 212] width 55 height 16
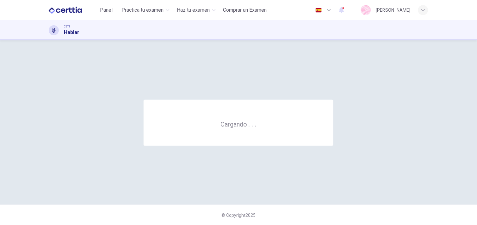
scroll to position [0, 0]
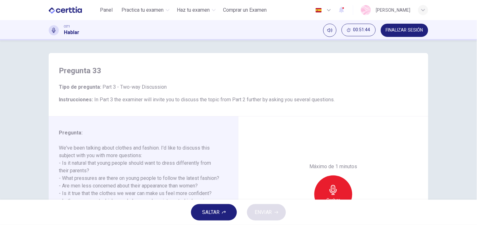
drag, startPoint x: 472, startPoint y: 88, endPoint x: 473, endPoint y: 94, distance: 6.1
click at [473, 94] on div "Pregunta 33 Tipo de pregunta : Part 3 - Two-way Discussion Instrucciones : In P…" at bounding box center [238, 120] width 477 height 160
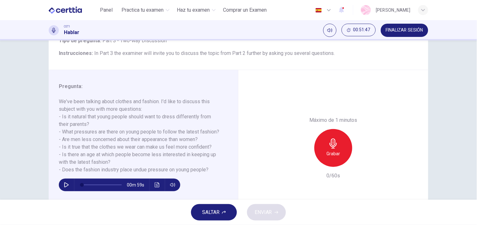
scroll to position [47, 0]
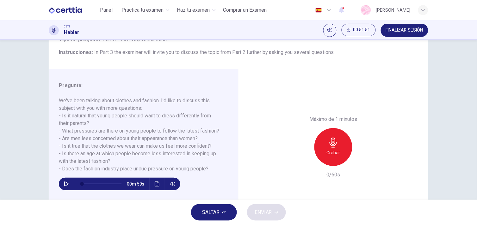
click at [219, 214] on span "SALTAR" at bounding box center [210, 212] width 17 height 9
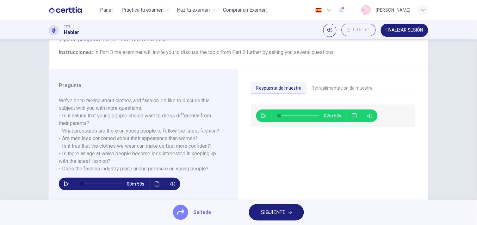
click at [349, 116] on button "Haz clic para ver la transcripción del audio" at bounding box center [354, 116] width 10 height 13
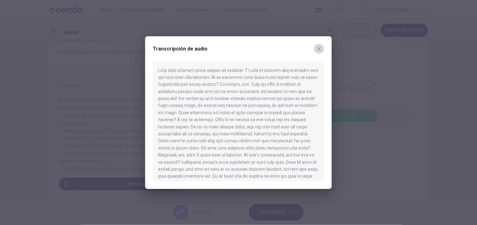
click at [319, 50] on icon "button" at bounding box center [318, 48] width 5 height 5
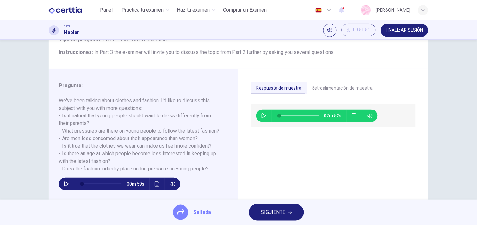
click at [263, 219] on button "SIGUIENTE" at bounding box center [276, 212] width 55 height 16
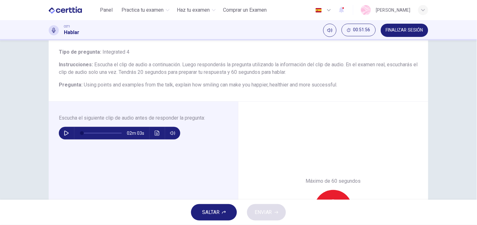
scroll to position [37, 0]
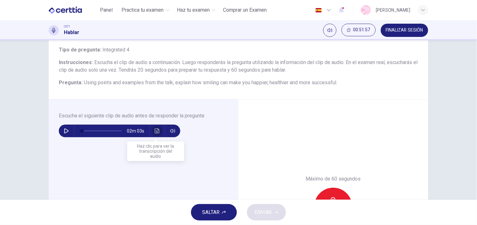
click at [155, 129] on icon "Haz clic para ver la transcripción del audio" at bounding box center [157, 131] width 5 height 5
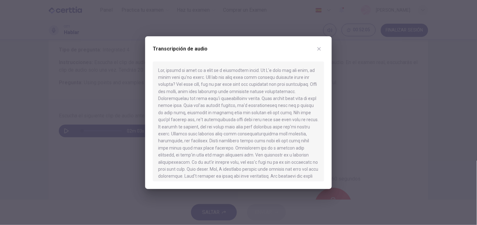
scroll to position [60, 0]
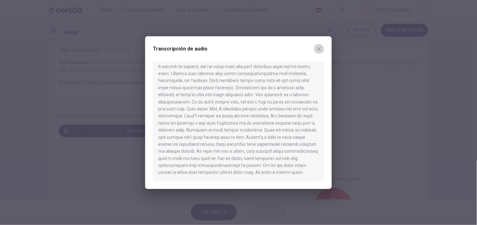
click at [318, 53] on button "button" at bounding box center [319, 49] width 10 height 10
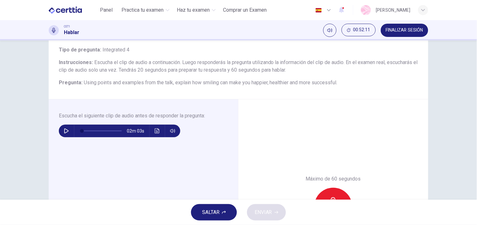
click at [228, 212] on button "SALTAR" at bounding box center [214, 212] width 46 height 16
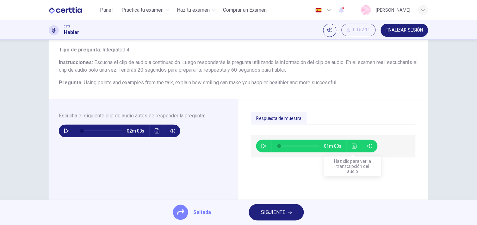
click at [354, 147] on icon "Haz clic para ver la transcripción del audio" at bounding box center [354, 146] width 5 height 5
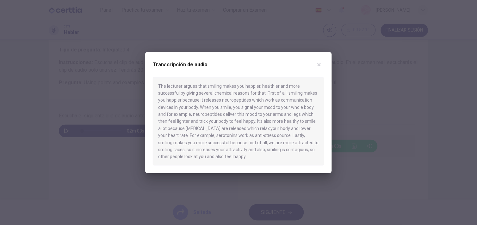
click at [322, 64] on button "button" at bounding box center [319, 64] width 10 height 10
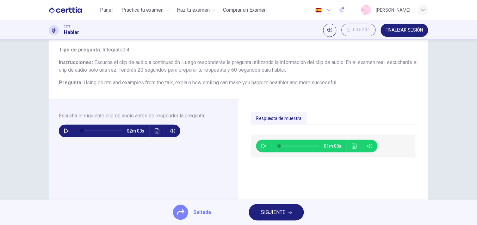
click at [278, 208] on button "SIGUIENTE" at bounding box center [276, 212] width 55 height 16
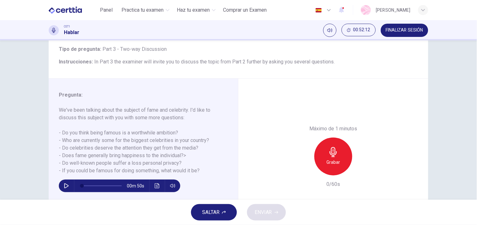
scroll to position [39, 0]
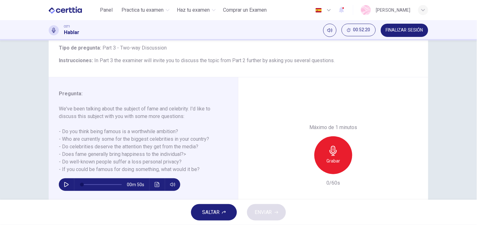
click at [225, 212] on icon "button" at bounding box center [224, 212] width 4 height 3
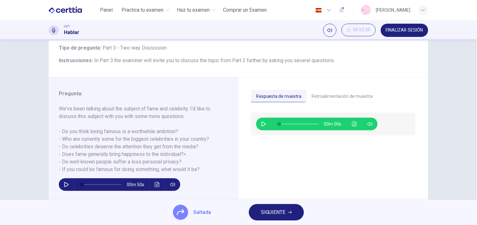
click at [349, 121] on button "Haz clic para ver la transcripción del audio" at bounding box center [354, 124] width 10 height 13
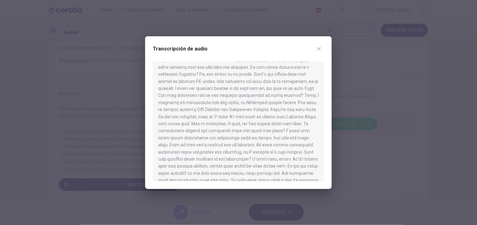
scroll to position [8, 0]
click at [324, 107] on div "Transcripción de audio" at bounding box center [238, 112] width 186 height 153
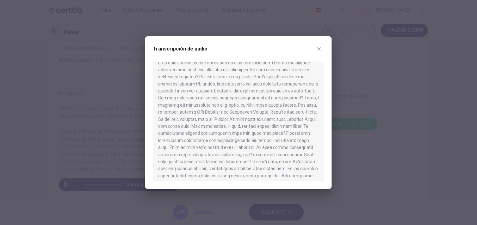
click at [324, 107] on div "Transcripción de audio" at bounding box center [238, 112] width 186 height 153
click at [324, 106] on div "Transcripción de audio" at bounding box center [238, 112] width 186 height 153
drag, startPoint x: 324, startPoint y: 102, endPoint x: 323, endPoint y: 92, distance: 10.8
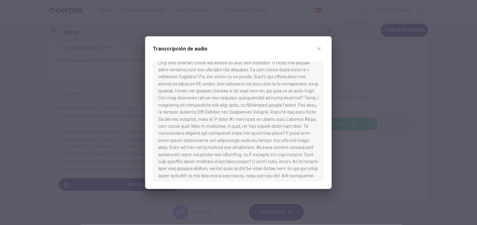
click at [323, 92] on div "Transcripción de audio" at bounding box center [238, 112] width 186 height 153
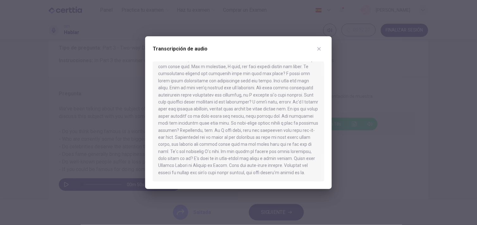
drag, startPoint x: 323, startPoint y: 87, endPoint x: 334, endPoint y: 158, distance: 71.5
click at [334, 158] on div "Transcripción de audio" at bounding box center [238, 112] width 477 height 225
click at [318, 46] on icon "button" at bounding box center [318, 48] width 5 height 5
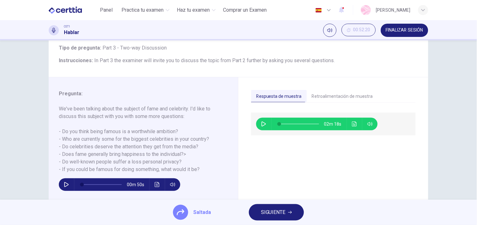
click at [266, 214] on span "SIGUIENTE" at bounding box center [273, 212] width 25 height 9
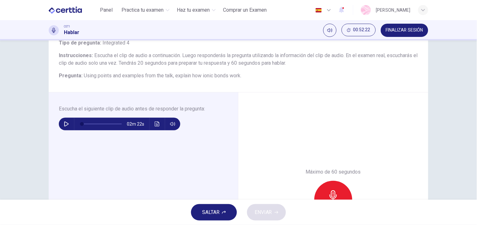
scroll to position [45, 0]
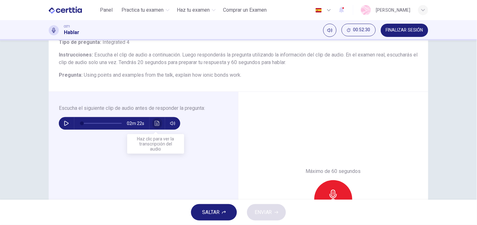
click at [152, 125] on button "Haz clic para ver la transcripción del audio" at bounding box center [157, 123] width 10 height 13
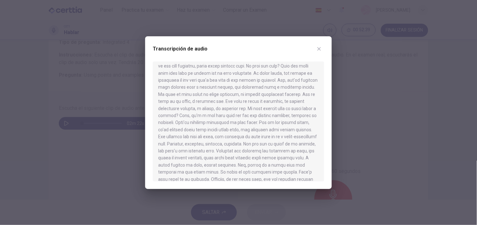
scroll to position [60, 0]
click at [318, 49] on icon "button" at bounding box center [318, 48] width 5 height 5
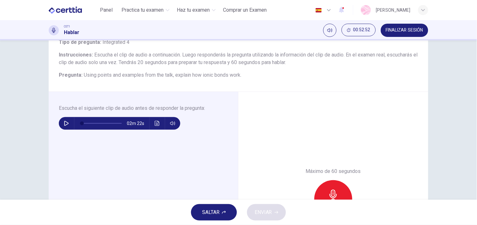
click at [209, 214] on span "SALTAR" at bounding box center [210, 212] width 17 height 9
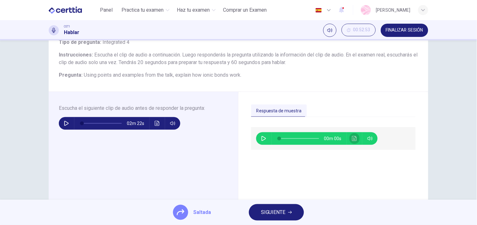
click at [352, 135] on button "Haz clic para ver la transcripción del audio" at bounding box center [354, 138] width 10 height 13
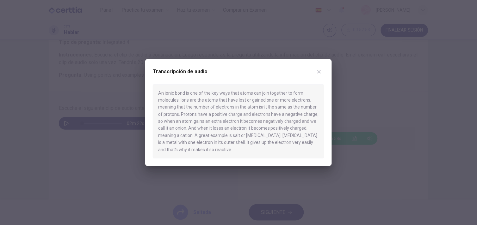
click at [317, 67] on button "button" at bounding box center [319, 72] width 10 height 10
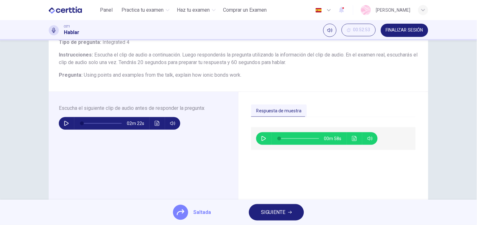
click at [261, 214] on span "SIGUIENTE" at bounding box center [273, 212] width 25 height 9
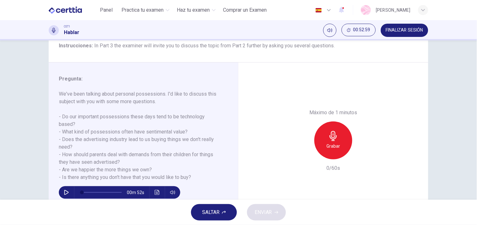
scroll to position [55, 0]
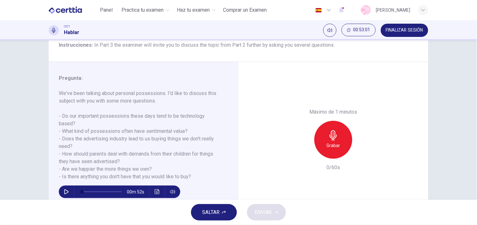
click at [214, 210] on span "SALTAR" at bounding box center [210, 212] width 17 height 9
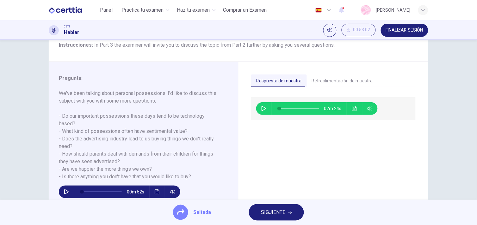
click at [283, 212] on span "SIGUIENTE" at bounding box center [273, 212] width 25 height 9
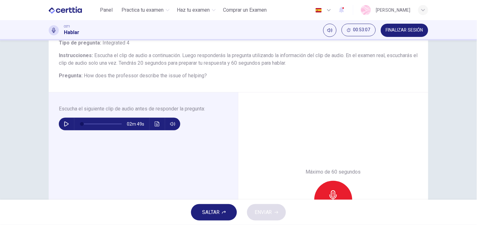
scroll to position [46, 0]
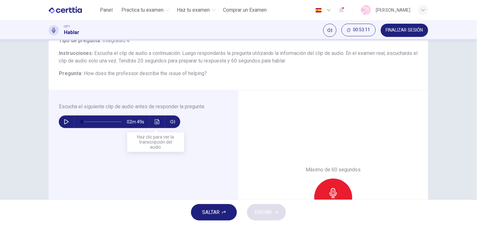
click at [156, 119] on icon "Haz clic para ver la transcripción del audio" at bounding box center [157, 121] width 5 height 5
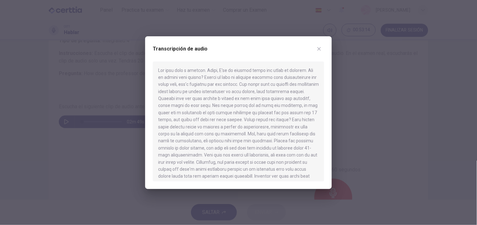
drag, startPoint x: 319, startPoint y: 79, endPoint x: 332, endPoint y: 163, distance: 84.6
click at [332, 163] on div "Transcripción de audio" at bounding box center [238, 112] width 477 height 225
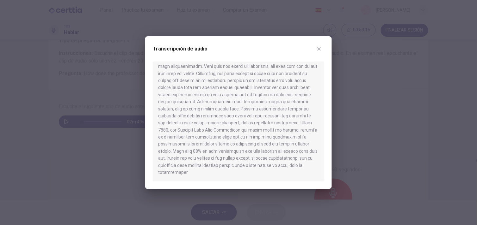
scroll to position [64, 0]
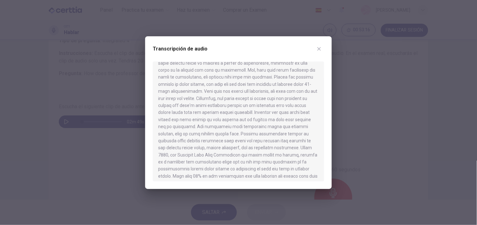
drag, startPoint x: 329, startPoint y: 79, endPoint x: 329, endPoint y: 73, distance: 6.0
click at [329, 73] on div "Transcripción de audio" at bounding box center [238, 112] width 186 height 153
click at [323, 122] on div at bounding box center [238, 122] width 171 height 120
drag, startPoint x: 323, startPoint y: 122, endPoint x: 322, endPoint y: 105, distance: 16.8
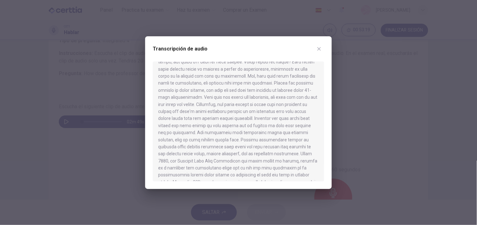
click at [322, 116] on div at bounding box center [238, 122] width 171 height 120
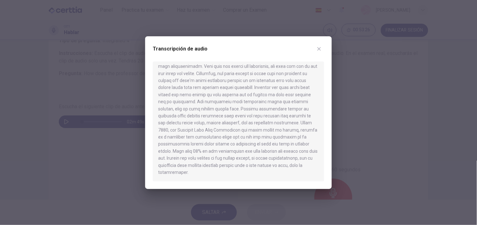
click at [319, 45] on button "button" at bounding box center [319, 49] width 10 height 10
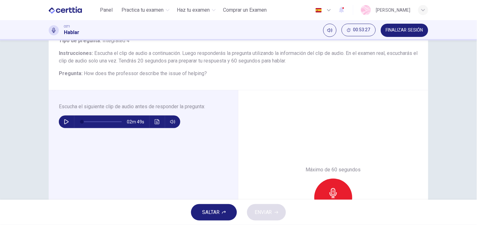
click at [220, 214] on button "SALTAR" at bounding box center [214, 212] width 46 height 16
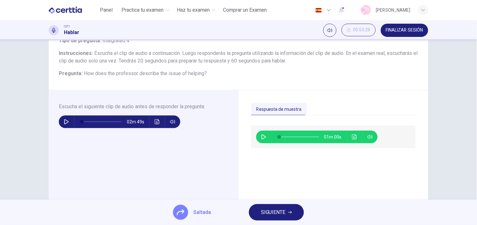
drag, startPoint x: 220, startPoint y: 214, endPoint x: 281, endPoint y: 212, distance: 61.6
click at [257, 209] on button "SIGUIENTE" at bounding box center [276, 212] width 55 height 16
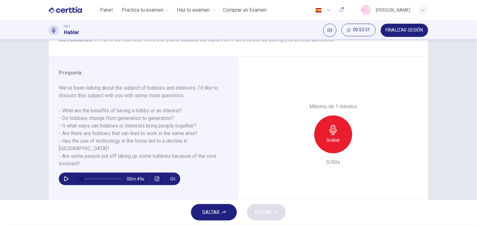
scroll to position [60, 0]
click at [203, 210] on span "SALTAR" at bounding box center [210, 212] width 17 height 9
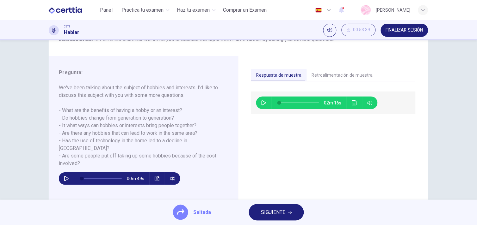
click at [275, 204] on button "SIGUIENTE" at bounding box center [276, 212] width 55 height 16
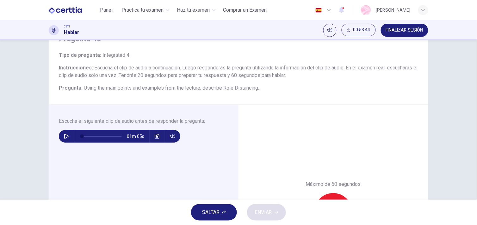
scroll to position [33, 0]
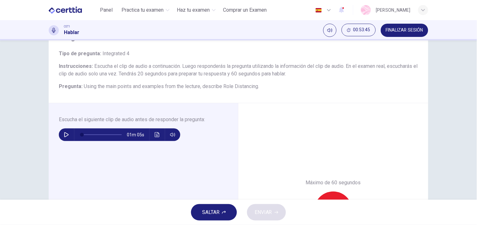
click at [156, 133] on icon "Haz clic para ver la transcripción del audio" at bounding box center [157, 134] width 5 height 5
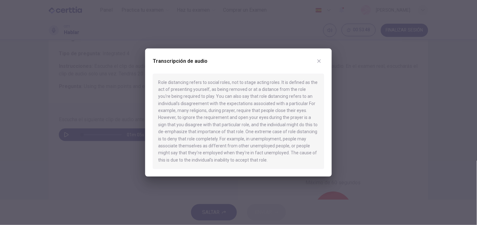
click at [323, 61] on button "button" at bounding box center [319, 61] width 10 height 10
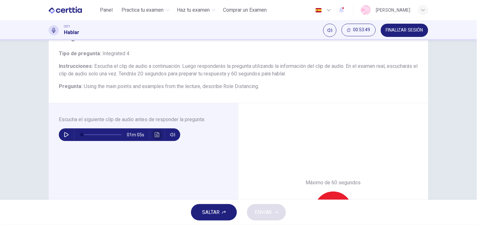
click at [152, 133] on button "Haz clic para ver la transcripción del audio" at bounding box center [157, 135] width 10 height 13
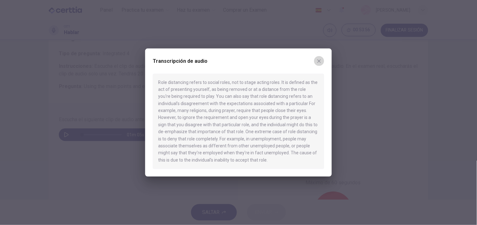
click at [318, 64] on button "button" at bounding box center [319, 61] width 10 height 10
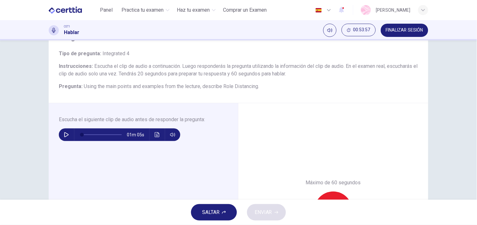
click at [211, 218] on button "SALTAR" at bounding box center [214, 212] width 46 height 16
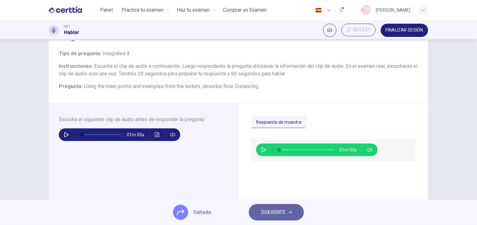
click at [275, 206] on button "SIGUIENTE" at bounding box center [276, 212] width 55 height 16
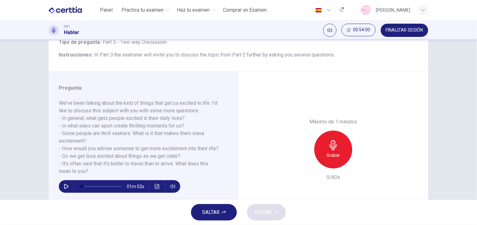
scroll to position [46, 0]
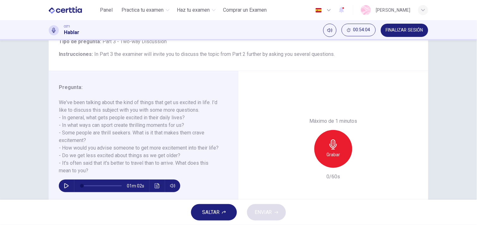
click at [194, 218] on button "SALTAR" at bounding box center [214, 212] width 46 height 16
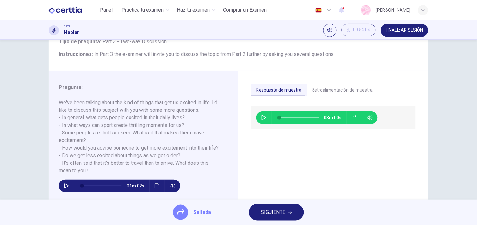
click at [276, 220] on button "SIGUIENTE" at bounding box center [276, 212] width 55 height 16
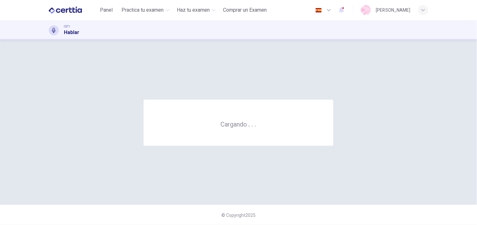
scroll to position [0, 0]
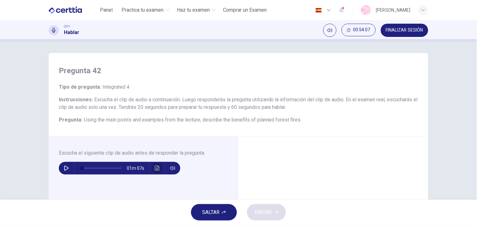
click at [155, 167] on icon "Haz clic para ver la transcripción del audio" at bounding box center [157, 168] width 5 height 5
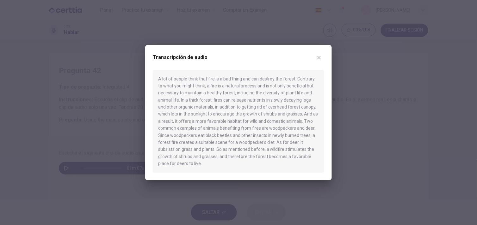
click at [130, 189] on div at bounding box center [238, 112] width 477 height 225
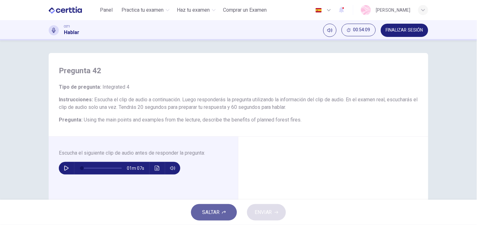
click at [218, 215] on span "SALTAR" at bounding box center [210, 212] width 17 height 9
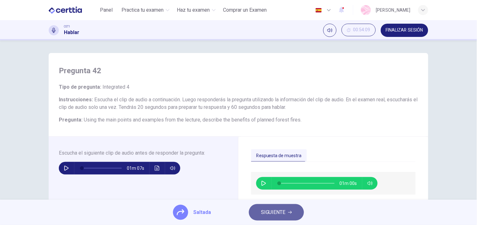
click at [270, 206] on button "SIGUIENTE" at bounding box center [276, 212] width 55 height 16
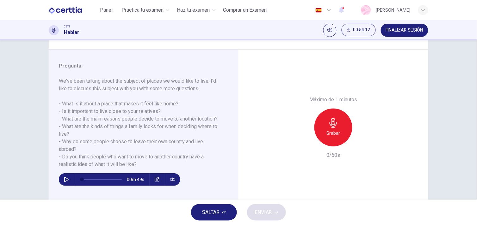
scroll to position [68, 0]
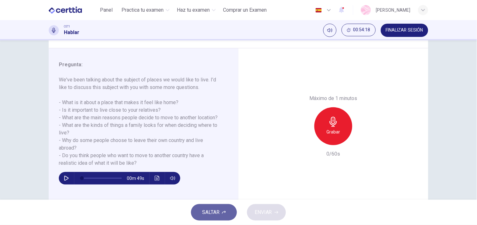
click at [204, 213] on span "SALTAR" at bounding box center [210, 212] width 17 height 9
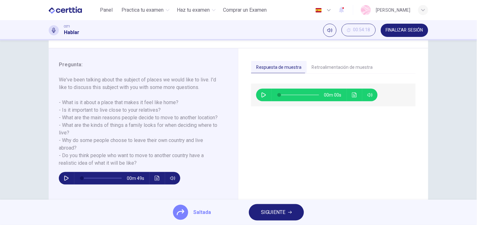
click at [277, 214] on span "SIGUIENTE" at bounding box center [273, 212] width 25 height 9
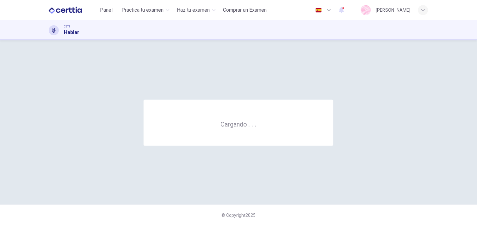
scroll to position [0, 0]
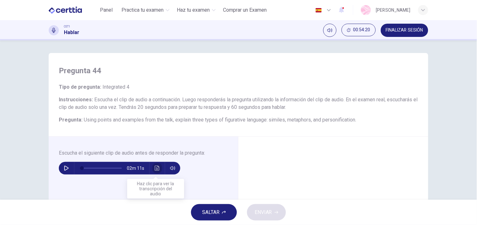
click at [155, 167] on icon "Haz clic para ver la transcripción del audio" at bounding box center [157, 168] width 5 height 5
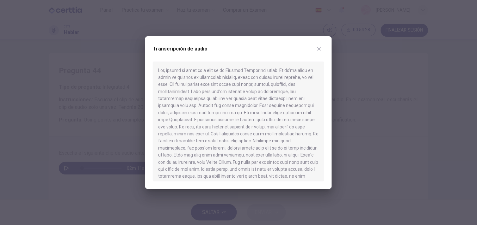
scroll to position [53, 0]
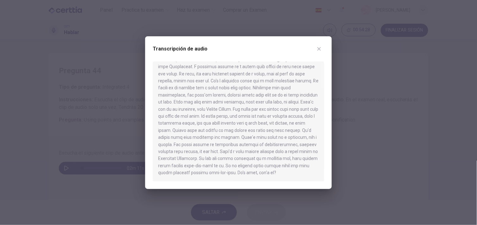
click at [325, 46] on div "Transcripción de audio" at bounding box center [238, 112] width 186 height 153
click at [317, 46] on icon "button" at bounding box center [318, 48] width 5 height 5
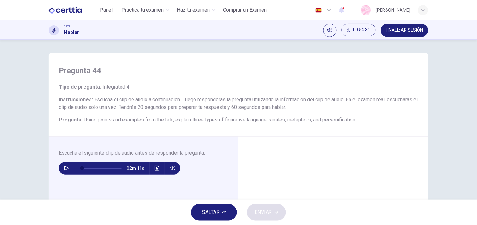
click at [216, 216] on span "SALTAR" at bounding box center [210, 212] width 17 height 9
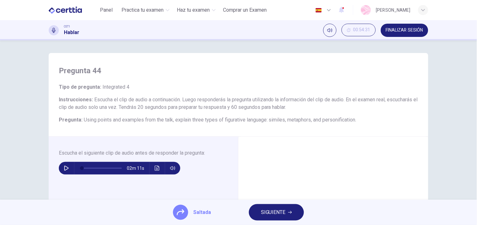
click at [265, 210] on span "SIGUIENTE" at bounding box center [273, 212] width 25 height 9
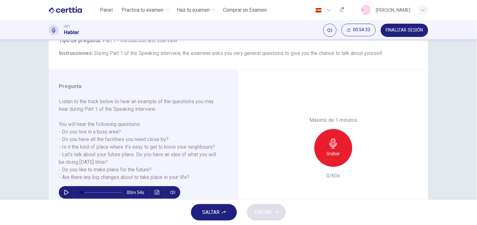
scroll to position [48, 0]
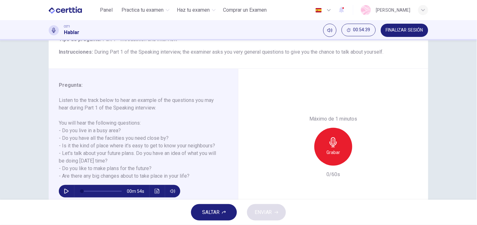
click at [205, 208] on button "SALTAR" at bounding box center [214, 212] width 46 height 16
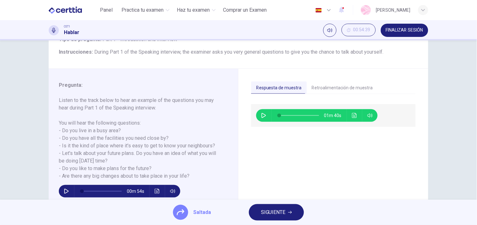
click at [282, 206] on button "SIGUIENTE" at bounding box center [276, 212] width 55 height 16
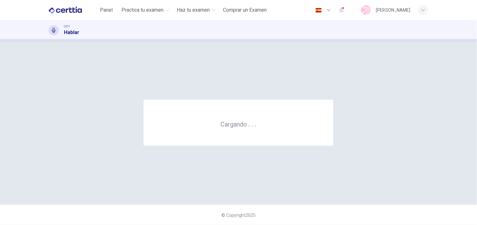
scroll to position [0, 0]
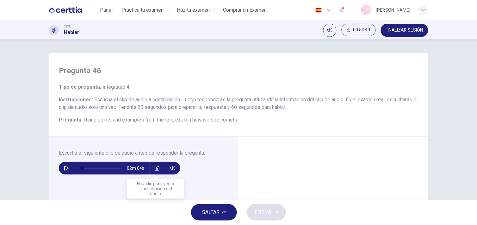
click at [155, 169] on icon "Haz clic para ver la transcripción del audio" at bounding box center [157, 168] width 5 height 5
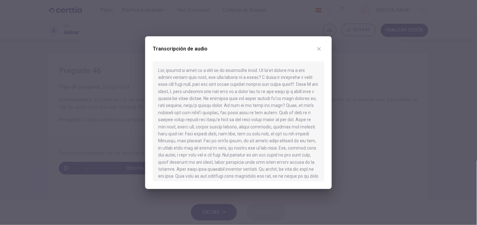
scroll to position [46, 0]
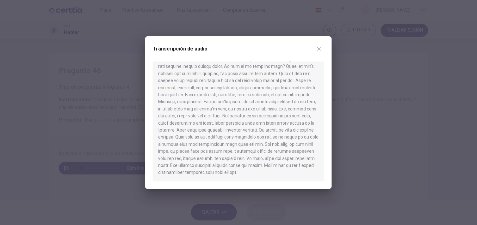
click at [321, 50] on icon "button" at bounding box center [318, 48] width 5 height 5
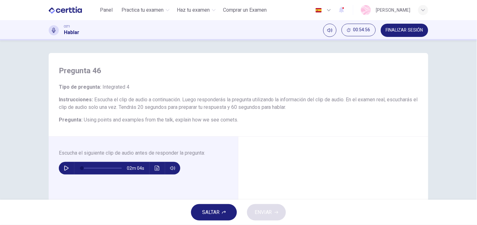
click at [224, 216] on button "SALTAR" at bounding box center [214, 212] width 46 height 16
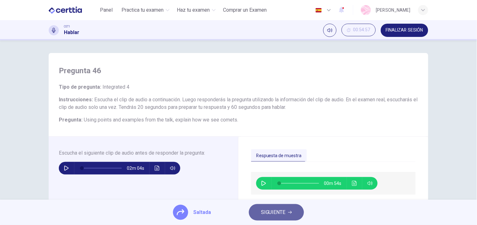
click at [262, 209] on span "SIGUIENTE" at bounding box center [273, 212] width 25 height 9
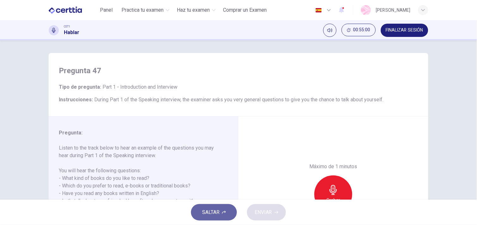
click at [221, 214] on button "SALTAR" at bounding box center [214, 212] width 46 height 16
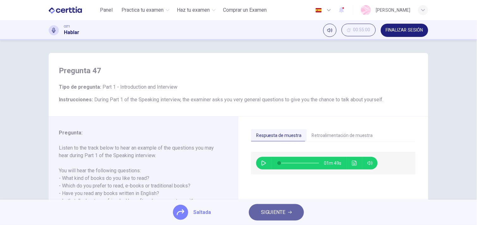
click at [271, 209] on span "SIGUIENTE" at bounding box center [273, 212] width 25 height 9
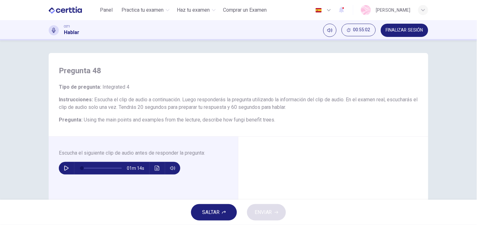
click at [158, 168] on button "Haz clic para ver la transcripción del audio" at bounding box center [157, 168] width 10 height 13
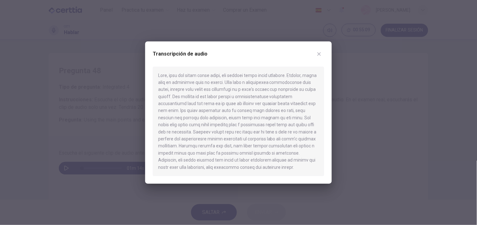
click at [318, 52] on icon "button" at bounding box center [318, 54] width 5 height 5
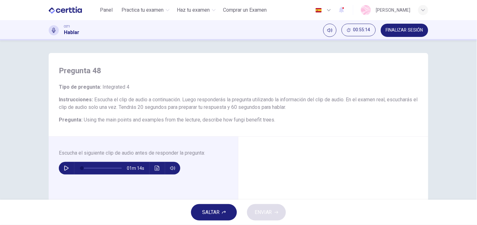
click at [217, 209] on span "SALTAR" at bounding box center [210, 212] width 17 height 9
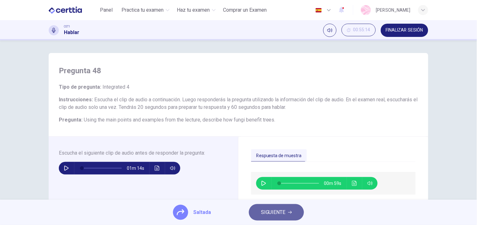
click at [270, 210] on span "SIGUIENTE" at bounding box center [273, 212] width 25 height 9
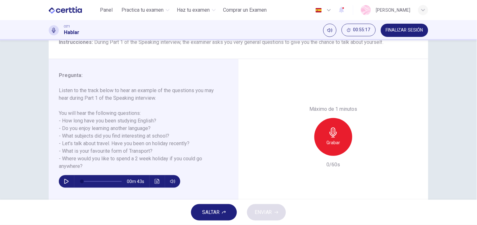
scroll to position [58, 0]
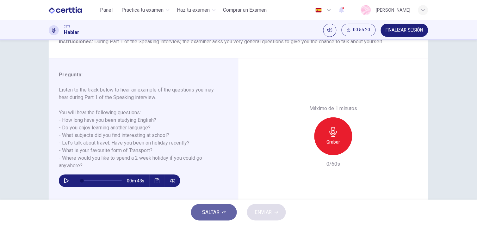
click at [212, 218] on button "SALTAR" at bounding box center [214, 212] width 46 height 16
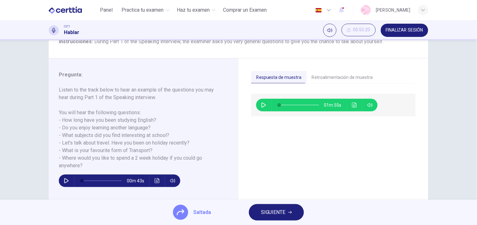
click at [276, 210] on span "SIGUIENTE" at bounding box center [273, 212] width 25 height 9
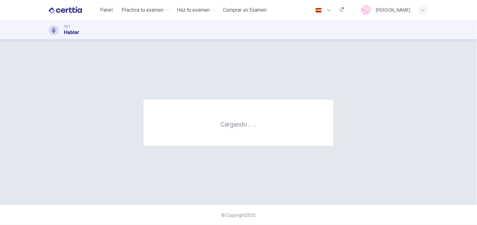
scroll to position [0, 0]
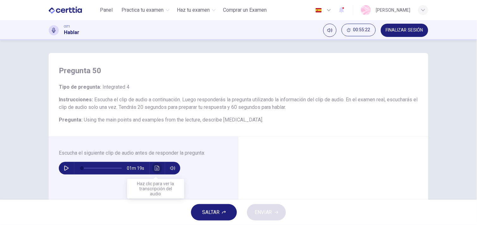
click at [155, 167] on icon "Haz clic para ver la transcripción del audio" at bounding box center [157, 168] width 5 height 5
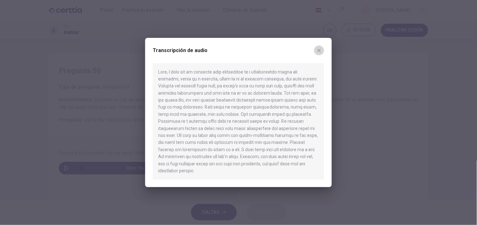
click at [321, 49] on button "button" at bounding box center [319, 51] width 10 height 10
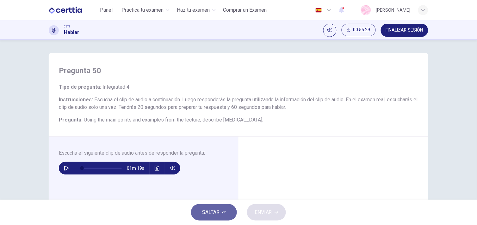
click at [229, 214] on button "SALTAR" at bounding box center [214, 212] width 46 height 16
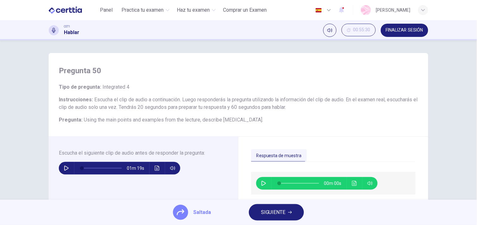
click at [270, 211] on span "SIGUIENTE" at bounding box center [273, 212] width 25 height 9
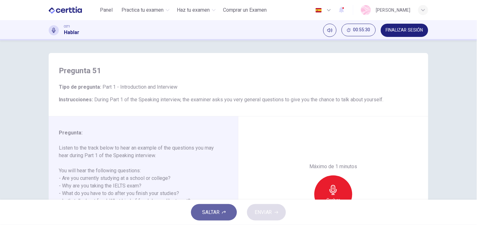
click at [228, 216] on button "SALTAR" at bounding box center [214, 212] width 46 height 16
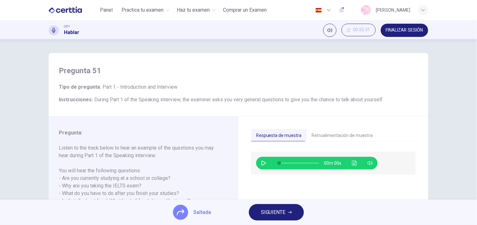
click at [257, 212] on button "SIGUIENTE" at bounding box center [276, 212] width 55 height 16
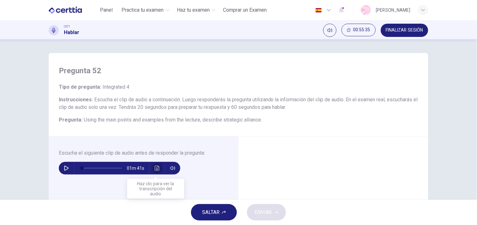
click at [155, 167] on icon "Haz clic para ver la transcripción del audio" at bounding box center [157, 168] width 5 height 5
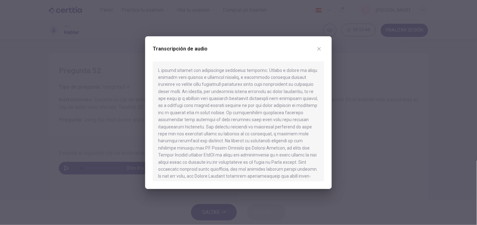
click at [319, 48] on icon "button" at bounding box center [318, 48] width 5 height 5
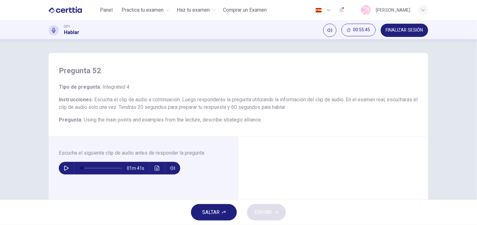
click at [214, 208] on button "SALTAR" at bounding box center [214, 212] width 46 height 16
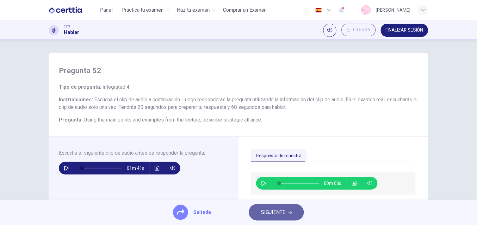
click at [265, 213] on span "SIGUIENTE" at bounding box center [273, 212] width 25 height 9
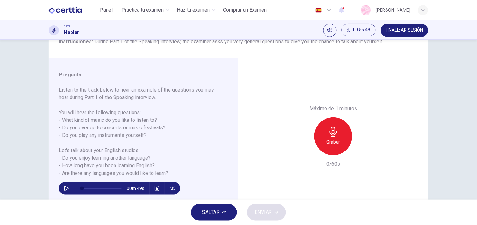
scroll to position [58, 0]
click at [202, 213] on span "SALTAR" at bounding box center [210, 212] width 17 height 9
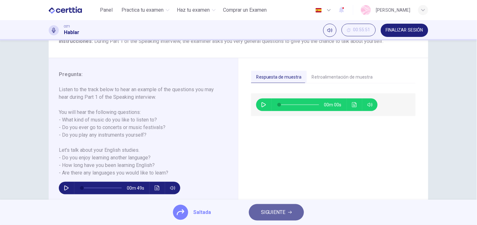
click at [279, 207] on button "SIGUIENTE" at bounding box center [276, 212] width 55 height 16
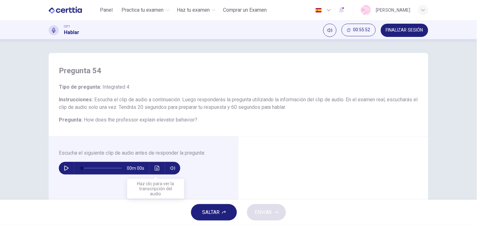
click at [155, 168] on icon "Haz clic para ver la transcripción del audio" at bounding box center [157, 168] width 5 height 5
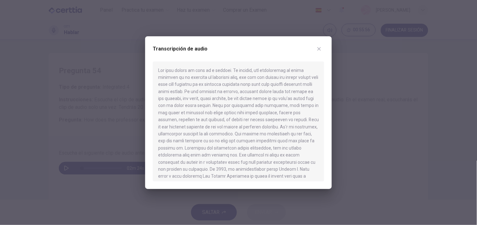
click at [317, 48] on icon "button" at bounding box center [318, 48] width 5 height 5
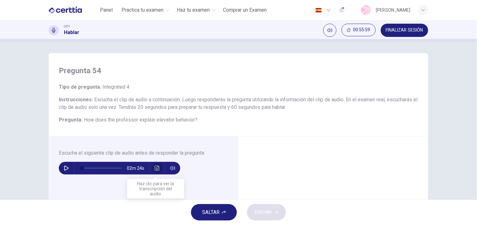
click at [156, 166] on icon "Haz clic para ver la transcripción del audio" at bounding box center [157, 168] width 5 height 5
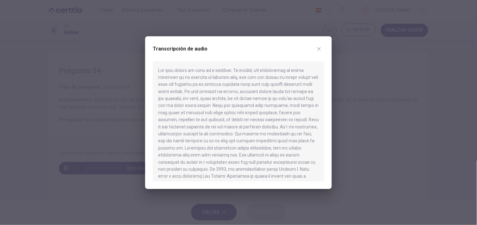
click at [323, 44] on div "Transcripción de audio" at bounding box center [238, 53] width 171 height 18
click at [321, 47] on icon "button" at bounding box center [318, 48] width 5 height 5
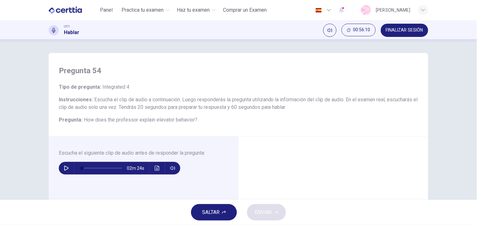
click at [151, 164] on div "02m 24s" at bounding box center [119, 168] width 121 height 13
click at [155, 166] on icon "Haz clic para ver la transcripción del audio" at bounding box center [157, 168] width 5 height 5
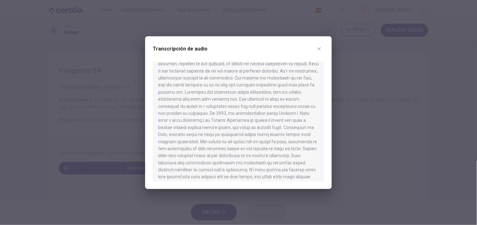
scroll to position [60, 0]
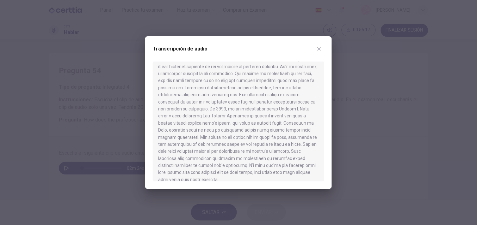
click at [342, 153] on div at bounding box center [238, 112] width 477 height 225
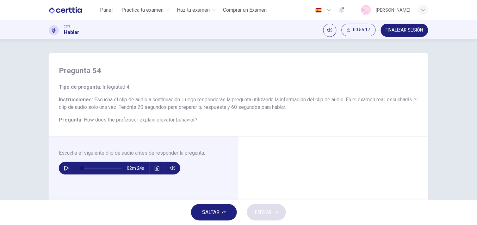
click at [221, 202] on div "SALTAR ENVIAR" at bounding box center [238, 212] width 477 height 25
click at [206, 209] on span "SALTAR" at bounding box center [210, 212] width 17 height 9
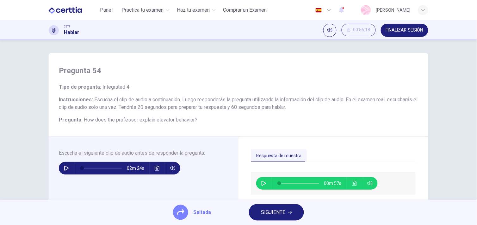
click at [261, 209] on span "SIGUIENTE" at bounding box center [273, 212] width 25 height 9
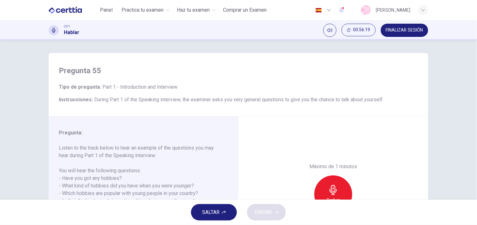
scroll to position [85, 0]
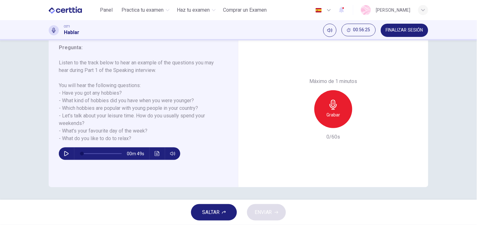
drag, startPoint x: 212, startPoint y: 212, endPoint x: 209, endPoint y: 179, distance: 32.9
click at [209, 179] on div "Panel Practica tu examen Haz tu examen Comprar un Examen Español ** ​ [PERSON_N…" at bounding box center [238, 112] width 477 height 225
click at [214, 219] on button "SALTAR" at bounding box center [214, 212] width 46 height 16
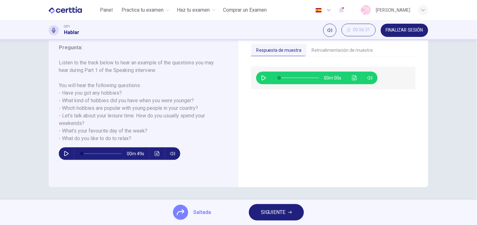
click at [269, 214] on span "SIGUIENTE" at bounding box center [273, 212] width 25 height 9
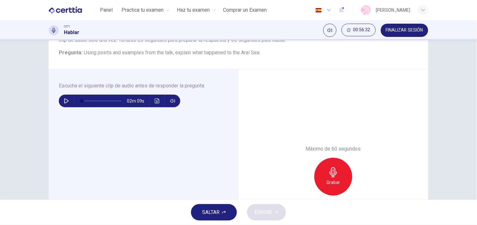
scroll to position [69, 0]
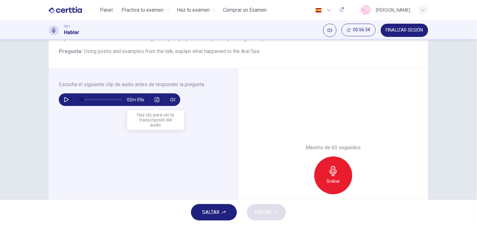
click at [158, 97] on button "Haz clic para ver la transcripción del audio" at bounding box center [157, 100] width 10 height 13
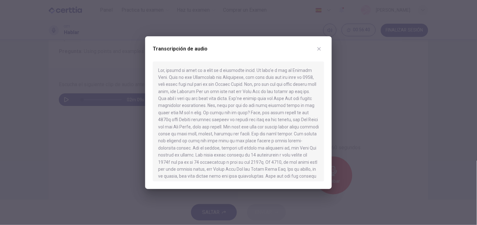
scroll to position [46, 0]
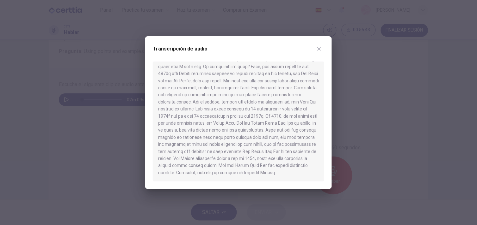
click at [318, 40] on div "Transcripción de audio" at bounding box center [238, 112] width 186 height 153
click at [320, 53] on button "button" at bounding box center [319, 49] width 10 height 10
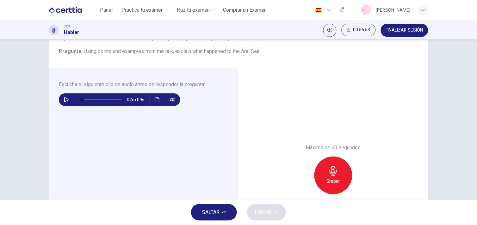
click at [219, 206] on button "SALTAR" at bounding box center [214, 212] width 46 height 16
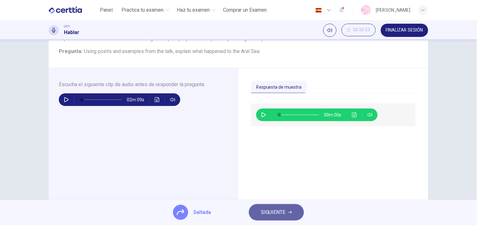
click at [258, 205] on button "SIGUIENTE" at bounding box center [276, 212] width 55 height 16
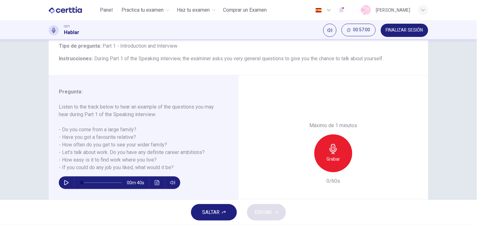
scroll to position [41, 0]
click at [202, 219] on button "SALTAR" at bounding box center [214, 212] width 46 height 16
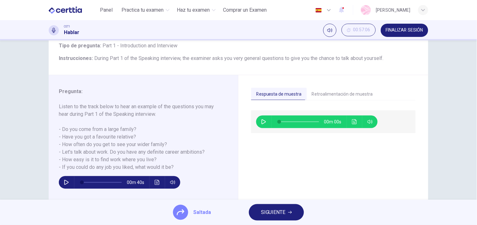
click at [270, 214] on span "SIGUIENTE" at bounding box center [273, 212] width 25 height 9
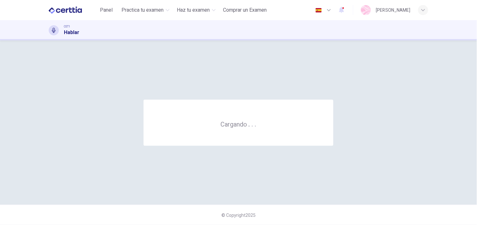
scroll to position [0, 0]
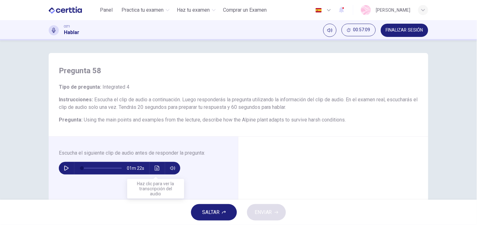
click at [156, 165] on button "Haz clic para ver la transcripción del audio" at bounding box center [157, 168] width 10 height 13
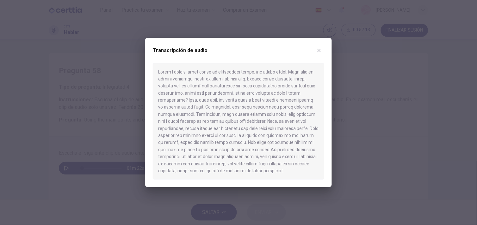
click at [319, 51] on icon "button" at bounding box center [318, 50] width 5 height 5
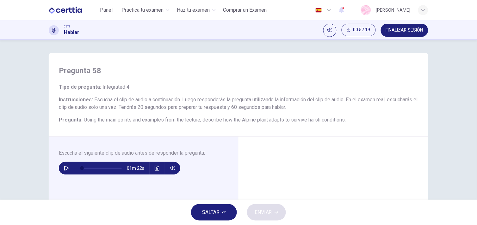
click at [212, 208] on button "SALTAR" at bounding box center [214, 212] width 46 height 16
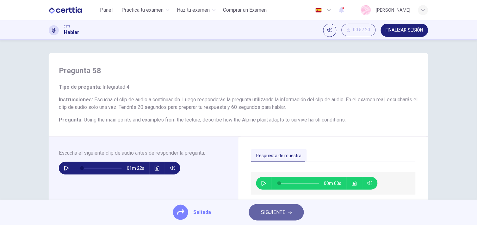
click at [275, 212] on span "SIGUIENTE" at bounding box center [273, 212] width 25 height 9
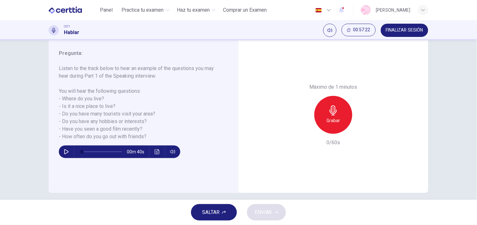
scroll to position [80, 0]
click at [212, 210] on span "SALTAR" at bounding box center [210, 212] width 17 height 9
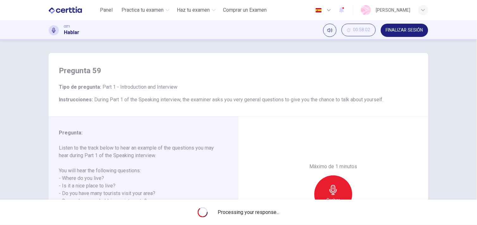
scroll to position [85, 0]
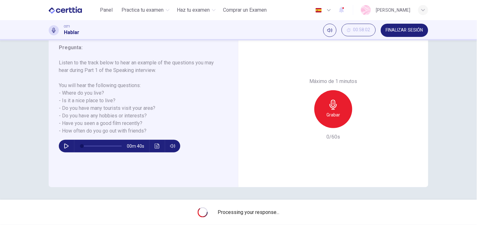
click at [267, 214] on span "Processing your response..." at bounding box center [249, 213] width 62 height 8
drag, startPoint x: 287, startPoint y: 210, endPoint x: 230, endPoint y: 212, distance: 56.9
click at [230, 212] on div "Processing your response..." at bounding box center [238, 212] width 477 height 25
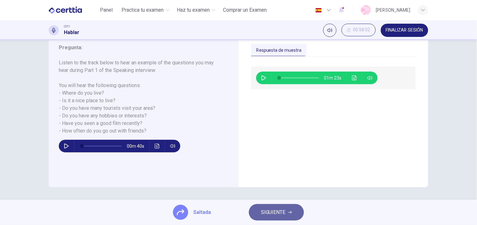
click at [277, 209] on span "SIGUIENTE" at bounding box center [273, 212] width 25 height 9
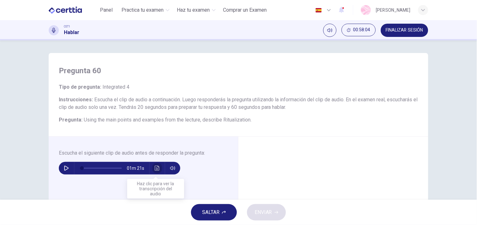
click at [154, 171] on button "Haz clic para ver la transcripción del audio" at bounding box center [157, 168] width 10 height 13
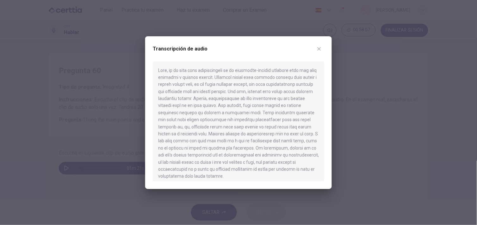
scroll to position [4, 0]
click at [320, 54] on div "Transcripción de audio" at bounding box center [238, 53] width 171 height 18
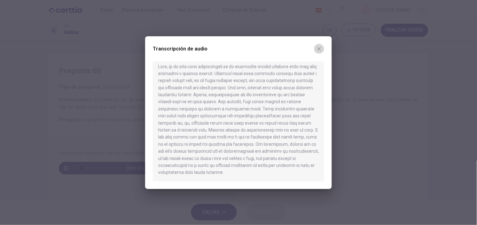
click at [320, 52] on button "button" at bounding box center [319, 49] width 10 height 10
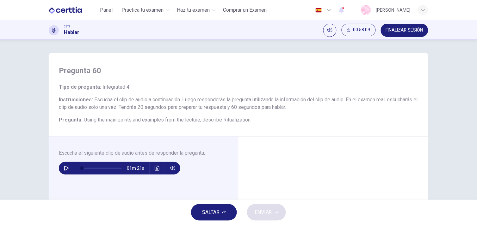
click at [219, 205] on button "SALTAR" at bounding box center [214, 212] width 46 height 16
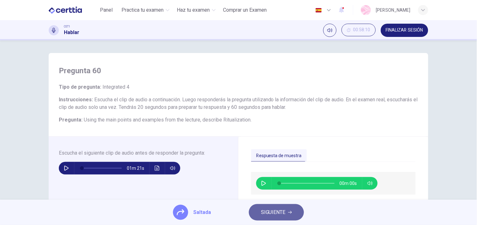
click at [296, 207] on button "SIGUIENTE" at bounding box center [276, 212] width 55 height 16
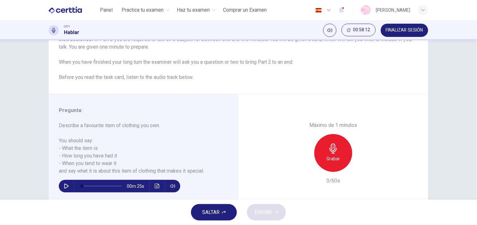
scroll to position [61, 0]
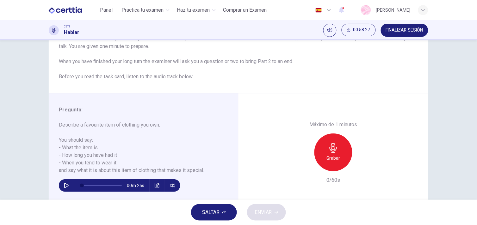
click at [209, 214] on span "SALTAR" at bounding box center [210, 212] width 17 height 9
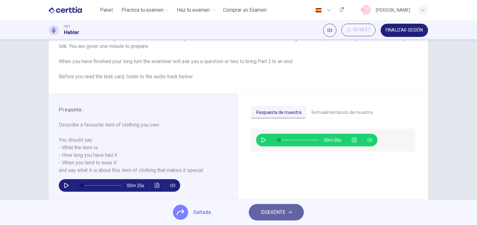
click at [279, 218] on button "SIGUIENTE" at bounding box center [276, 212] width 55 height 16
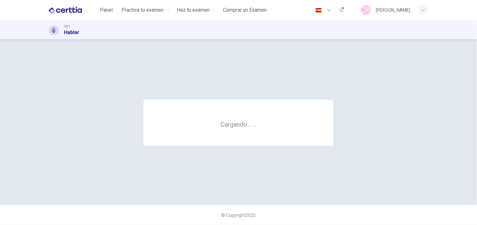
scroll to position [0, 0]
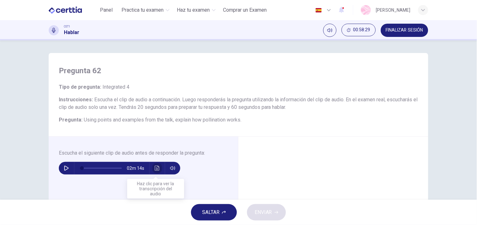
click at [158, 168] on button "Haz clic para ver la transcripción del audio" at bounding box center [157, 168] width 10 height 13
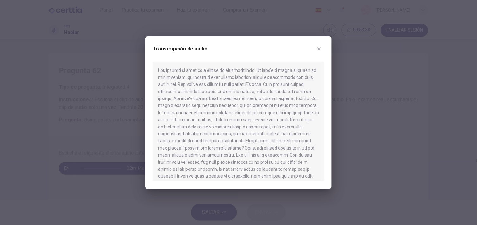
scroll to position [60, 0]
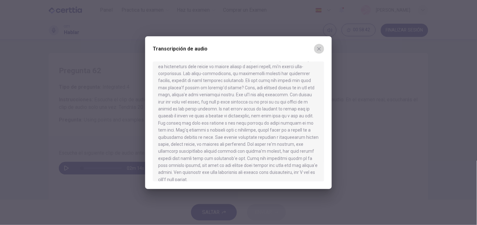
click at [317, 46] on button "button" at bounding box center [319, 49] width 10 height 10
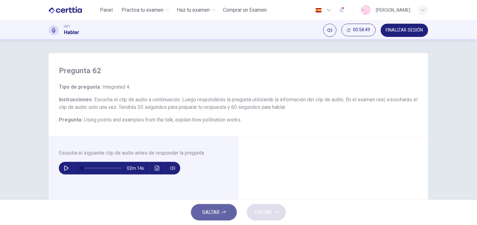
click at [224, 220] on button "SALTAR" at bounding box center [214, 212] width 46 height 16
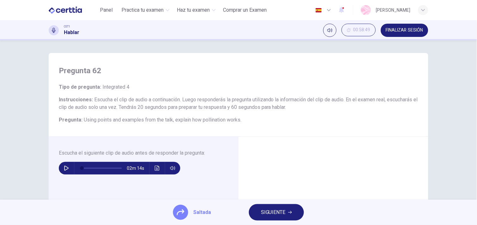
click at [273, 210] on span "SIGUIENTE" at bounding box center [273, 212] width 25 height 9
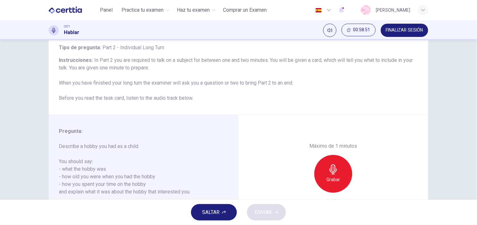
scroll to position [85, 0]
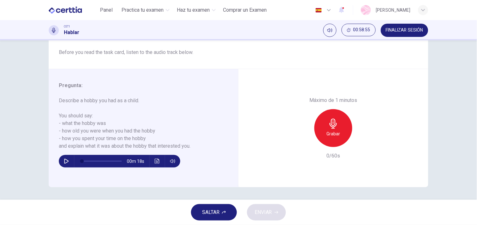
click at [209, 207] on button "SALTAR" at bounding box center [214, 212] width 46 height 16
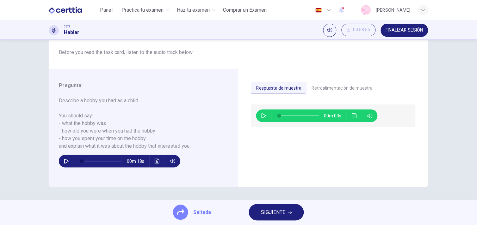
click at [295, 208] on button "SIGUIENTE" at bounding box center [276, 212] width 55 height 16
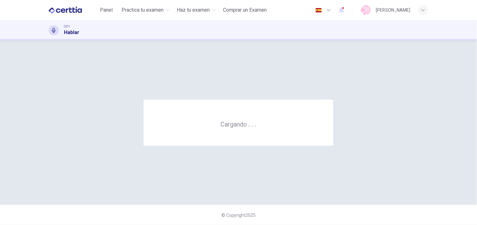
scroll to position [0, 0]
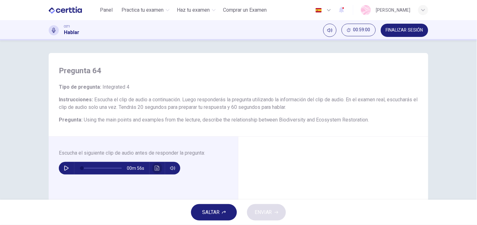
click at [155, 168] on icon "Haz clic para ver la transcripción del audio" at bounding box center [157, 168] width 5 height 5
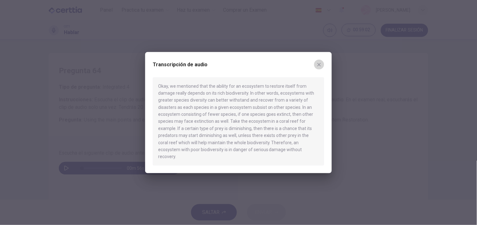
click at [315, 67] on button "button" at bounding box center [319, 64] width 10 height 10
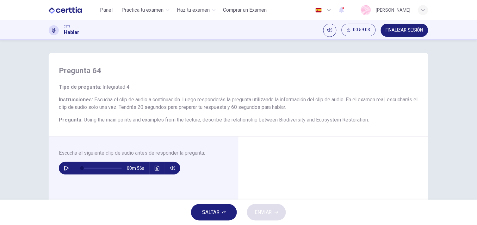
click at [212, 215] on span "SALTAR" at bounding box center [210, 212] width 17 height 9
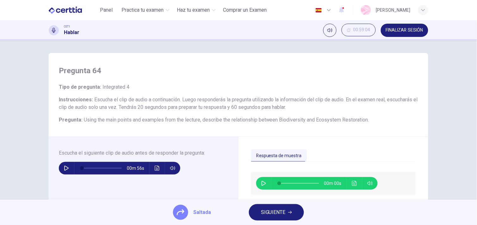
click at [264, 213] on span "SIGUIENTE" at bounding box center [273, 212] width 25 height 9
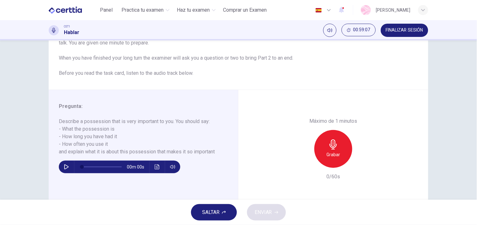
scroll to position [73, 0]
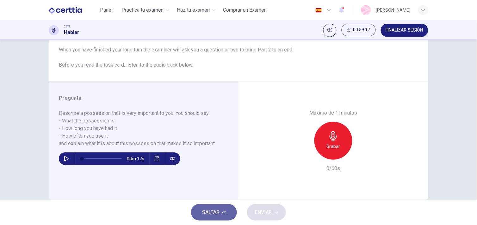
click at [216, 204] on button "SALTAR" at bounding box center [214, 212] width 46 height 16
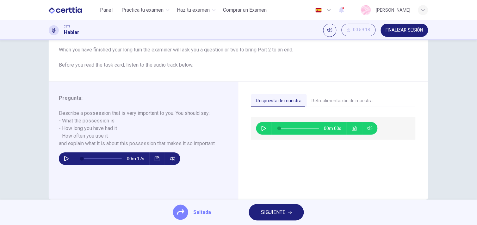
click at [273, 214] on span "SIGUIENTE" at bounding box center [273, 212] width 25 height 9
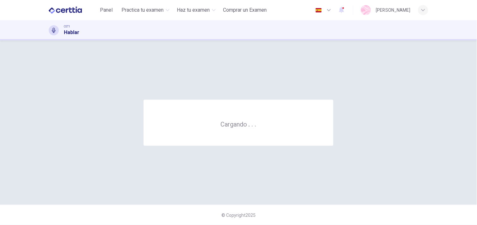
scroll to position [0, 0]
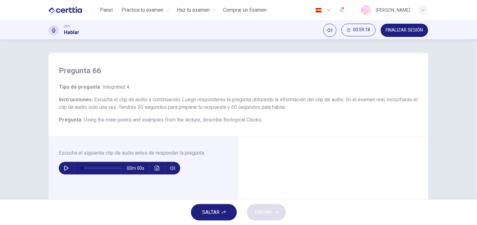
click at [156, 169] on icon "Haz clic para ver la transcripción del audio" at bounding box center [157, 168] width 5 height 5
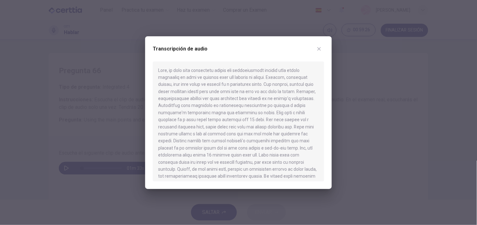
scroll to position [18, 0]
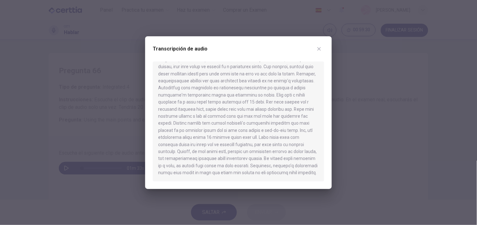
click at [319, 49] on icon "button" at bounding box center [318, 48] width 3 height 3
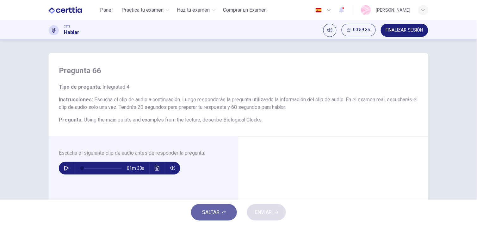
click at [212, 210] on span "SALTAR" at bounding box center [210, 212] width 17 height 9
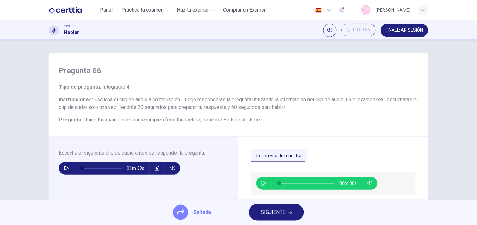
click at [274, 214] on span "SIGUIENTE" at bounding box center [273, 212] width 25 height 9
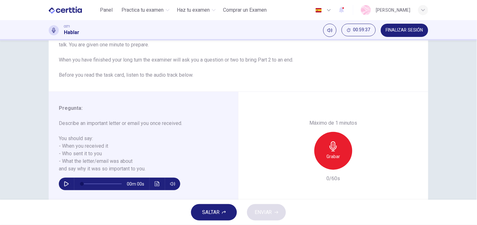
scroll to position [75, 0]
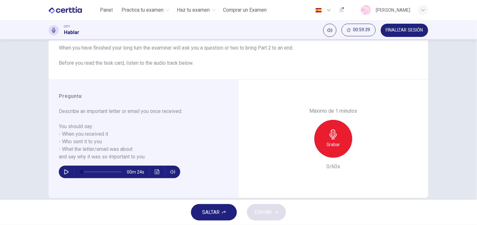
click at [232, 222] on div "SALTAR ENVIAR" at bounding box center [238, 212] width 477 height 25
click at [230, 218] on button "SALTAR" at bounding box center [214, 212] width 46 height 16
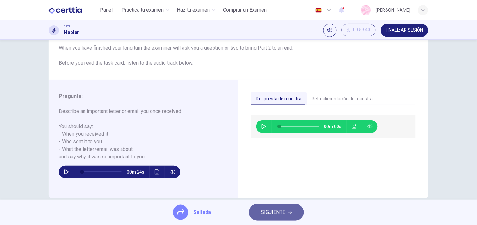
click at [275, 221] on button "SIGUIENTE" at bounding box center [276, 212] width 55 height 16
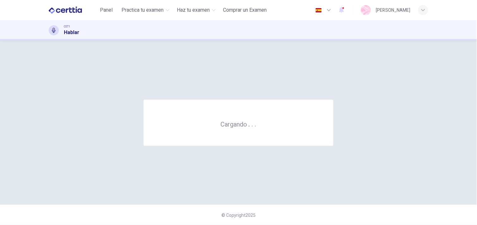
scroll to position [0, 0]
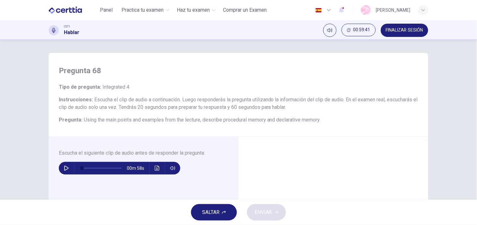
click at [156, 166] on icon "Haz clic para ver la transcripción del audio" at bounding box center [157, 168] width 5 height 5
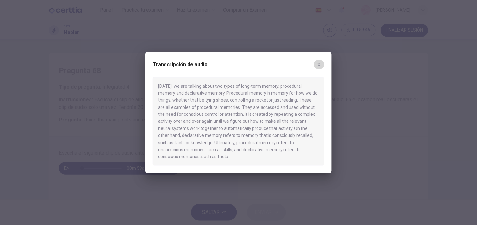
click at [319, 66] on icon "button" at bounding box center [318, 64] width 5 height 5
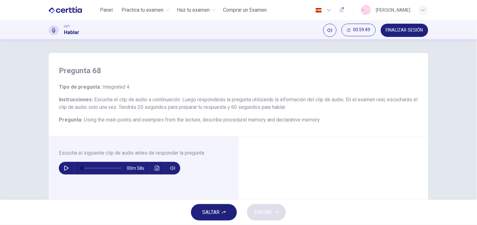
click at [210, 215] on span "SALTAR" at bounding box center [210, 212] width 17 height 9
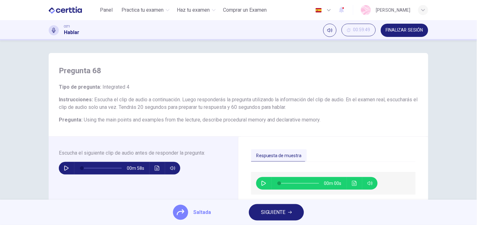
click at [270, 222] on div "Saltada SIGUIENTE" at bounding box center [238, 212] width 477 height 25
click at [269, 210] on span "SIGUIENTE" at bounding box center [273, 212] width 25 height 9
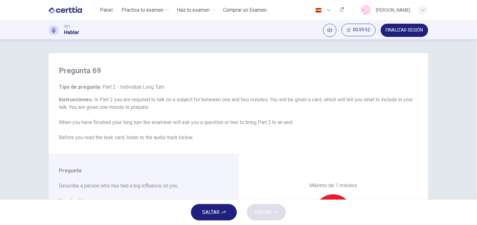
scroll to position [74, 0]
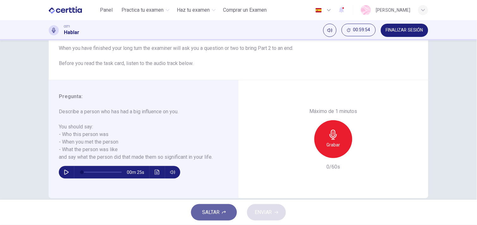
click at [220, 220] on button "SALTAR" at bounding box center [214, 212] width 46 height 16
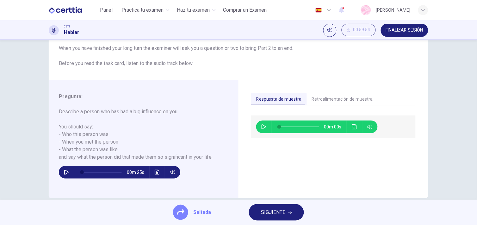
click at [260, 218] on button "SIGUIENTE" at bounding box center [276, 212] width 55 height 16
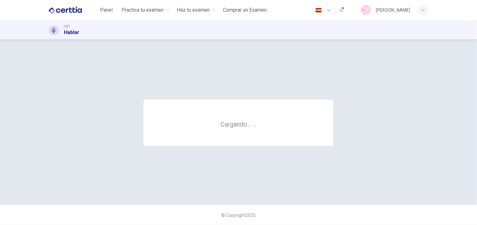
scroll to position [0, 0]
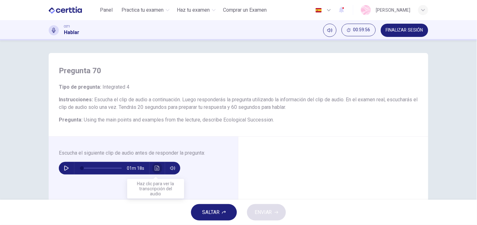
click at [158, 167] on button "Haz clic para ver la transcripción del audio" at bounding box center [157, 168] width 10 height 13
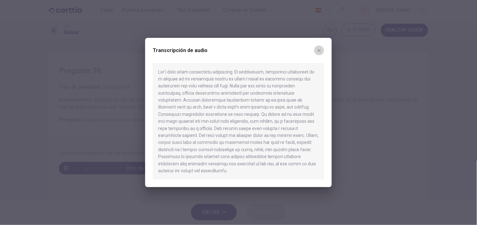
click at [318, 53] on icon "button" at bounding box center [318, 50] width 5 height 5
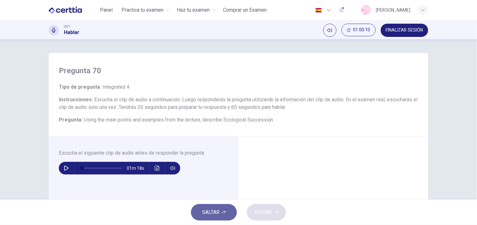
click at [200, 215] on button "SALTAR" at bounding box center [214, 212] width 46 height 16
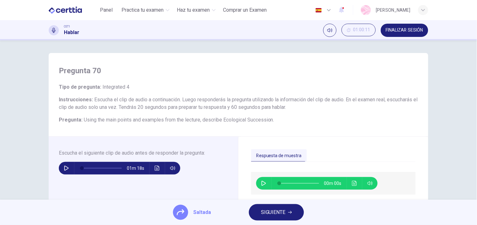
click at [264, 211] on span "SIGUIENTE" at bounding box center [273, 212] width 25 height 9
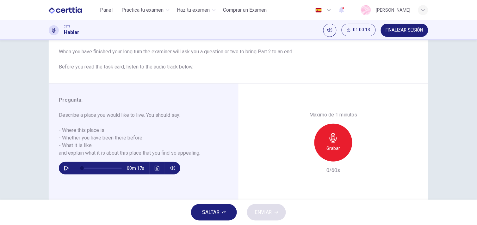
scroll to position [74, 0]
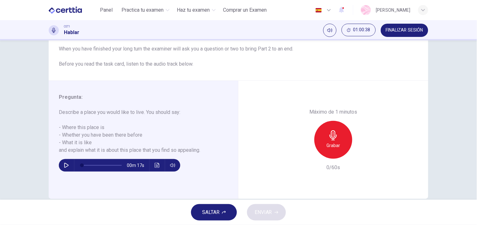
click at [215, 210] on span "SALTAR" at bounding box center [210, 212] width 17 height 9
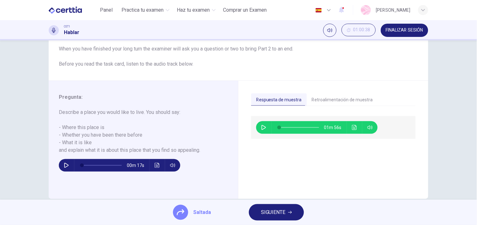
click at [297, 206] on button "SIGUIENTE" at bounding box center [276, 212] width 55 height 16
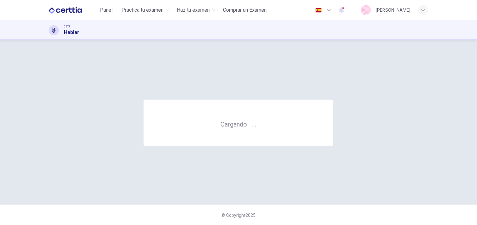
scroll to position [0, 0]
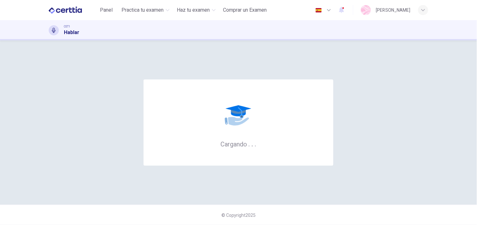
click at [297, 204] on div "Cargando . . . © Copyright 2025" at bounding box center [238, 132] width 477 height 185
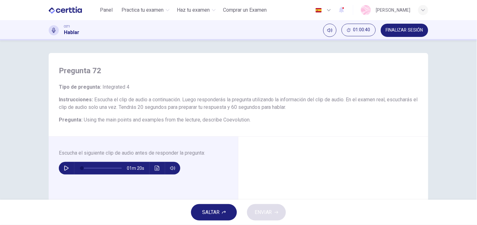
click at [155, 169] on icon "Haz clic para ver la transcripción del audio" at bounding box center [157, 168] width 5 height 5
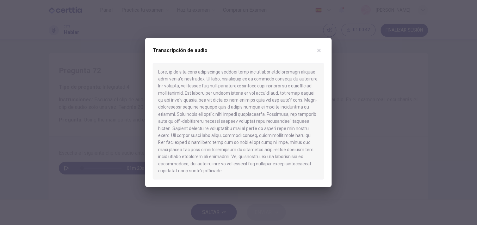
click at [324, 52] on div "Transcripción de audio" at bounding box center [238, 113] width 186 height 150
click at [318, 53] on icon "button" at bounding box center [318, 50] width 5 height 5
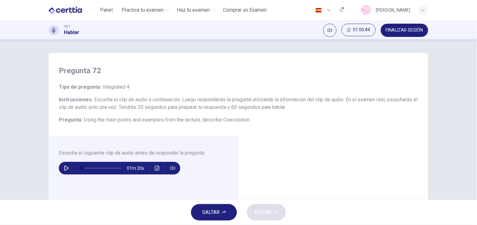
click at [199, 206] on button "SALTAR" at bounding box center [214, 212] width 46 height 16
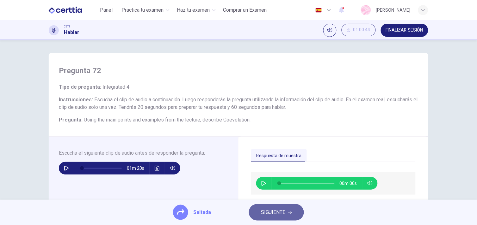
click at [270, 214] on span "SIGUIENTE" at bounding box center [273, 212] width 25 height 9
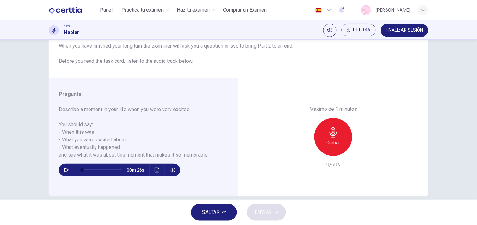
scroll to position [82, 0]
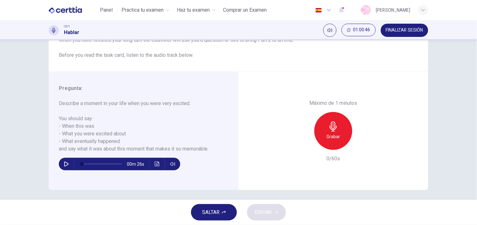
click at [214, 212] on span "SALTAR" at bounding box center [210, 212] width 17 height 9
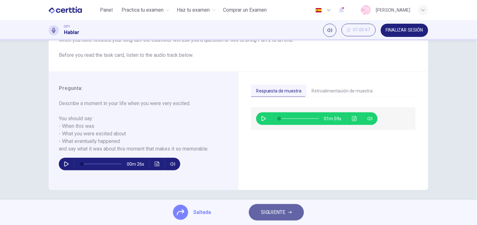
click at [264, 210] on span "SIGUIENTE" at bounding box center [273, 212] width 25 height 9
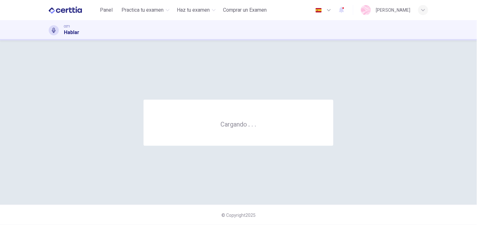
scroll to position [0, 0]
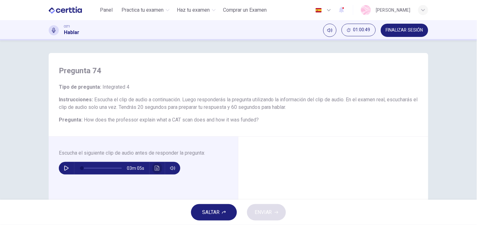
click at [152, 165] on button "Haz clic para ver la transcripción del audio" at bounding box center [157, 168] width 10 height 13
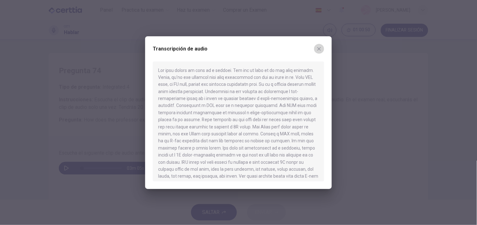
click at [318, 49] on icon "button" at bounding box center [318, 48] width 5 height 5
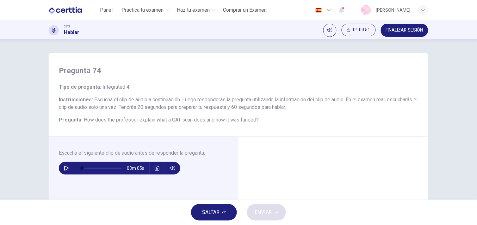
click at [213, 223] on div "SALTAR ENVIAR" at bounding box center [238, 212] width 477 height 25
click at [214, 216] on span "SALTAR" at bounding box center [210, 212] width 17 height 9
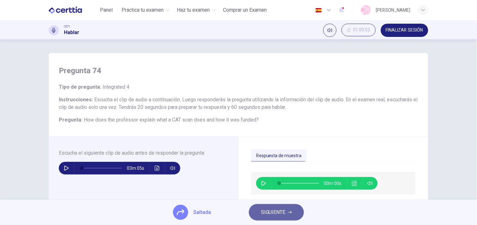
click at [290, 210] on button "SIGUIENTE" at bounding box center [276, 212] width 55 height 16
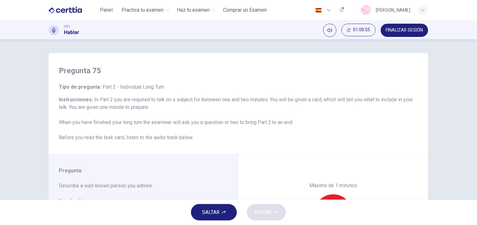
click at [222, 209] on button "SALTAR" at bounding box center [214, 212] width 46 height 16
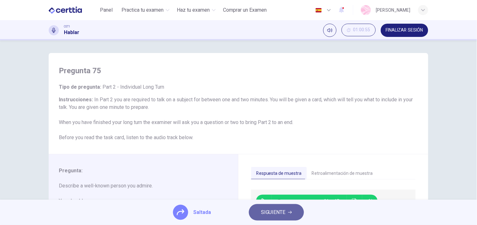
click at [272, 209] on span "SIGUIENTE" at bounding box center [273, 212] width 25 height 9
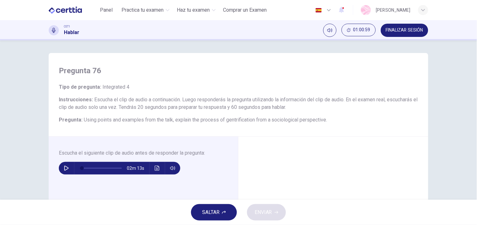
click at [218, 214] on span "SALTAR" at bounding box center [210, 212] width 17 height 9
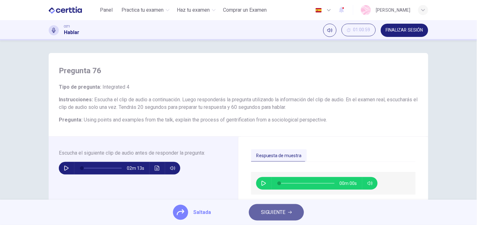
click at [276, 217] on button "SIGUIENTE" at bounding box center [276, 212] width 55 height 16
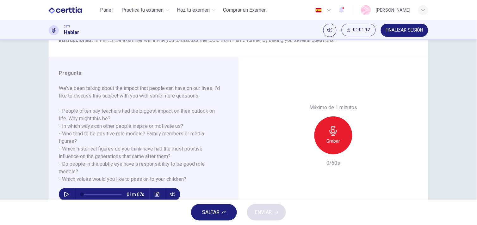
scroll to position [61, 0]
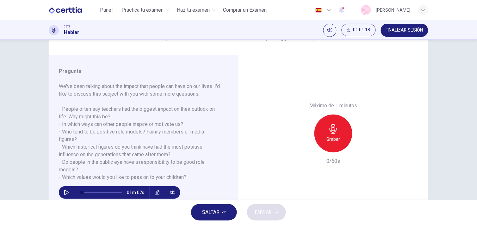
click at [200, 219] on button "SALTAR" at bounding box center [214, 212] width 46 height 16
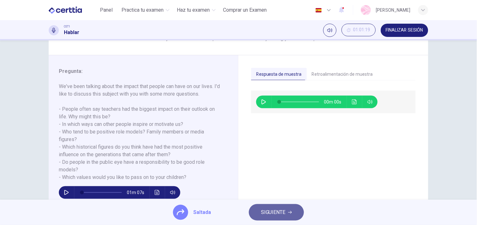
click at [289, 212] on icon "button" at bounding box center [290, 213] width 4 height 4
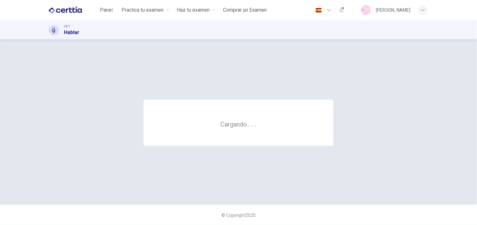
scroll to position [0, 0]
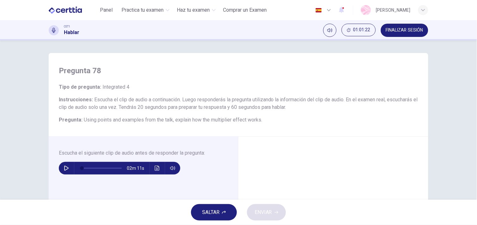
click at [210, 214] on span "SALTAR" at bounding box center [210, 212] width 17 height 9
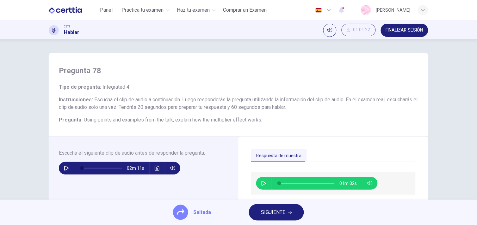
click at [263, 210] on span "SIGUIENTE" at bounding box center [273, 212] width 25 height 9
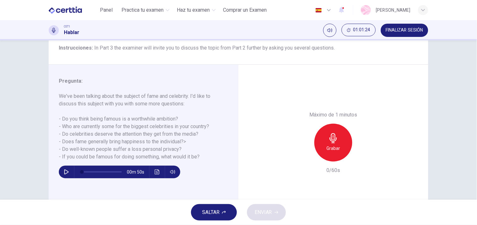
scroll to position [53, 0]
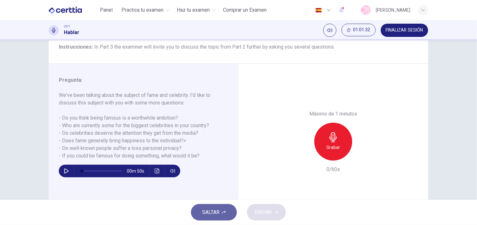
click at [208, 210] on span "SALTAR" at bounding box center [210, 212] width 17 height 9
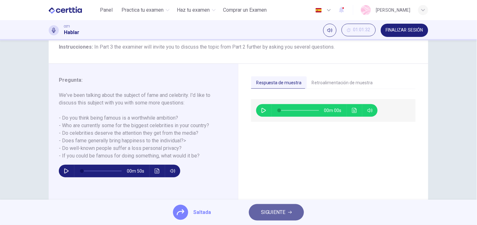
click at [270, 211] on span "SIGUIENTE" at bounding box center [273, 212] width 25 height 9
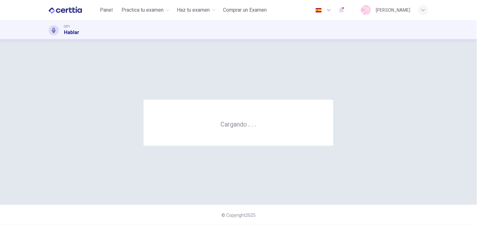
scroll to position [0, 0]
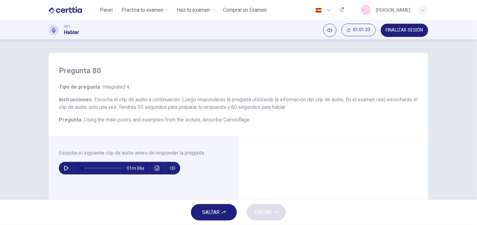
click at [214, 216] on span "SALTAR" at bounding box center [210, 212] width 17 height 9
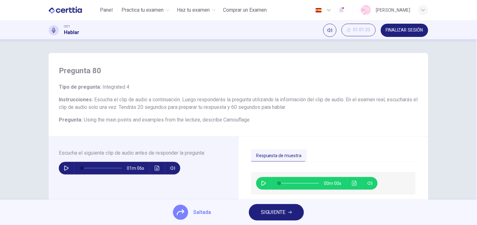
click at [269, 208] on span "SIGUIENTE" at bounding box center [273, 212] width 25 height 9
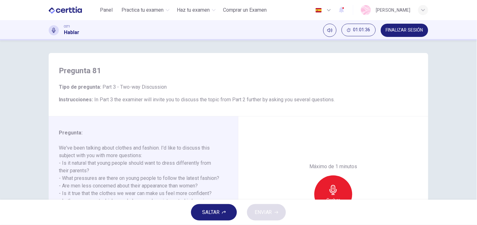
drag, startPoint x: 471, startPoint y: 93, endPoint x: 476, endPoint y: 120, distance: 27.3
click at [476, 120] on html "Este sitio utiliza cookies, como se explica en nuestra Política de Privacidad .…" at bounding box center [238, 112] width 477 height 225
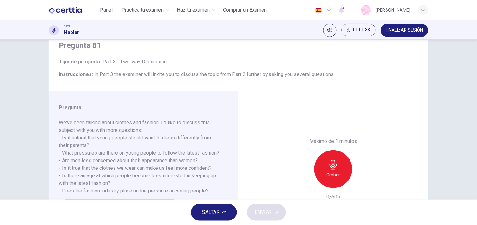
scroll to position [32, 0]
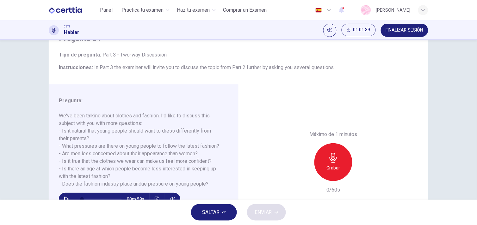
click at [220, 218] on button "SALTAR" at bounding box center [214, 212] width 46 height 16
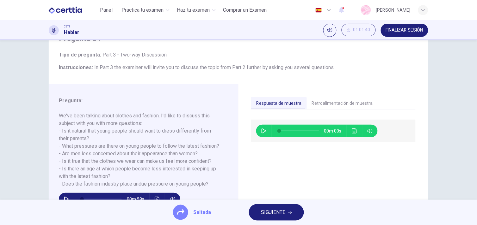
click at [296, 216] on button "SIGUIENTE" at bounding box center [276, 212] width 55 height 16
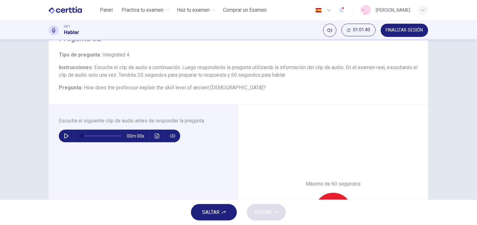
scroll to position [0, 0]
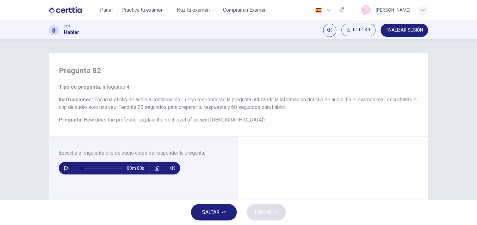
click at [221, 213] on button "SALTAR" at bounding box center [214, 212] width 46 height 16
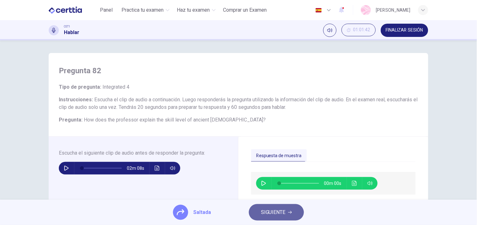
click at [302, 212] on button "SIGUIENTE" at bounding box center [276, 212] width 55 height 16
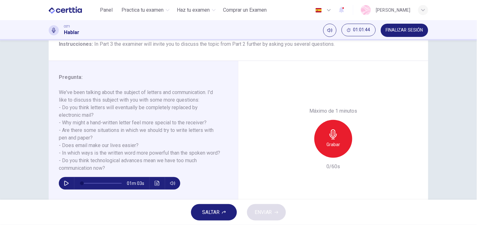
scroll to position [57, 0]
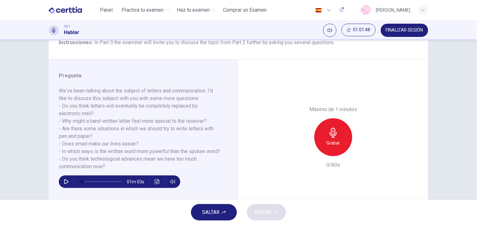
click at [219, 205] on button "SALTAR" at bounding box center [214, 212] width 46 height 16
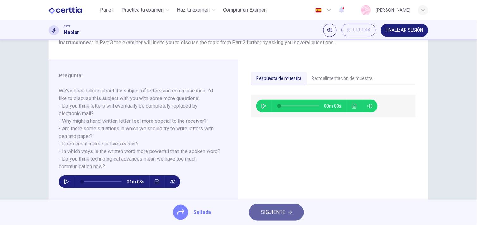
click at [293, 213] on button "SIGUIENTE" at bounding box center [276, 212] width 55 height 16
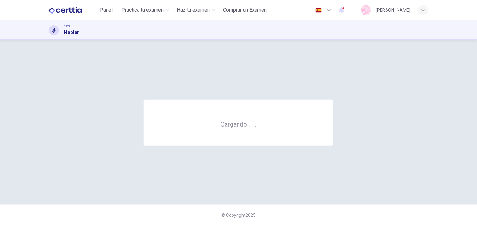
scroll to position [0, 0]
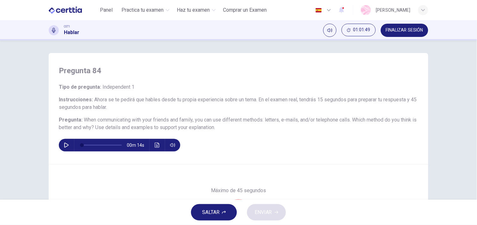
click at [222, 213] on icon "button" at bounding box center [224, 212] width 4 height 3
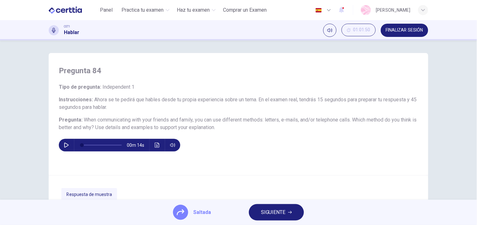
click at [270, 212] on span "SIGUIENTE" at bounding box center [273, 212] width 25 height 9
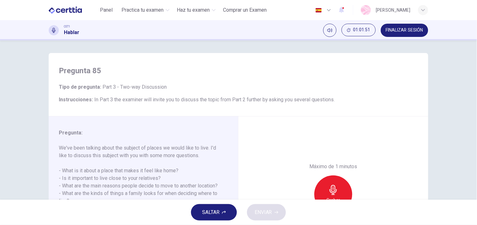
scroll to position [0, 0]
click at [212, 212] on span "SALTAR" at bounding box center [210, 212] width 17 height 9
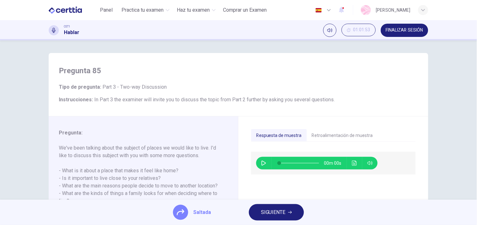
click at [284, 210] on span "SIGUIENTE" at bounding box center [273, 212] width 25 height 9
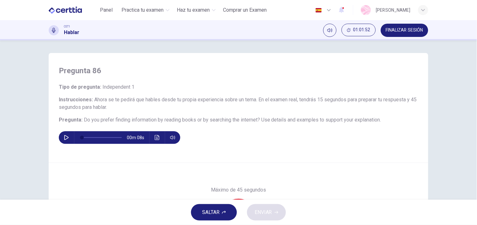
click at [216, 222] on div "SALTAR ENVIAR" at bounding box center [238, 212] width 477 height 25
click at [216, 219] on button "SALTAR" at bounding box center [214, 212] width 46 height 16
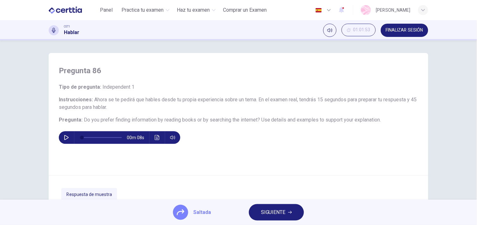
click at [282, 208] on button "SIGUIENTE" at bounding box center [276, 212] width 55 height 16
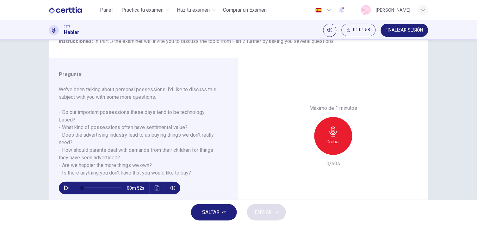
scroll to position [0, 0]
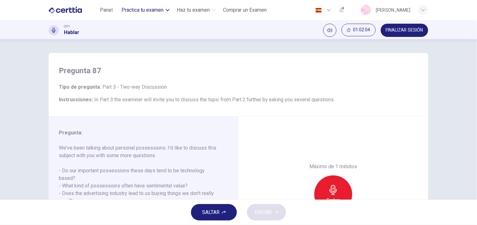
click at [159, 13] on span "Practica tu examen" at bounding box center [143, 10] width 42 height 8
click at [162, 1] on div "Panel Practica tu examen Haz tu examen Comprar un Examen Español ** ​ [PERSON_N…" at bounding box center [238, 10] width 379 height 20
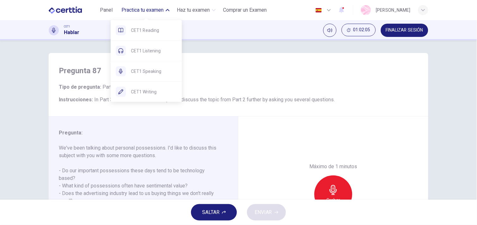
click at [162, 10] on span "Practica tu examen" at bounding box center [143, 10] width 42 height 8
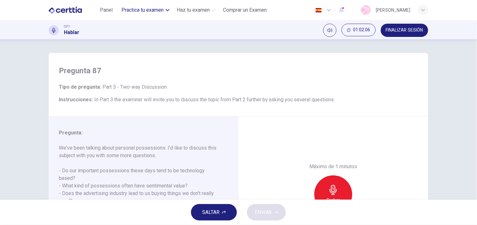
click at [157, 11] on span "Practica tu examen" at bounding box center [143, 10] width 42 height 8
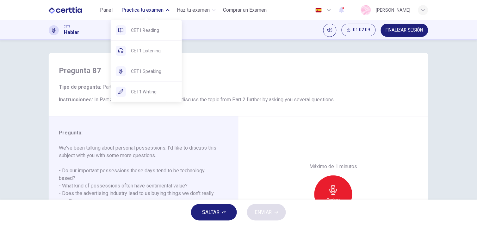
click at [141, 14] on button "Practica tu examen" at bounding box center [145, 9] width 53 height 11
click at [150, 57] on div "CET1 Listening" at bounding box center [146, 51] width 71 height 20
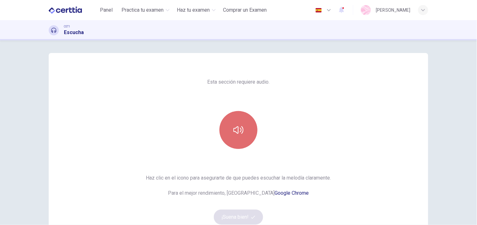
click at [247, 124] on button "button" at bounding box center [238, 130] width 38 height 38
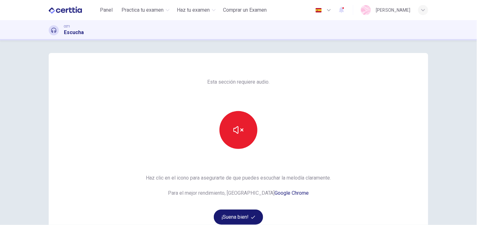
click at [247, 220] on button "¡Suena bien!" at bounding box center [238, 217] width 49 height 15
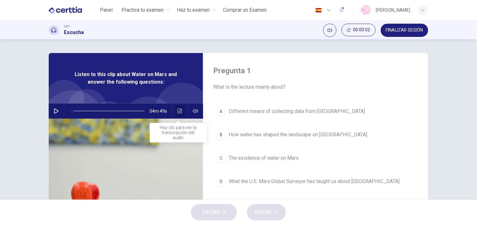
click at [178, 109] on icon "Haz clic para ver la transcripción del audio" at bounding box center [179, 111] width 5 height 5
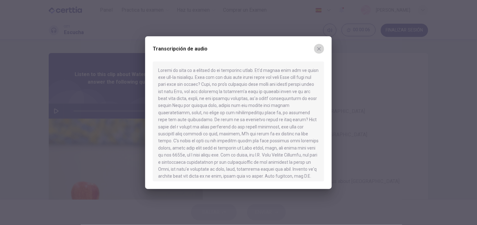
click at [319, 51] on icon "button" at bounding box center [318, 48] width 5 height 5
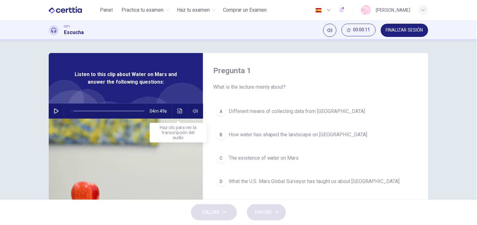
click at [177, 110] on icon "Haz clic para ver la transcripción del audio" at bounding box center [179, 111] width 5 height 5
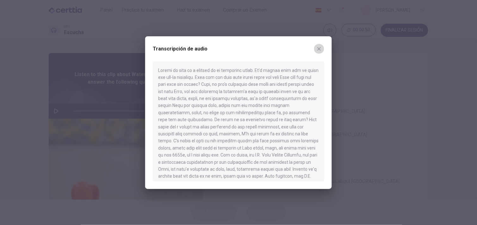
click at [319, 49] on icon "button" at bounding box center [318, 48] width 3 height 3
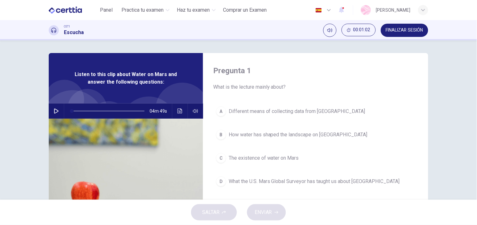
drag, startPoint x: 472, startPoint y: 105, endPoint x: 473, endPoint y: 127, distance: 22.4
click at [473, 127] on div "Pregunta 1 What is the lecture mainly about? A Different means of collecting da…" at bounding box center [238, 120] width 477 height 160
click at [176, 114] on button "Haz clic para ver la transcripción del audio" at bounding box center [180, 111] width 10 height 15
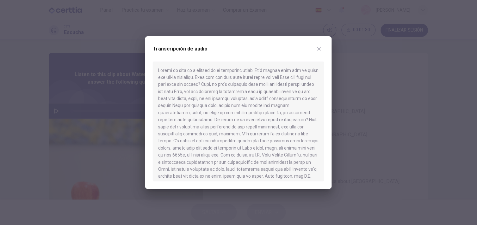
drag, startPoint x: 327, startPoint y: 80, endPoint x: 327, endPoint y: 97, distance: 17.1
click at [327, 97] on div "Transcripción de audio" at bounding box center [238, 112] width 186 height 153
click at [319, 46] on icon "button" at bounding box center [318, 48] width 5 height 5
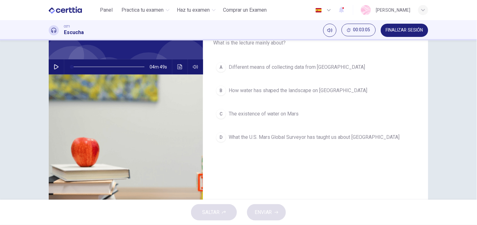
scroll to position [43, 0]
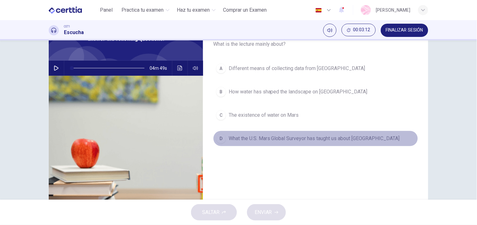
click at [351, 138] on span "What the U.S. Mars Global Surveyor has taught us about Mars" at bounding box center [313, 139] width 171 height 8
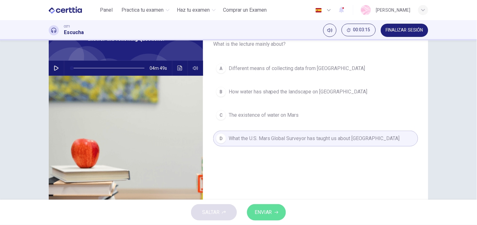
click at [260, 214] on span "ENVIAR" at bounding box center [262, 212] width 17 height 9
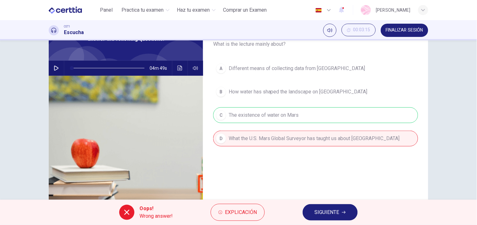
click at [285, 116] on div "A Different means of collecting data from Mars B How water has shaped the lands…" at bounding box center [315, 110] width 205 height 99
click at [312, 209] on button "SIGUIENTE" at bounding box center [329, 212] width 55 height 16
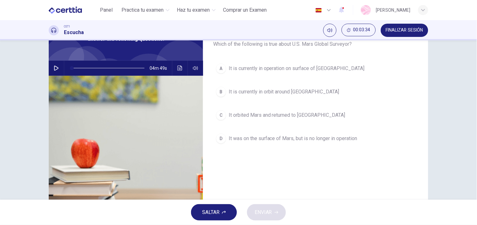
click at [175, 67] on button "Haz clic para ver la transcripción del audio" at bounding box center [180, 68] width 10 height 15
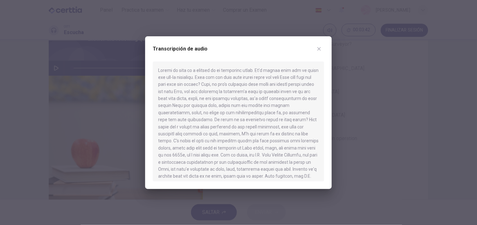
click at [322, 50] on button "button" at bounding box center [319, 49] width 10 height 10
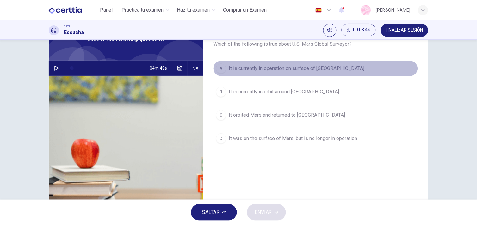
click at [262, 70] on span "It is currently in operation on surface of Mars" at bounding box center [296, 69] width 136 height 8
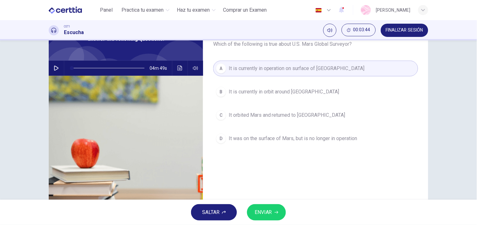
click at [255, 213] on span "ENVIAR" at bounding box center [262, 212] width 17 height 9
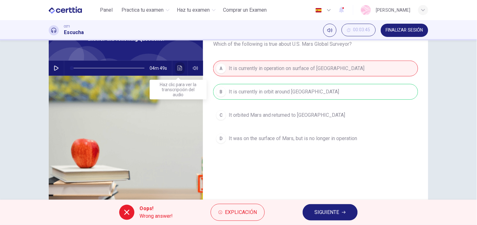
click at [178, 64] on button "Haz clic para ver la transcripción del audio" at bounding box center [180, 68] width 10 height 15
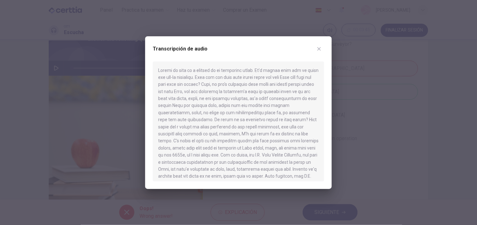
click at [319, 46] on icon "button" at bounding box center [318, 48] width 5 height 5
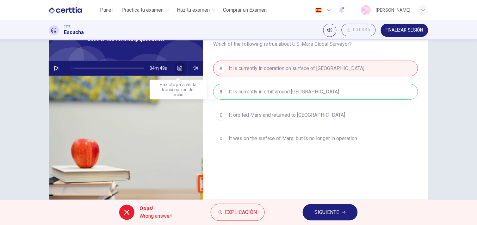
click at [178, 66] on icon "Haz clic para ver la transcripción del audio" at bounding box center [179, 68] width 5 height 5
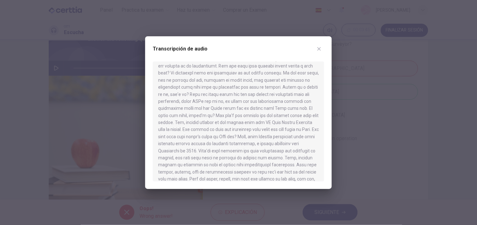
scroll to position [287, 0]
click at [321, 51] on icon "button" at bounding box center [318, 48] width 5 height 5
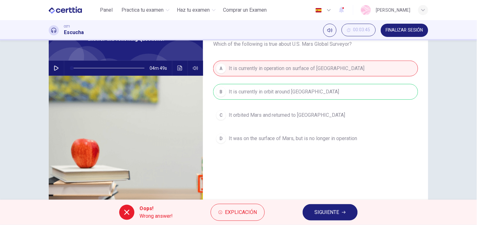
click at [313, 211] on button "SIGUIENTE" at bounding box center [329, 212] width 55 height 16
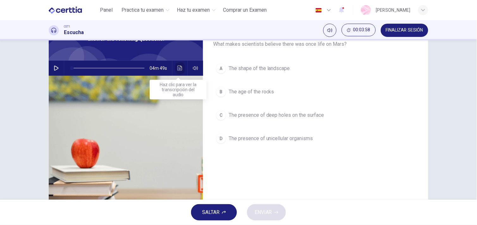
click at [177, 67] on icon "Haz clic para ver la transcripción del audio" at bounding box center [179, 68] width 5 height 5
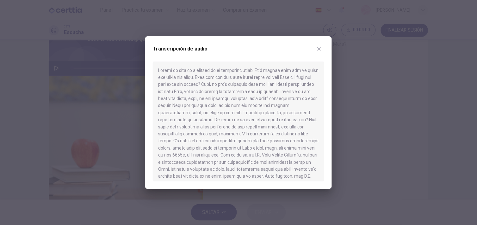
click at [319, 44] on button "button" at bounding box center [319, 49] width 10 height 10
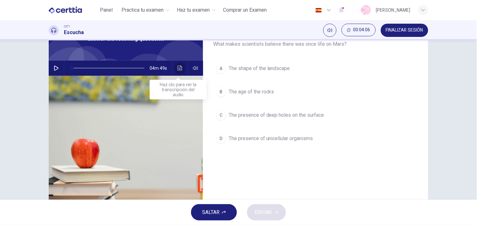
click at [179, 67] on icon "Haz clic para ver la transcripción del audio" at bounding box center [179, 68] width 5 height 5
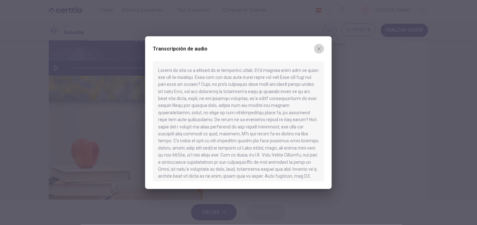
click at [320, 47] on icon "button" at bounding box center [318, 48] width 3 height 3
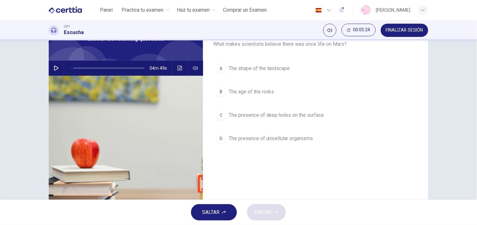
click at [222, 140] on div "D" at bounding box center [221, 139] width 10 height 10
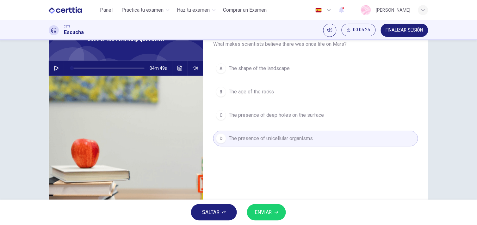
click at [258, 201] on div "SALTAR ENVIAR" at bounding box center [238, 212] width 477 height 25
click at [268, 220] on button "ENVIAR" at bounding box center [266, 212] width 39 height 16
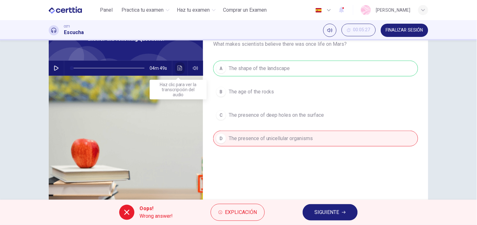
click at [175, 70] on button "Haz clic para ver la transcripción del audio" at bounding box center [180, 68] width 10 height 15
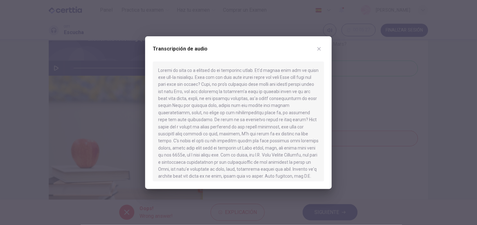
scroll to position [1, 0]
click at [314, 45] on div "Transcripción de audio" at bounding box center [238, 53] width 171 height 18
click at [320, 49] on icon "button" at bounding box center [318, 48] width 5 height 5
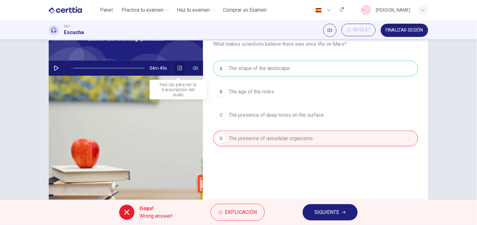
click at [175, 68] on button "Haz clic para ver la transcripción del audio" at bounding box center [180, 68] width 10 height 15
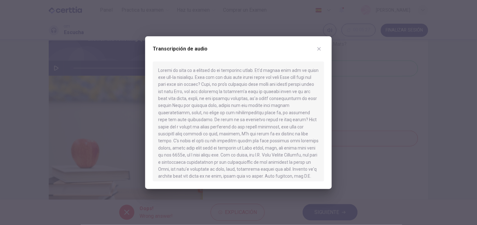
drag, startPoint x: 318, startPoint y: 76, endPoint x: 319, endPoint y: 101, distance: 25.0
click at [319, 101] on div at bounding box center [238, 122] width 171 height 120
drag, startPoint x: 318, startPoint y: 91, endPoint x: 326, endPoint y: 111, distance: 21.6
click at [326, 111] on div "Transcripción de audio" at bounding box center [238, 112] width 186 height 153
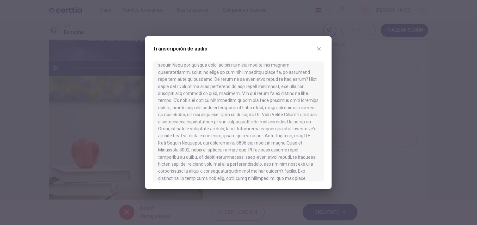
scroll to position [43, 0]
drag, startPoint x: 324, startPoint y: 103, endPoint x: 326, endPoint y: 93, distance: 10.4
click at [326, 93] on div "Transcripción de audio" at bounding box center [238, 112] width 186 height 153
click at [319, 88] on div at bounding box center [238, 122] width 171 height 120
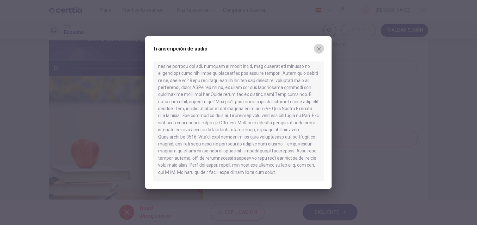
click at [321, 52] on button "button" at bounding box center [319, 49] width 10 height 10
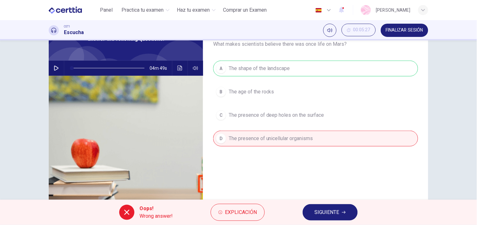
click at [321, 209] on span "SIGUIENTE" at bounding box center [326, 212] width 25 height 9
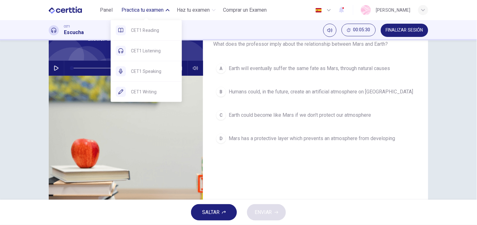
click at [162, 9] on span "Practica tu examen" at bounding box center [143, 10] width 42 height 8
click at [152, 11] on span "Practica tu examen" at bounding box center [143, 10] width 42 height 8
click at [143, 35] on div "CET1 Reading" at bounding box center [146, 30] width 71 height 20
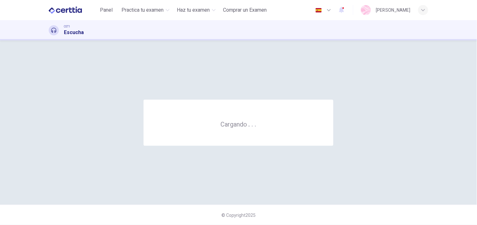
scroll to position [0, 0]
